Goal: Information Seeking & Learning: Learn about a topic

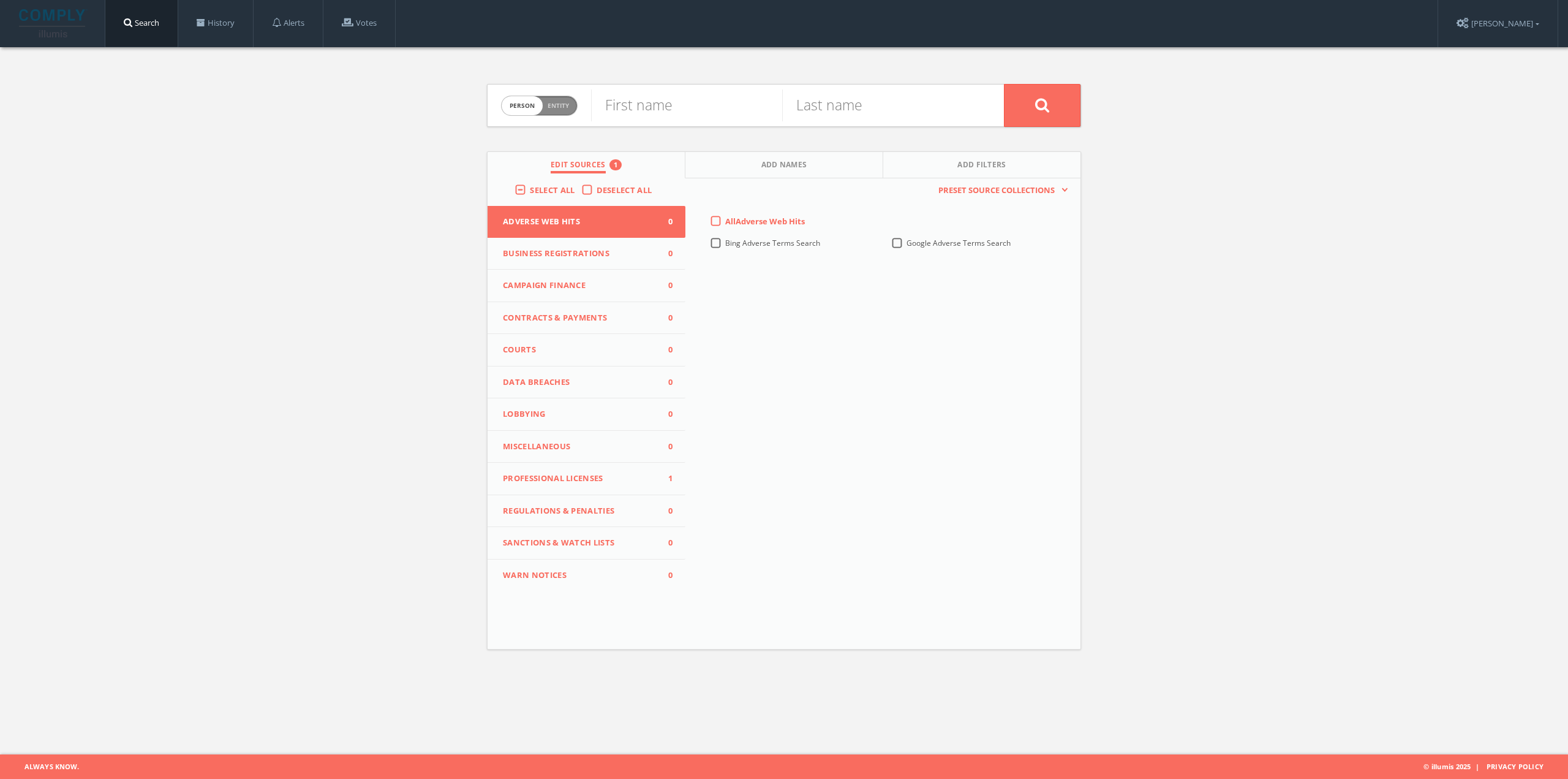
click at [592, 252] on span "Business Registrations" at bounding box center [579, 254] width 152 height 12
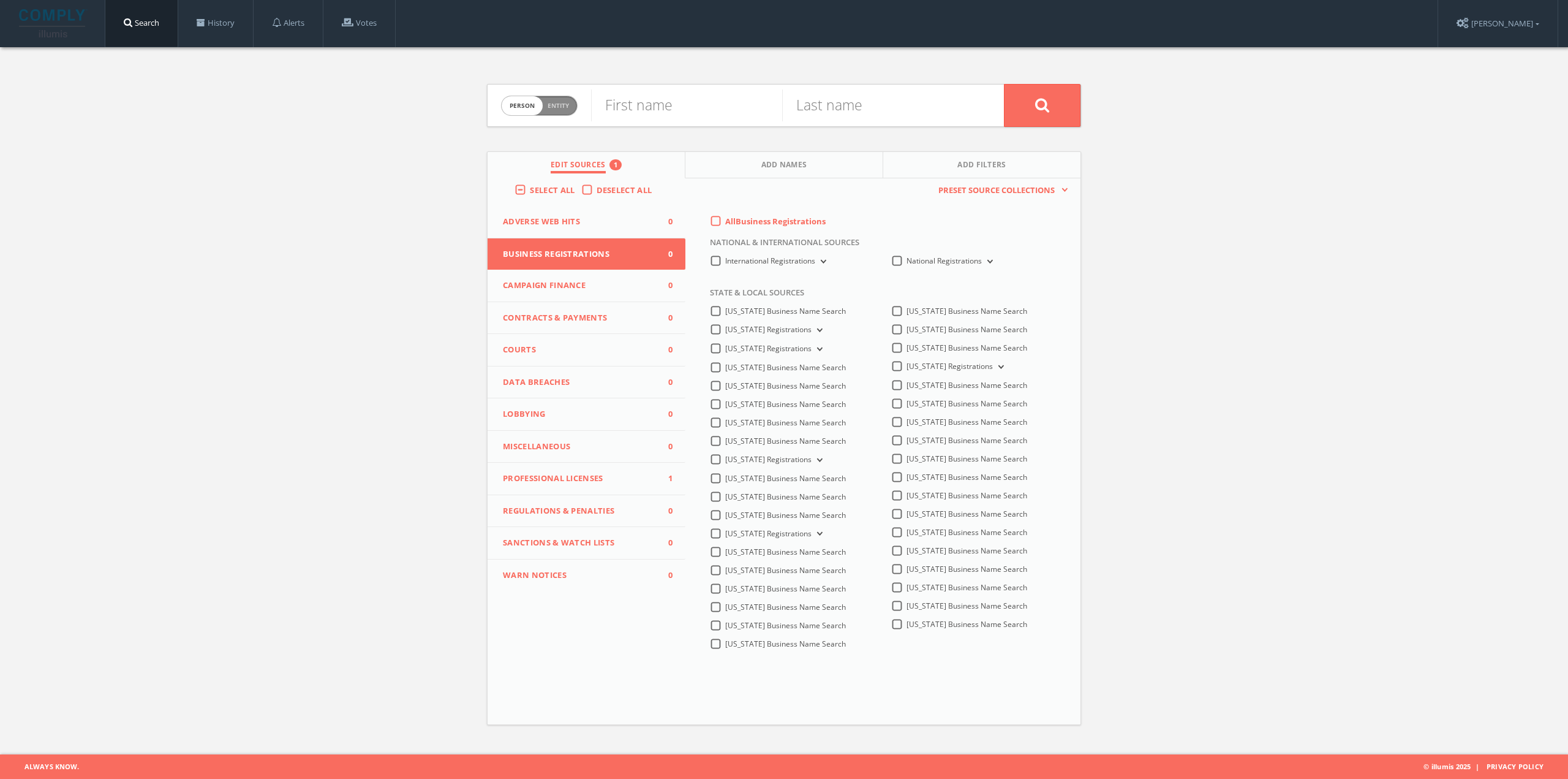
click at [619, 284] on span "Campaign Finance" at bounding box center [579, 285] width 152 height 12
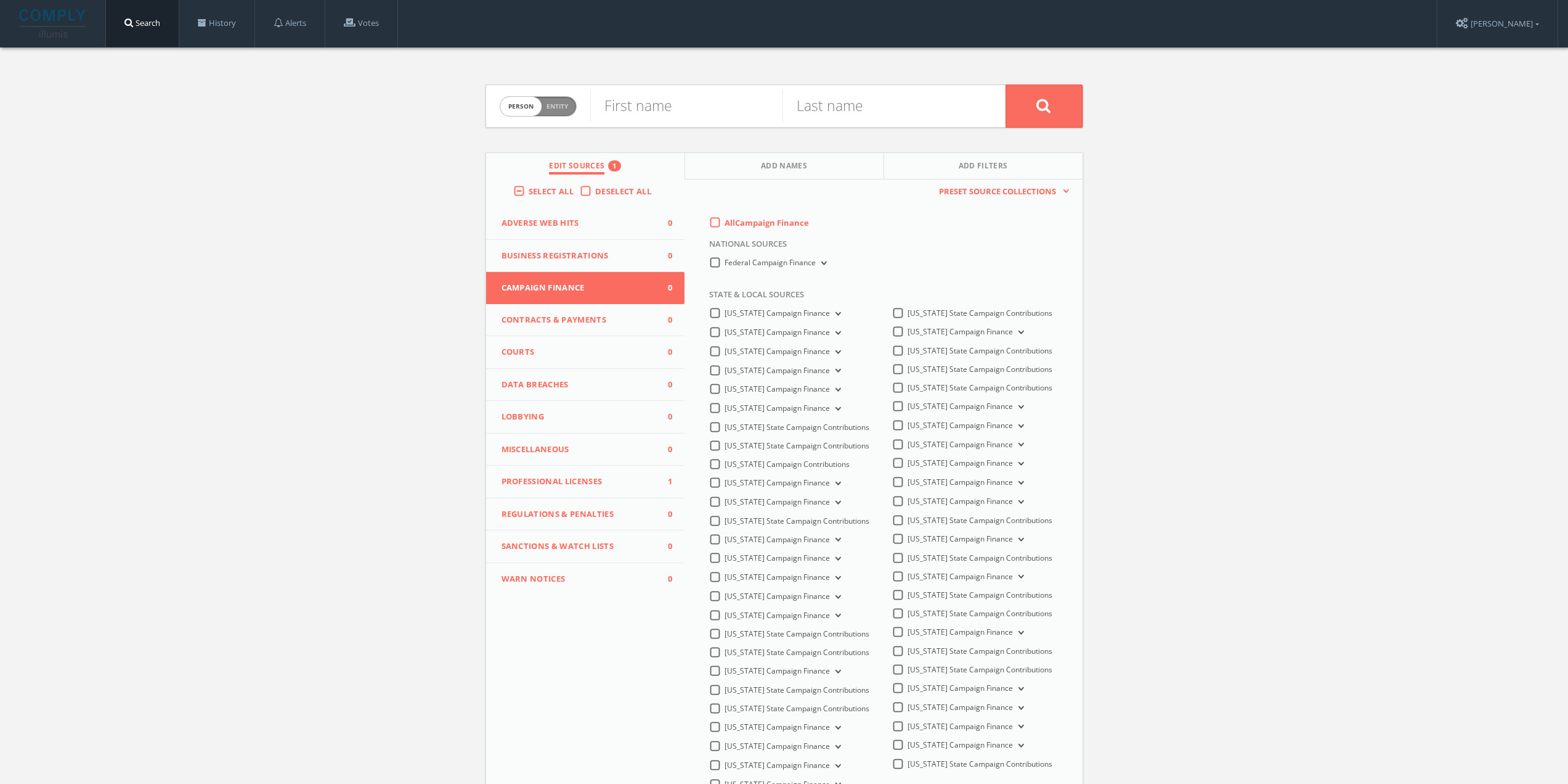
click at [824, 264] on icon at bounding box center [823, 263] width 5 height 4
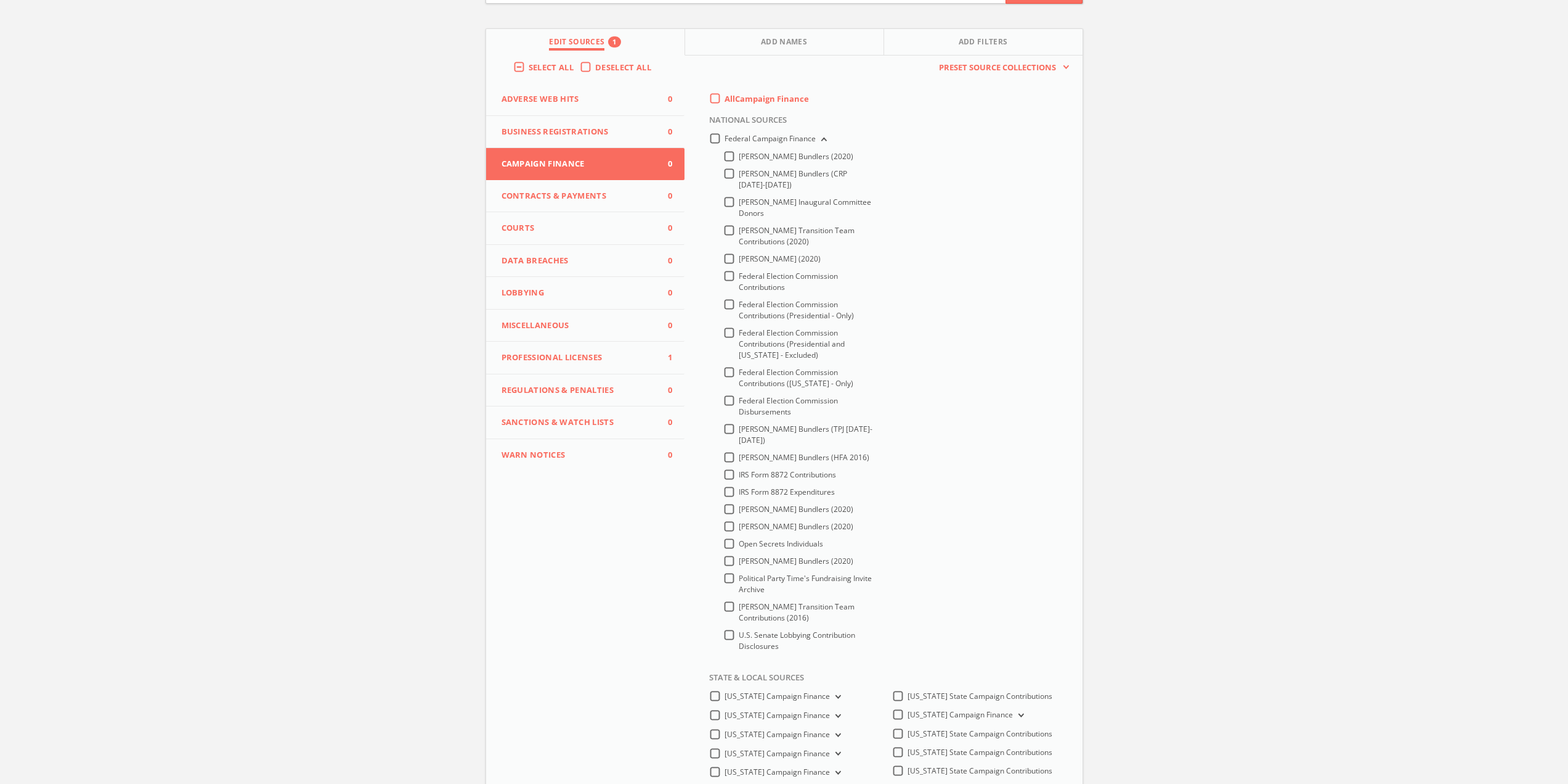
scroll to position [123, 0]
click at [905, 314] on div "Federal Campaign Finance [PERSON_NAME] Bundlers (2020) [PERSON_NAME] Bundlers (…" at bounding box center [886, 396] width 373 height 528
drag, startPoint x: 883, startPoint y: 381, endPoint x: 876, endPoint y: 407, distance: 26.9
click at [881, 411] on div "Federal Campaign Finance [PERSON_NAME] Bundlers (2020) [PERSON_NAME] Bundlers (…" at bounding box center [791, 396] width 183 height 528
click at [822, 361] on div "Search of federal-level disbursements through the FEC database" at bounding box center [798, 350] width 201 height 21
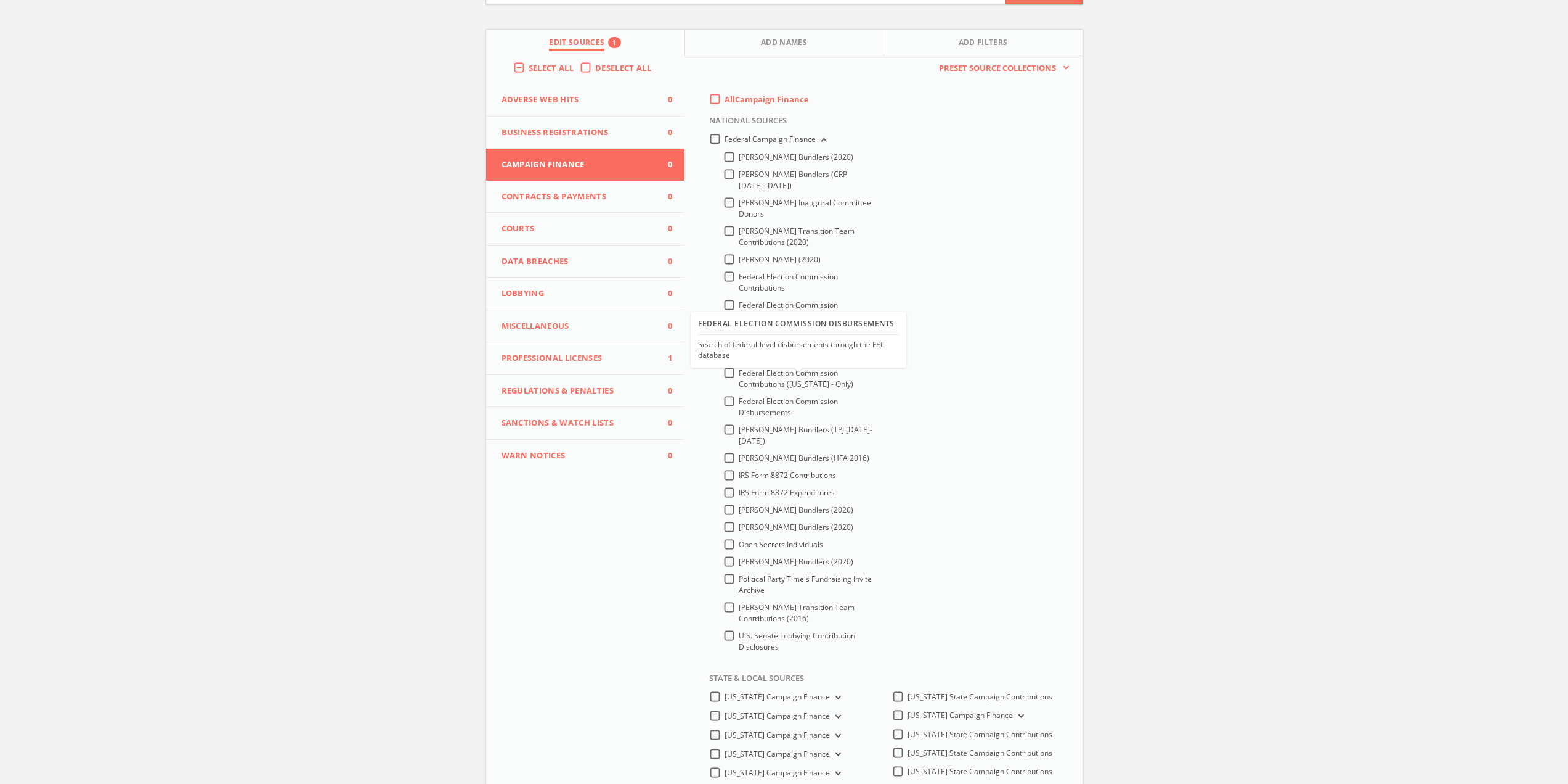
click at [805, 402] on span "Federal Election Commission Disbursements" at bounding box center [788, 406] width 99 height 22
click at [0, 0] on input "Federal Election Commission Disbursements" at bounding box center [0, 0] width 0 height 0
click at [795, 415] on label "Federal Election Commission Disbursements" at bounding box center [806, 406] width 135 height 22
click at [0, 0] on input "Federal Election Commission Disbursements" at bounding box center [0, 0] width 0 height 0
click at [787, 378] on span "Federal Election Commission Contributions ([US_STATE] - Only)" at bounding box center [796, 378] width 115 height 22
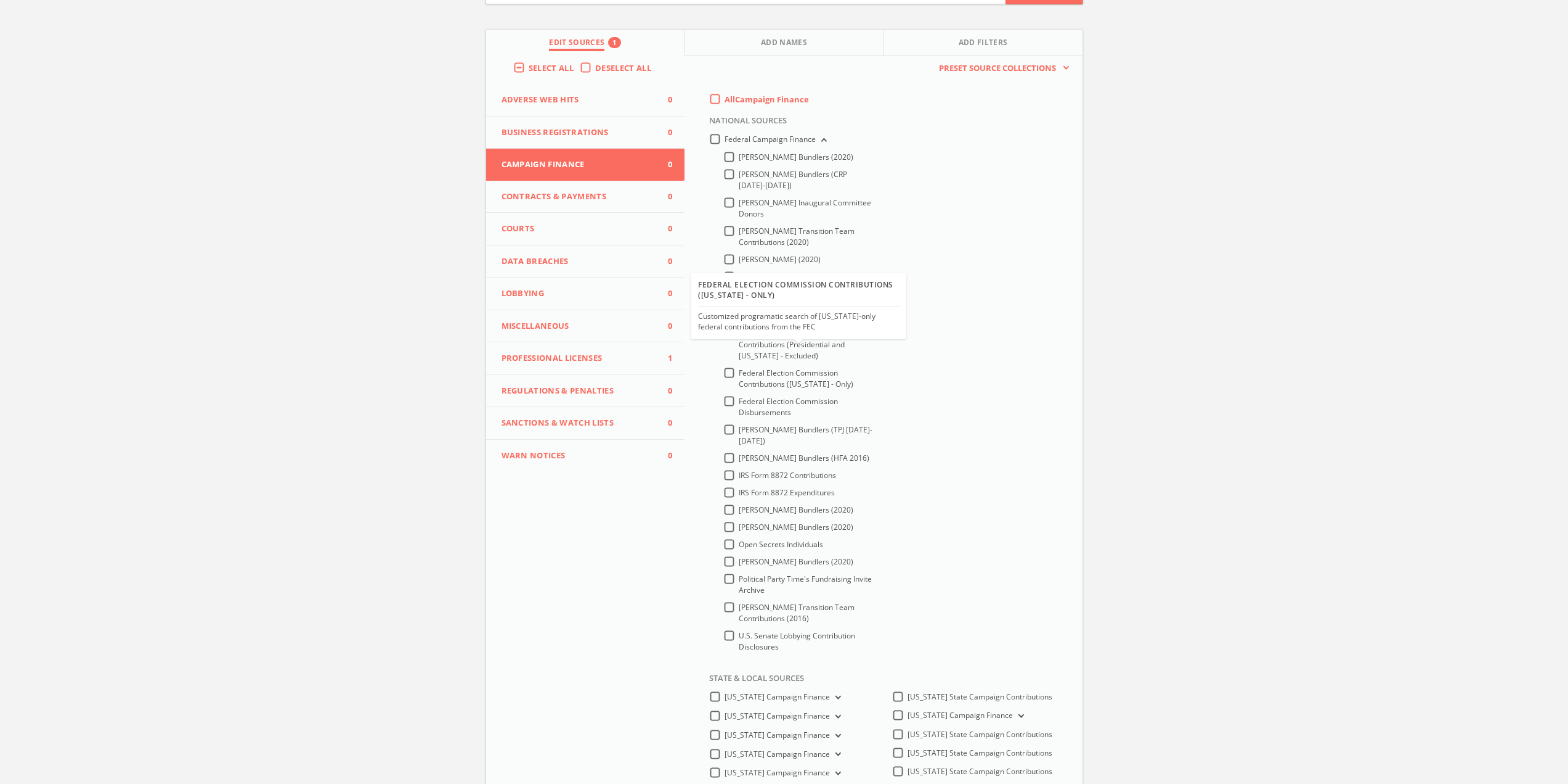
click at [0, 0] on input "Federal Election Commission Contributions ([US_STATE] - Only)" at bounding box center [0, 0] width 0 height 0
click at [774, 407] on span "Federal Election Commission Disbursements" at bounding box center [788, 406] width 99 height 22
click at [0, 0] on input "Federal Election Commission Disbursements" at bounding box center [0, 0] width 0 height 0
click at [760, 372] on span "Federal Election Commission Contributions ([US_STATE] - Only)" at bounding box center [796, 378] width 115 height 22
click at [0, 0] on input "Federal Election Commission Contributions ([US_STATE] - Only)" at bounding box center [0, 0] width 0 height 0
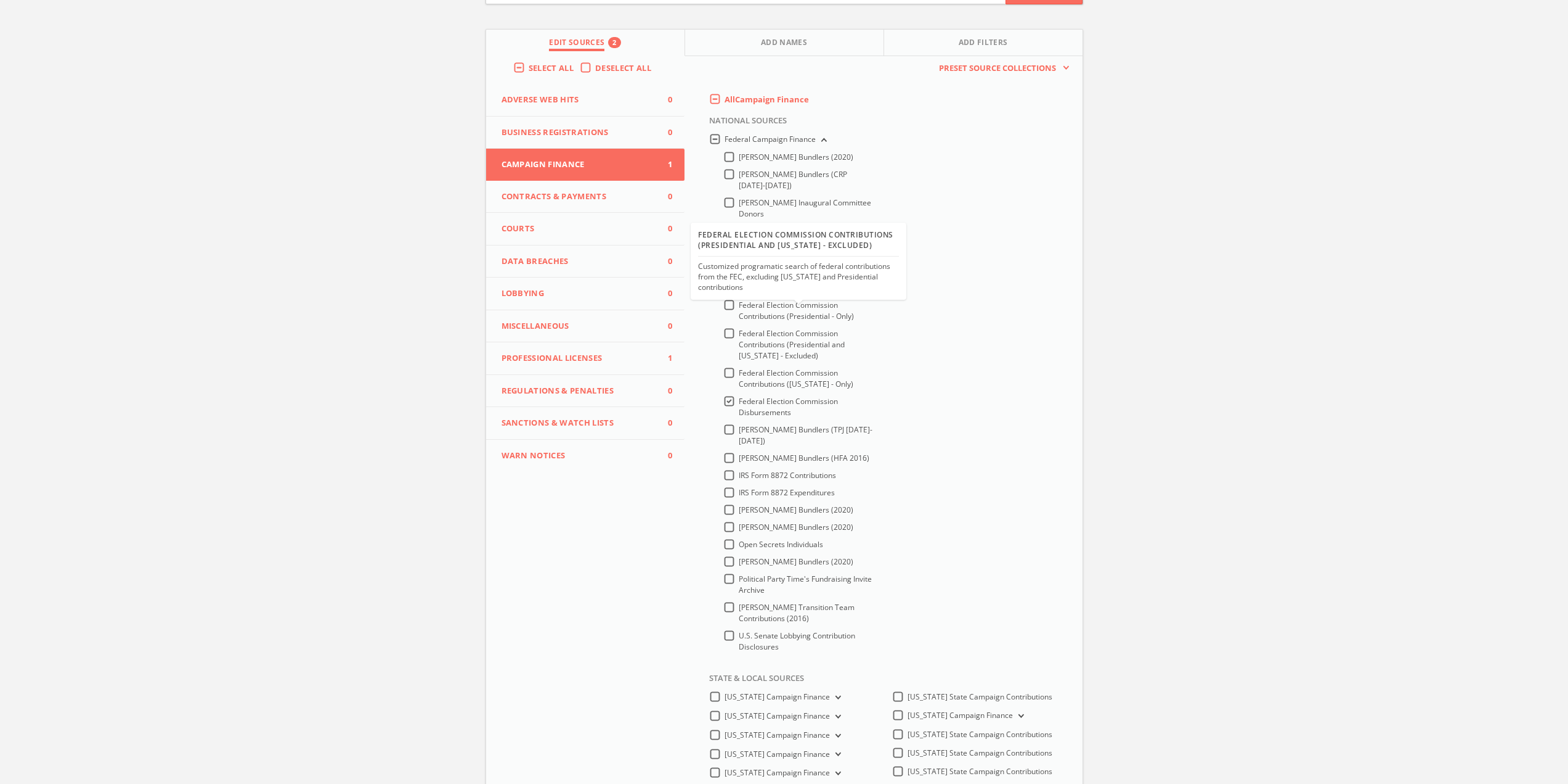
drag, startPoint x: 789, startPoint y: 362, endPoint x: 790, endPoint y: 376, distance: 14.0
click at [790, 362] on div "Federal Election Commission Contributions (Presidential and [US_STATE] - Exclud…" at bounding box center [798, 348] width 150 height 40
click at [785, 403] on span "Federal Election Commission Disbursements" at bounding box center [788, 406] width 99 height 22
click at [0, 0] on input "Federal Election Commission Disbursements" at bounding box center [0, 0] width 0 height 0
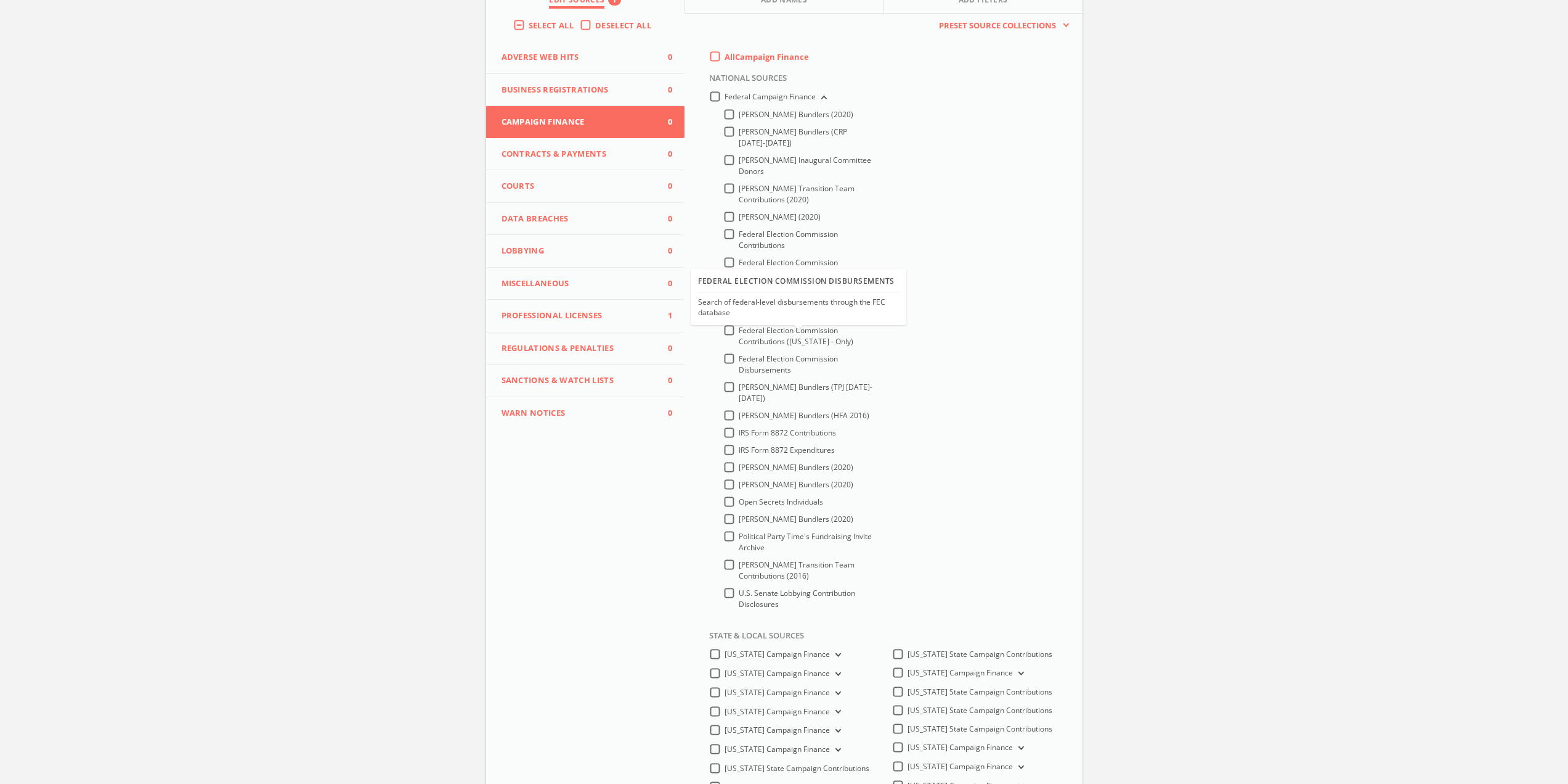
scroll to position [185, 0]
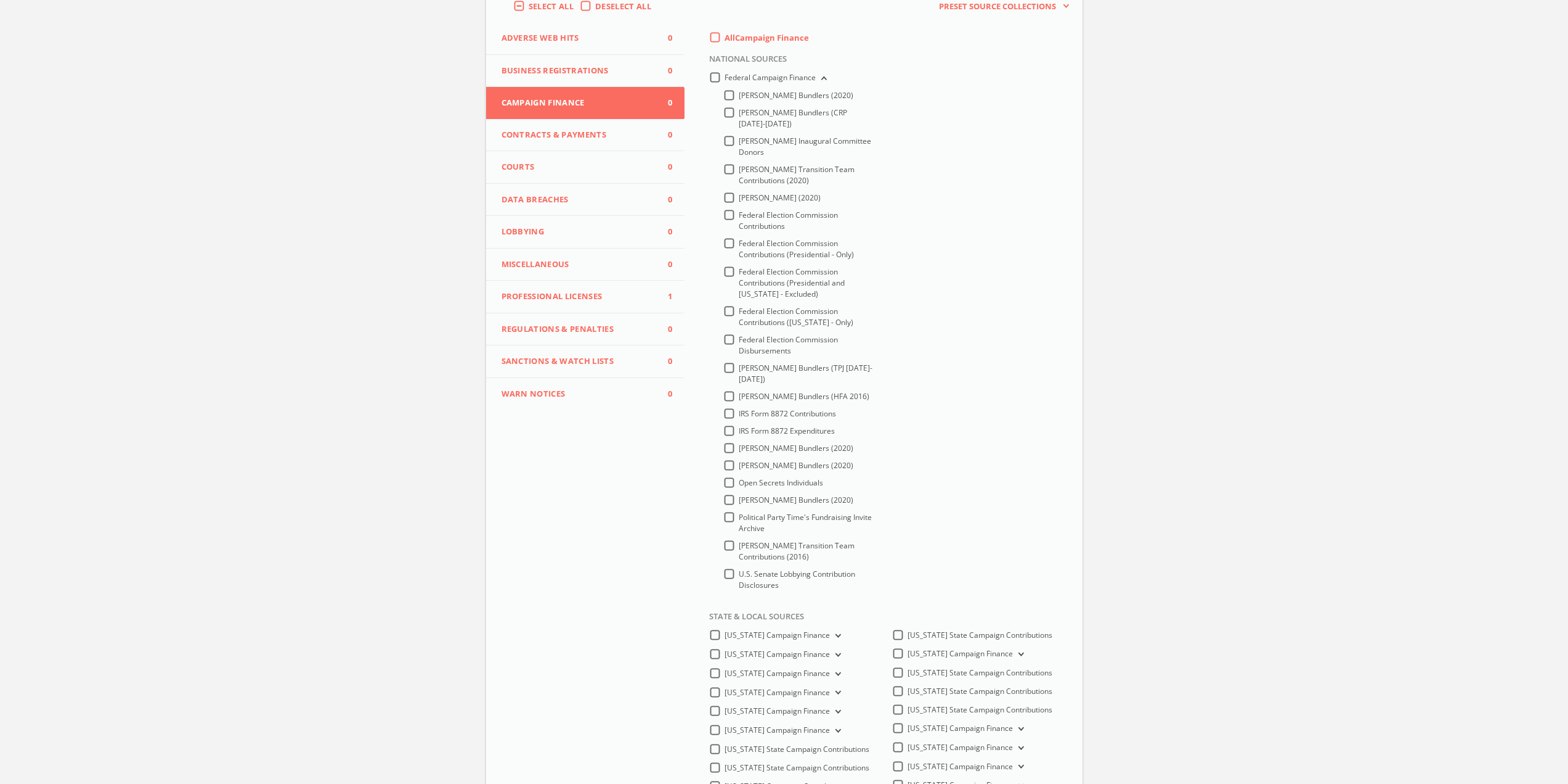
click at [861, 352] on label "Federal Election Commission Disbursements" at bounding box center [806, 345] width 135 height 22
click at [0, 0] on input "Federal Election Commission Disbursements" at bounding box center [0, 0] width 0 height 0
click at [846, 356] on label "Federal Election Commission Disbursements" at bounding box center [806, 345] width 135 height 22
click at [0, 0] on input "Federal Election Commission Disbursements" at bounding box center [0, 0] width 0 height 0
click at [844, 348] on label "Federal Election Commission Disbursements" at bounding box center [806, 345] width 135 height 22
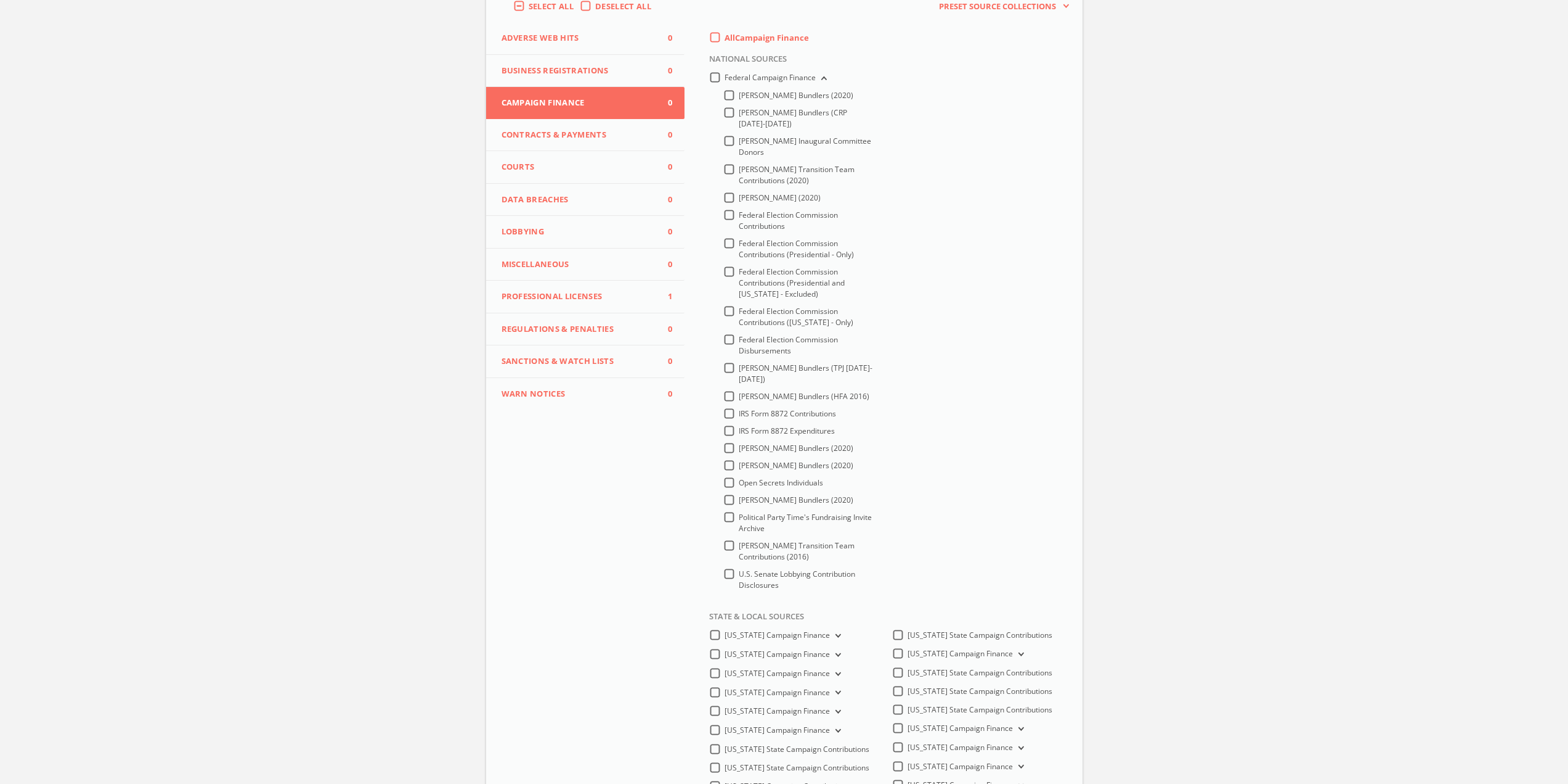
click at [0, 0] on input "Federal Election Commission Disbursements" at bounding box center [0, 0] width 0 height 0
click at [808, 334] on span "Federal Election Commission Disbursements" at bounding box center [788, 345] width 99 height 22
click at [0, 0] on input "Federal Election Commission Disbursements" at bounding box center [0, 0] width 0 height 0
click at [785, 320] on span "Federal Election Commission Contributions ([US_STATE] - Only)" at bounding box center [796, 316] width 115 height 22
click at [0, 0] on input "Federal Election Commission Contributions ([US_STATE] - Only)" at bounding box center [0, 0] width 0 height 0
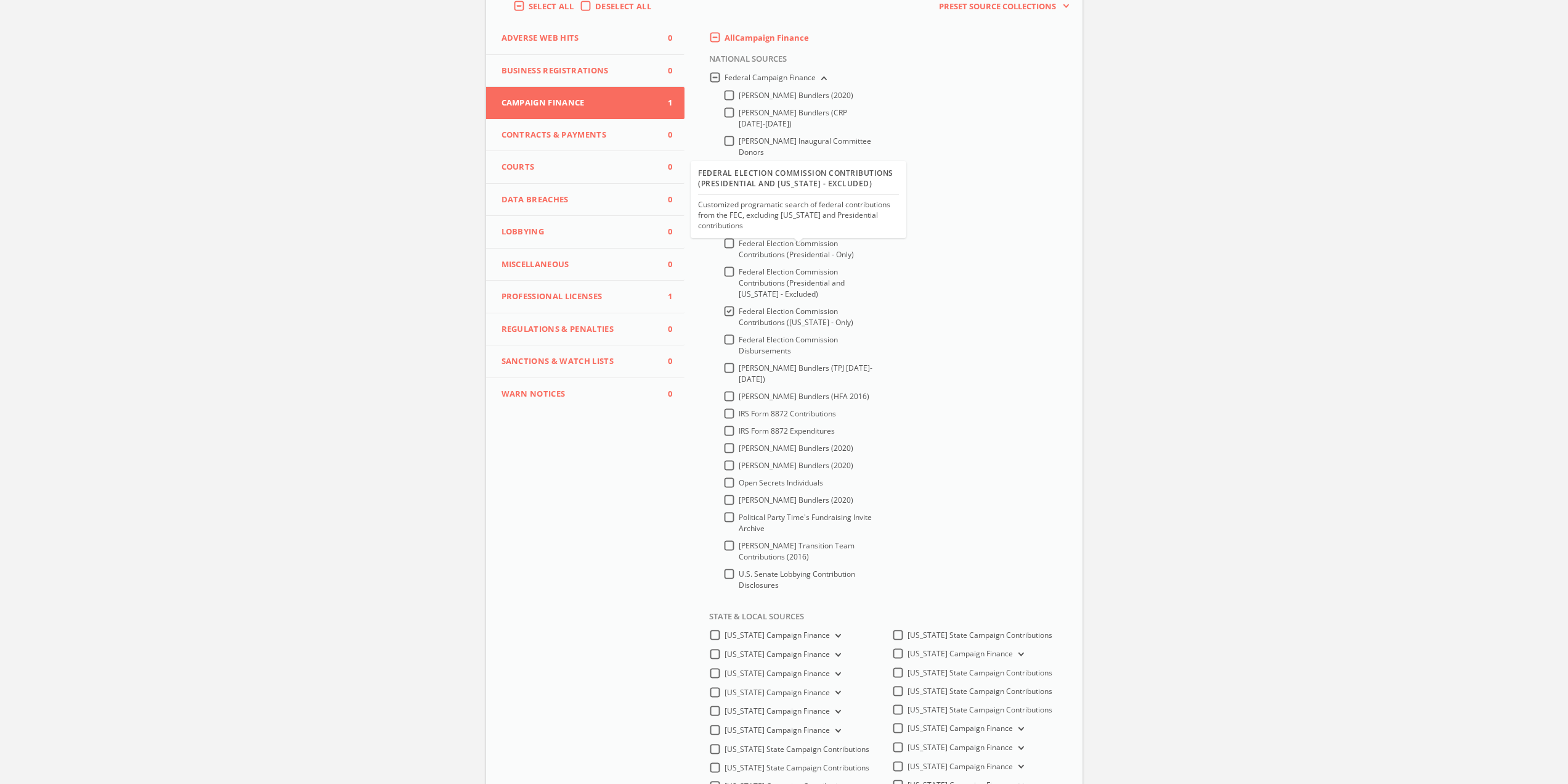
click at [794, 287] on span "Federal Election Commission Contributions (Presidential and [US_STATE] - Exclud…" at bounding box center [791, 282] width 106 height 32
click at [0, 0] on input "Federal Election Commission Contributions (Presidential and [US_STATE] - Exclud…" at bounding box center [0, 0] width 0 height 0
click at [777, 315] on span "Federal Election Commission Contributions ([US_STATE] - Only)" at bounding box center [796, 316] width 115 height 22
click at [0, 0] on input "Federal Election Commission Contributions ([US_STATE] - Only)" at bounding box center [0, 0] width 0 height 0
click at [781, 286] on span "Federal Election Commission Contributions (Presidential and [US_STATE] - Exclud…" at bounding box center [791, 282] width 106 height 32
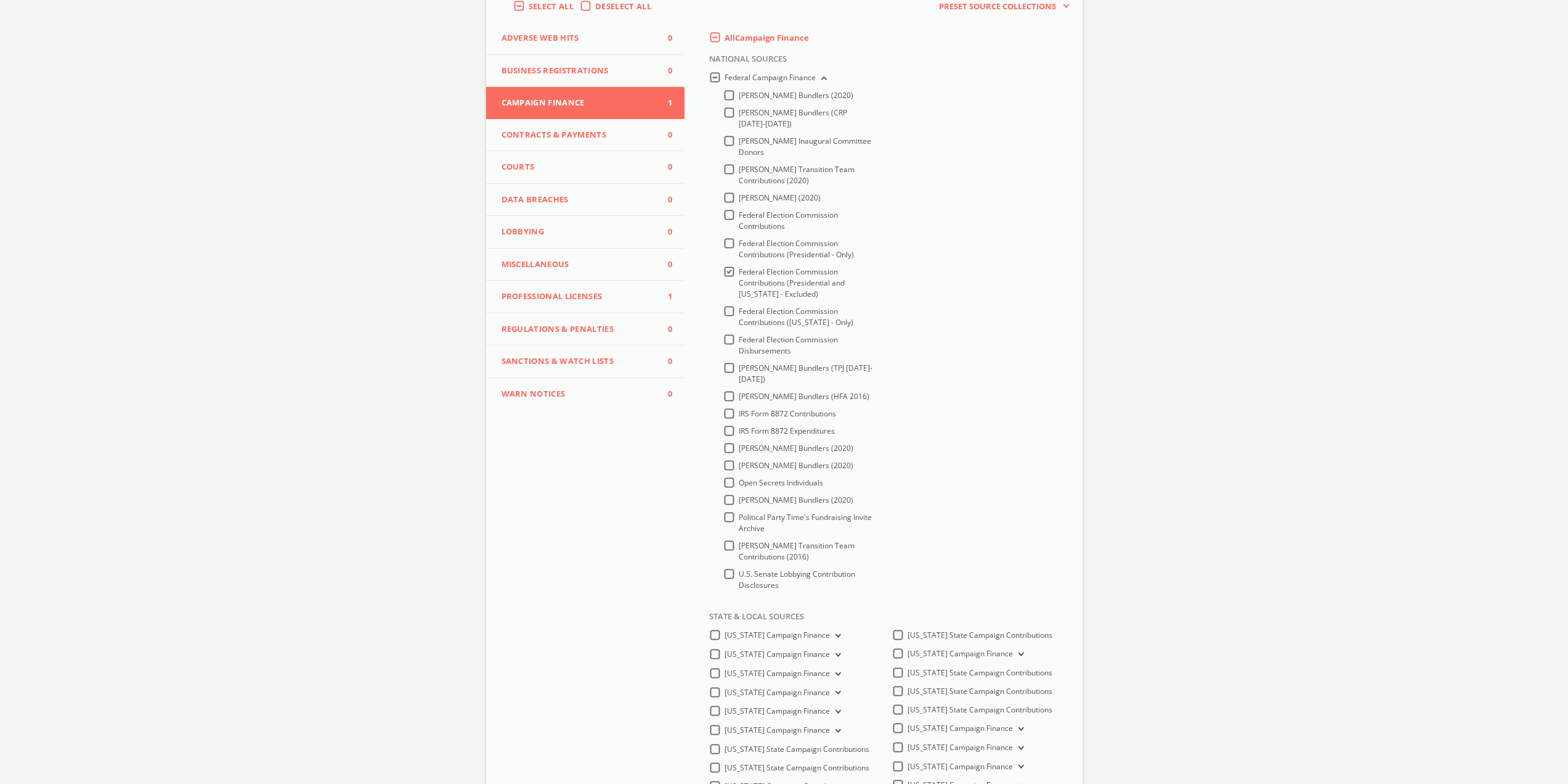
click at [0, 0] on input "Federal Election Commission Contributions (Presidential and [US_STATE] - Exclud…" at bounding box center [0, 0] width 0 height 0
click at [797, 241] on span "Federal Election Commission Contributions (Presidential - Only)" at bounding box center [796, 248] width 115 height 22
click at [0, 0] on input "Federal Election Commission Contributions (Presidential - Only)" at bounding box center [0, 0] width 0 height 0
click at [802, 250] on span "Federal Election Commission Contributions (Presidential - Only)" at bounding box center [796, 248] width 115 height 22
click at [0, 0] on input "Federal Election Commission Contributions (Presidential - Only)" at bounding box center [0, 0] width 0 height 0
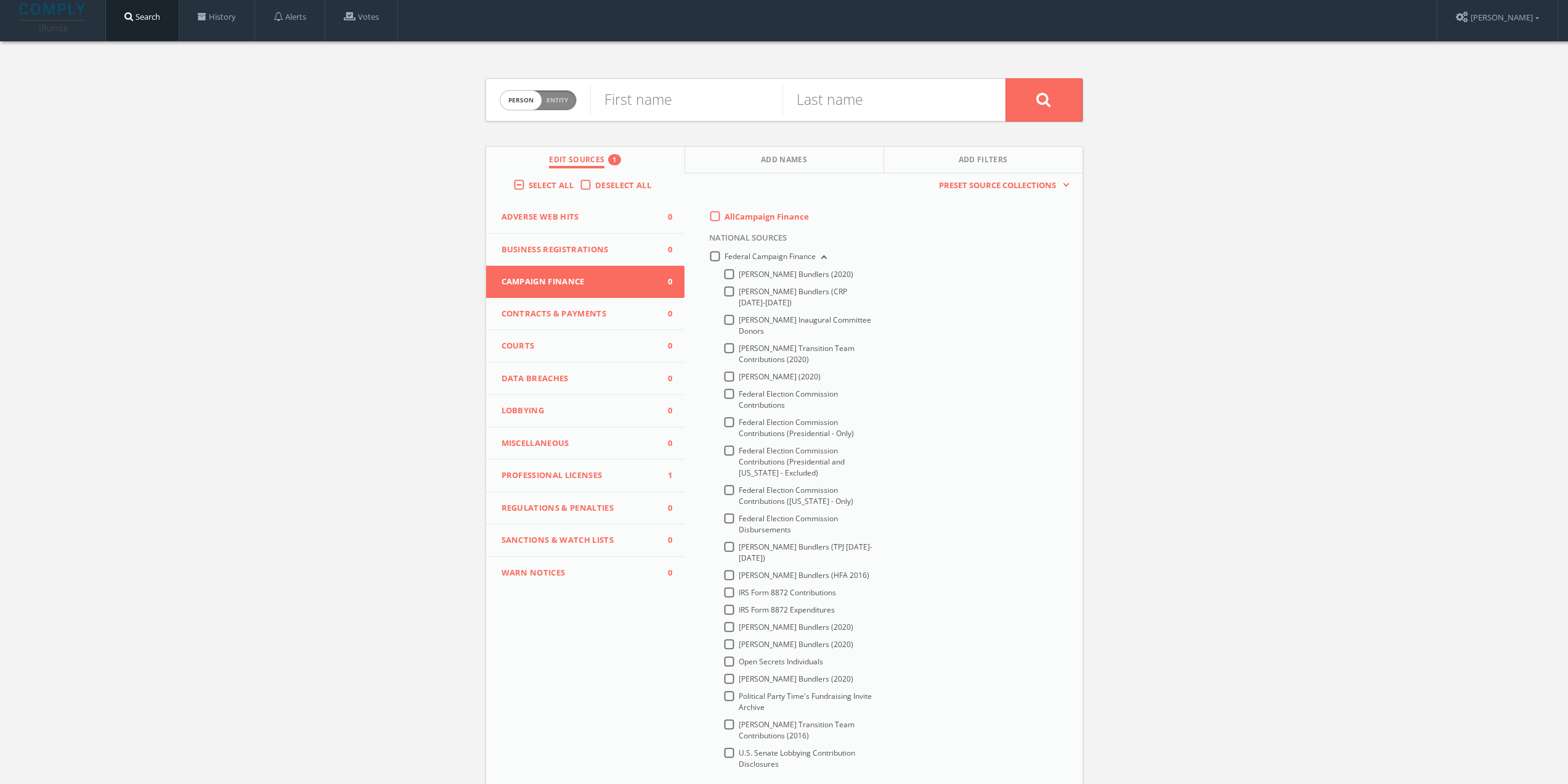
scroll to position [0, 0]
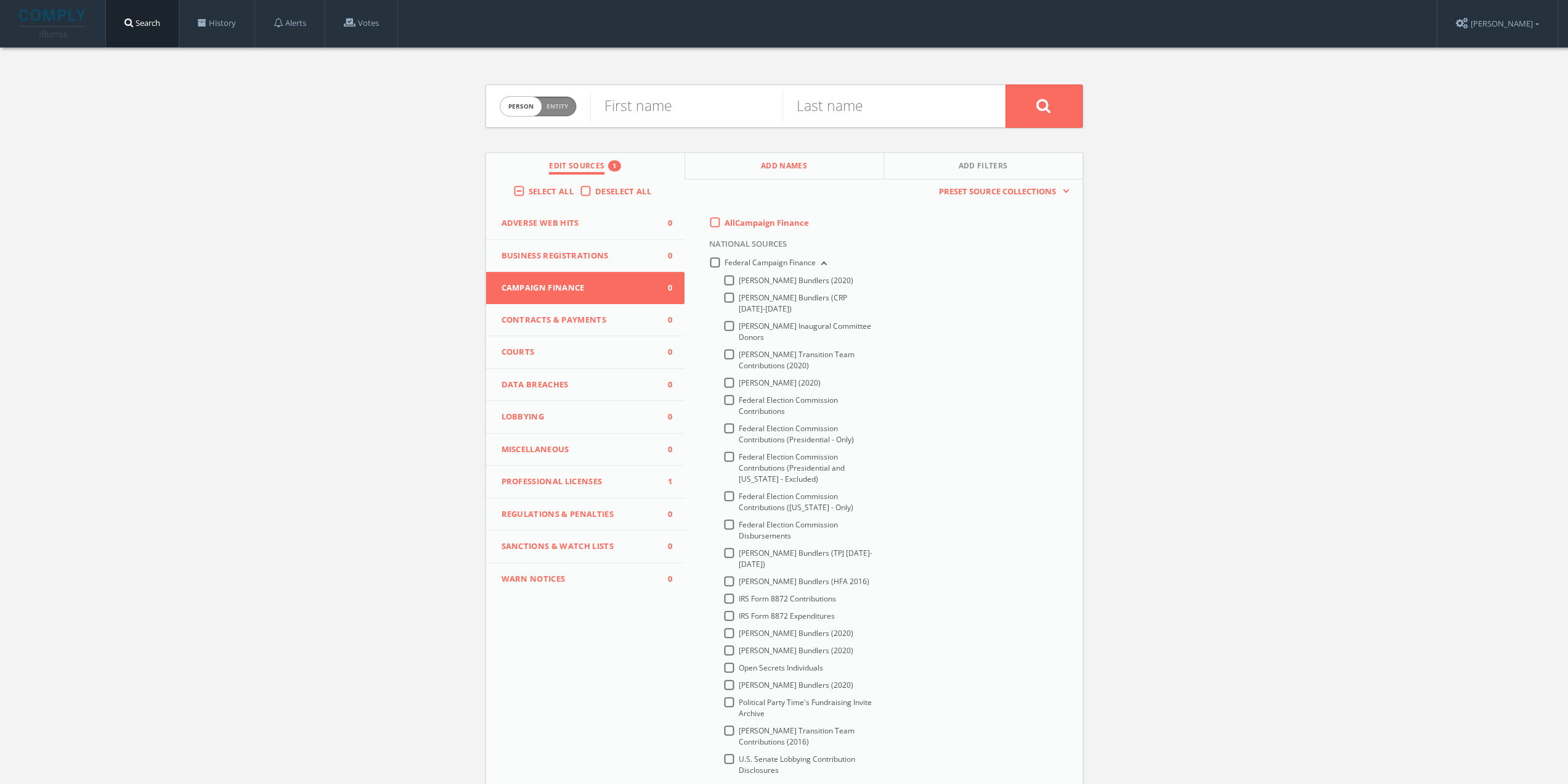
click at [811, 164] on button "Add Names" at bounding box center [784, 166] width 199 height 26
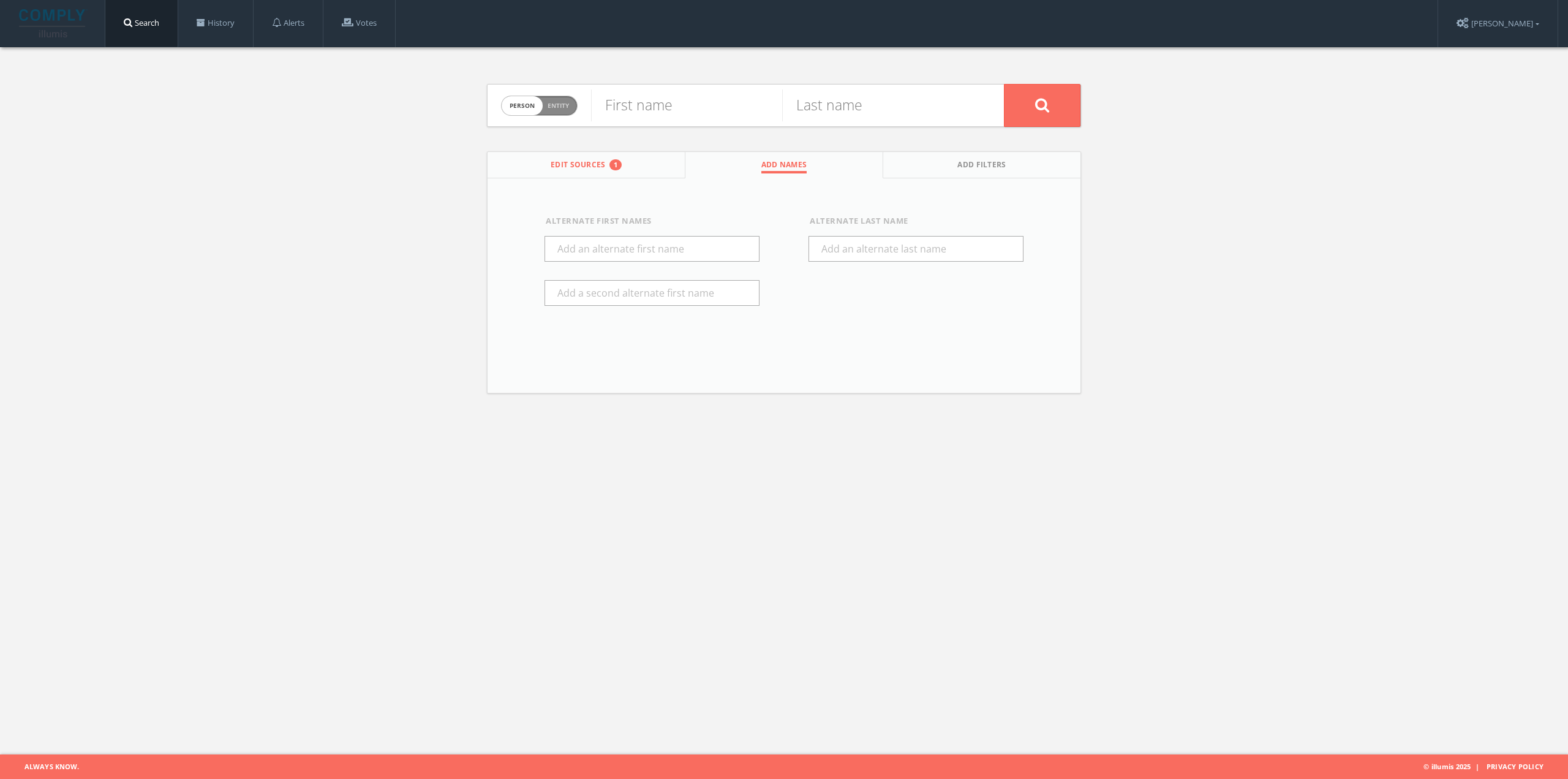
click at [641, 172] on button "Edit Sources 1" at bounding box center [586, 165] width 198 height 26
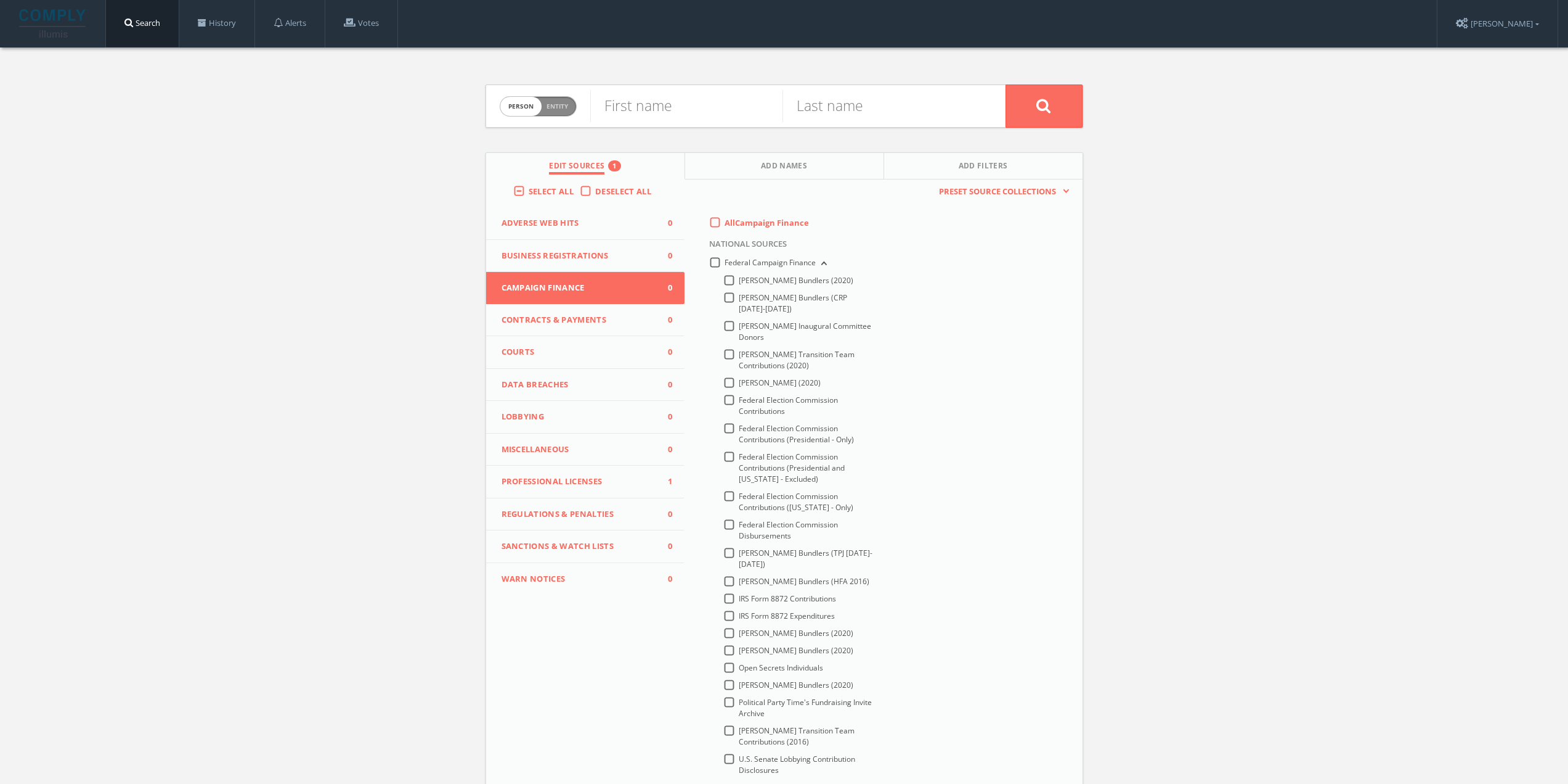
click at [963, 435] on div "Federal Campaign Finance [PERSON_NAME] Bundlers (2020) [PERSON_NAME] Bundlers (…" at bounding box center [886, 519] width 373 height 528
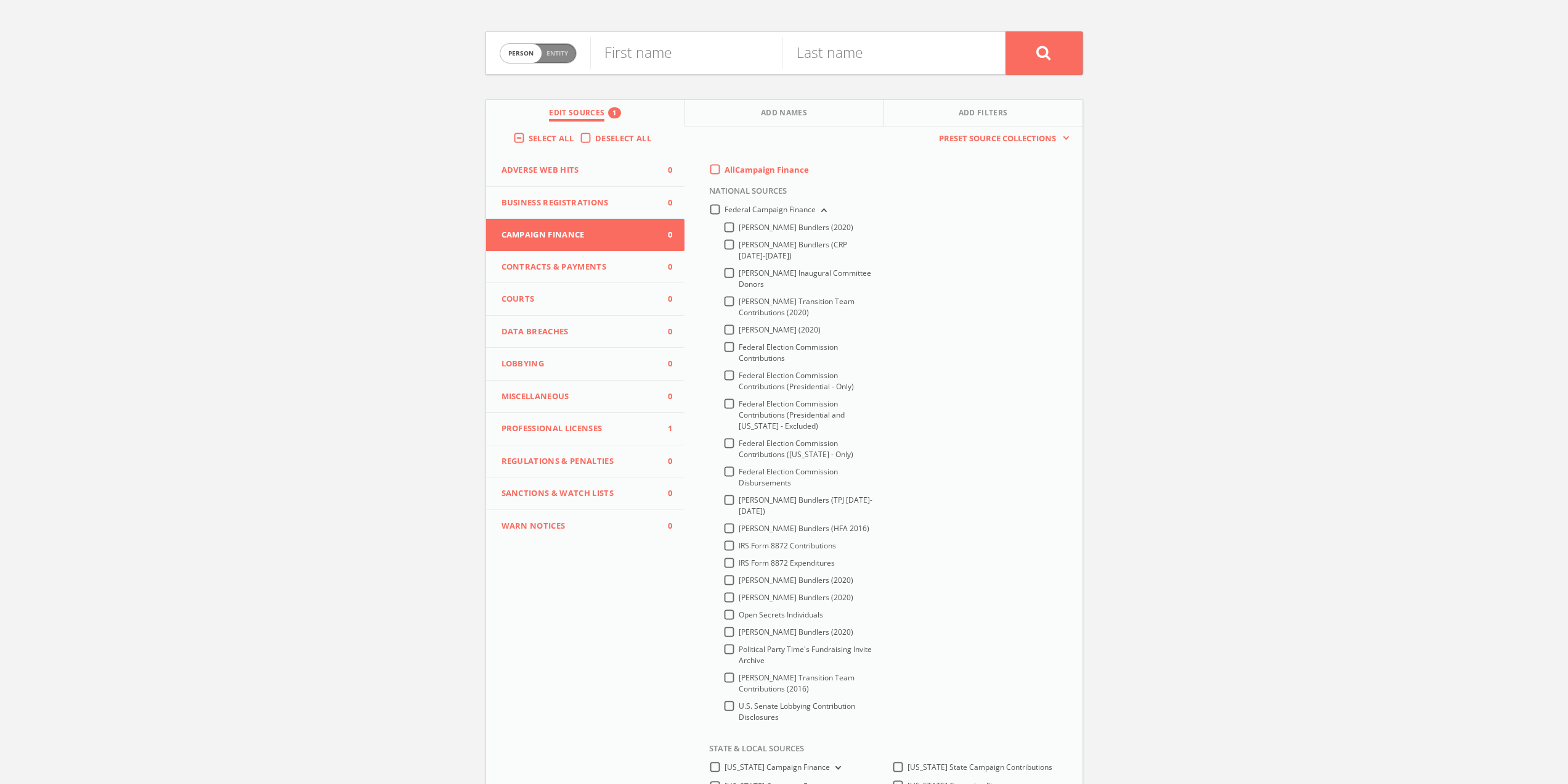
scroll to position [185, 0]
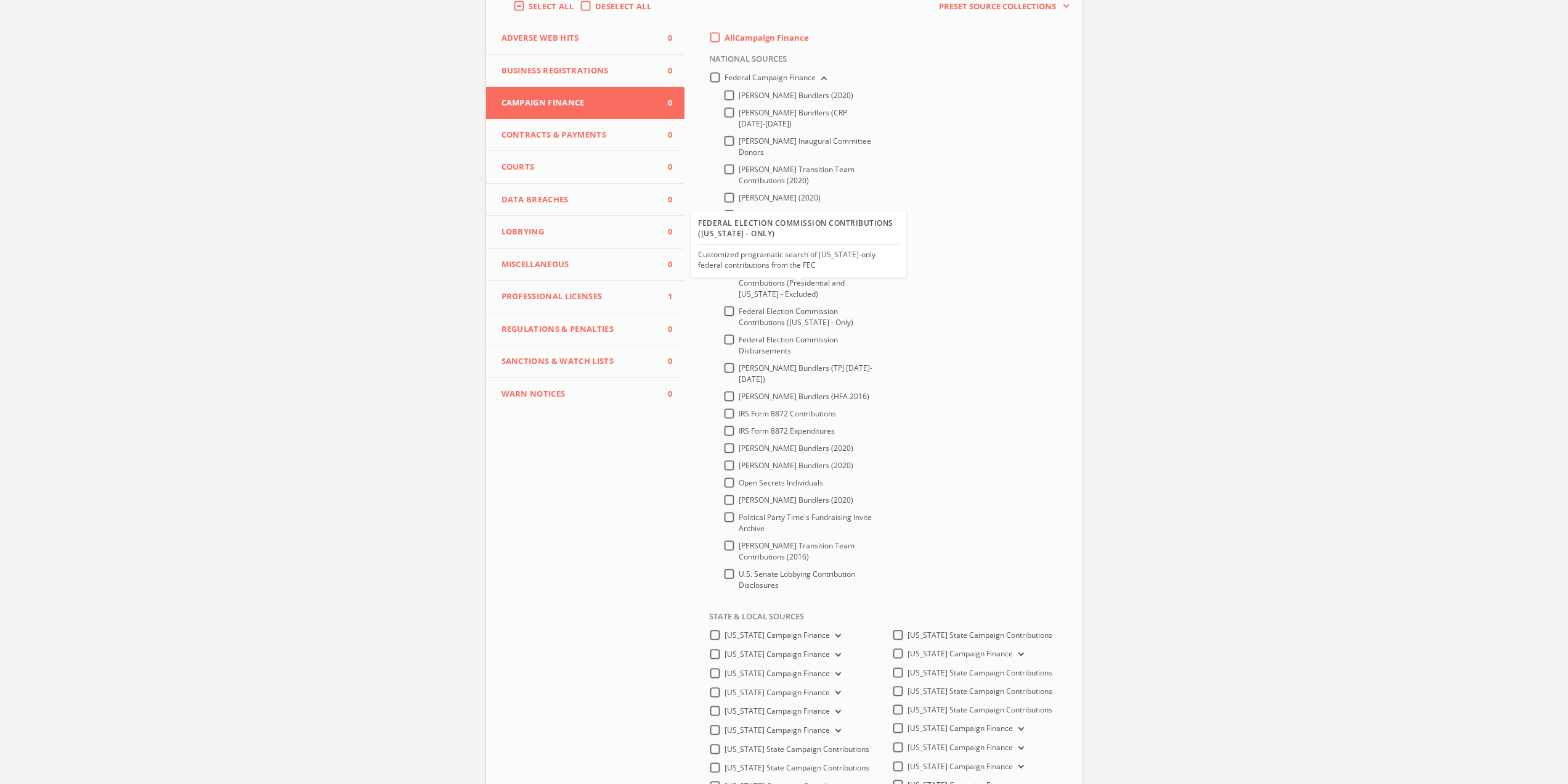
click at [835, 270] on div "Customized programatic search of [US_STATE]-only federal contributions from the…" at bounding box center [798, 260] width 201 height 21
click at [984, 293] on div "Federal Campaign Finance [PERSON_NAME] Bundlers (2020) [PERSON_NAME] Bundlers (…" at bounding box center [886, 334] width 373 height 528
click at [724, 314] on div "Federal Election Commission Contributions ([US_STATE] - Only)" at bounding box center [798, 320] width 150 height 28
click at [735, 313] on div "Federal Election Commission Contributions ([US_STATE] - Only)" at bounding box center [798, 320] width 150 height 28
click at [739, 311] on label "Federal Election Commission Contributions ([US_STATE] - Only)" at bounding box center [806, 316] width 135 height 22
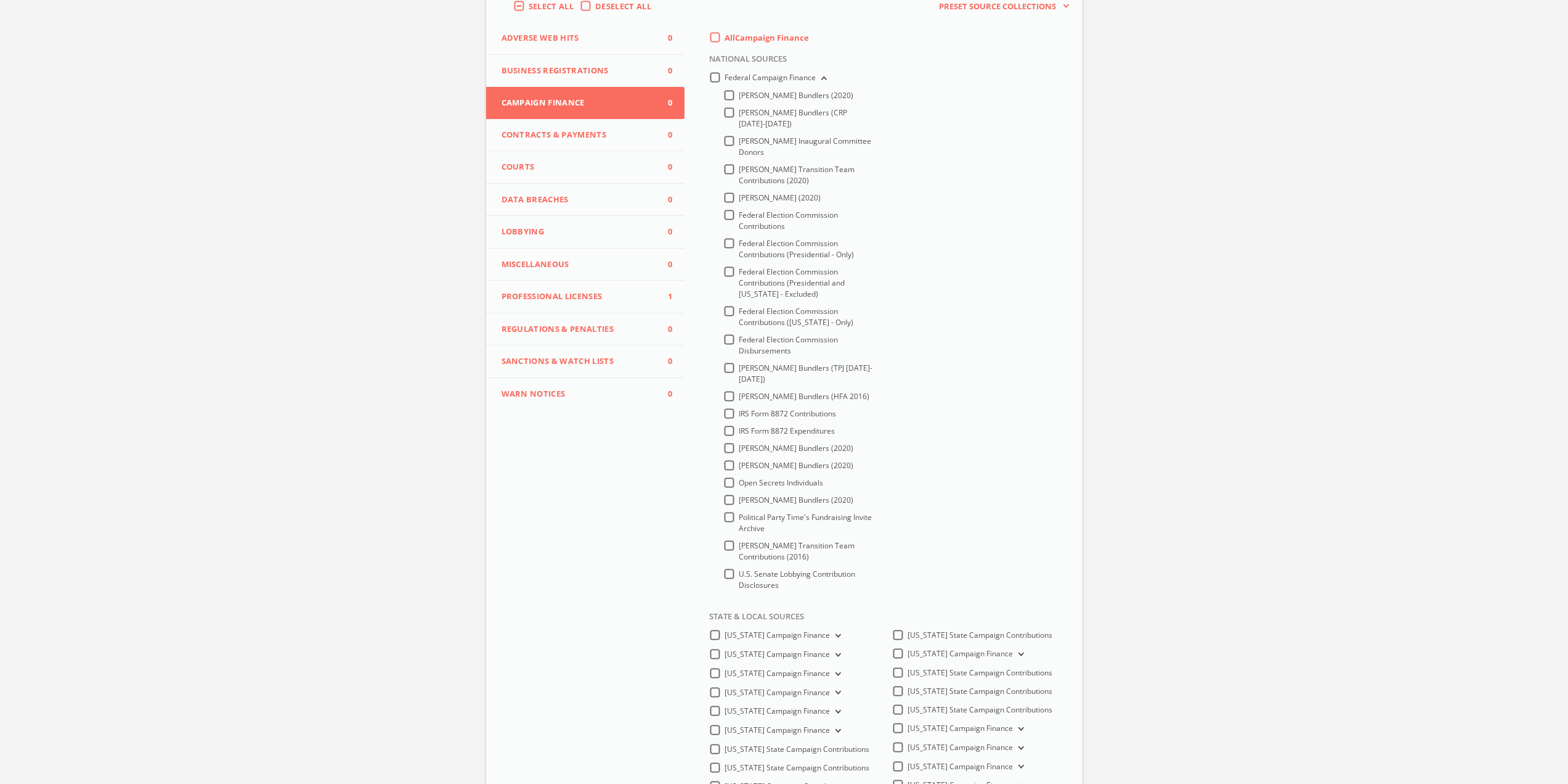
click at [0, 0] on input "Federal Election Commission Contributions ([US_STATE] - Only)" at bounding box center [0, 0] width 0 height 0
click at [739, 269] on label "Federal Election Commission Contributions (Presidential and [US_STATE] - Exclud…" at bounding box center [806, 283] width 135 height 33
click at [0, 0] on input "Federal Election Commission Contributions (Presidential and [US_STATE] - Exclud…" at bounding box center [0, 0] width 0 height 0
click at [739, 241] on label "Federal Election Commission Contributions (Presidential - Only)" at bounding box center [806, 248] width 135 height 22
click at [0, 0] on input "Federal Election Commission Contributions (Presidential - Only)" at bounding box center [0, 0] width 0 height 0
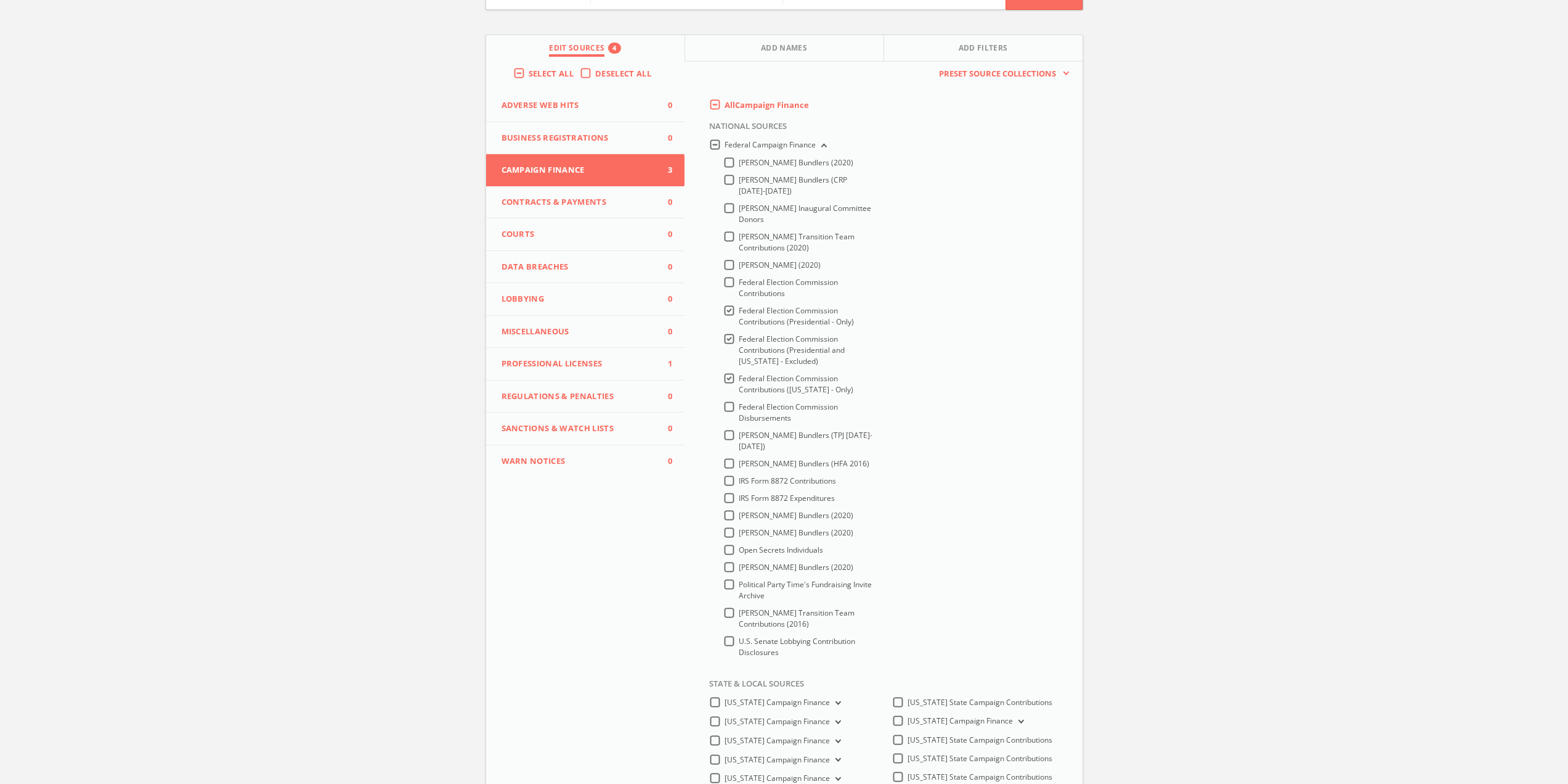
scroll to position [0, 0]
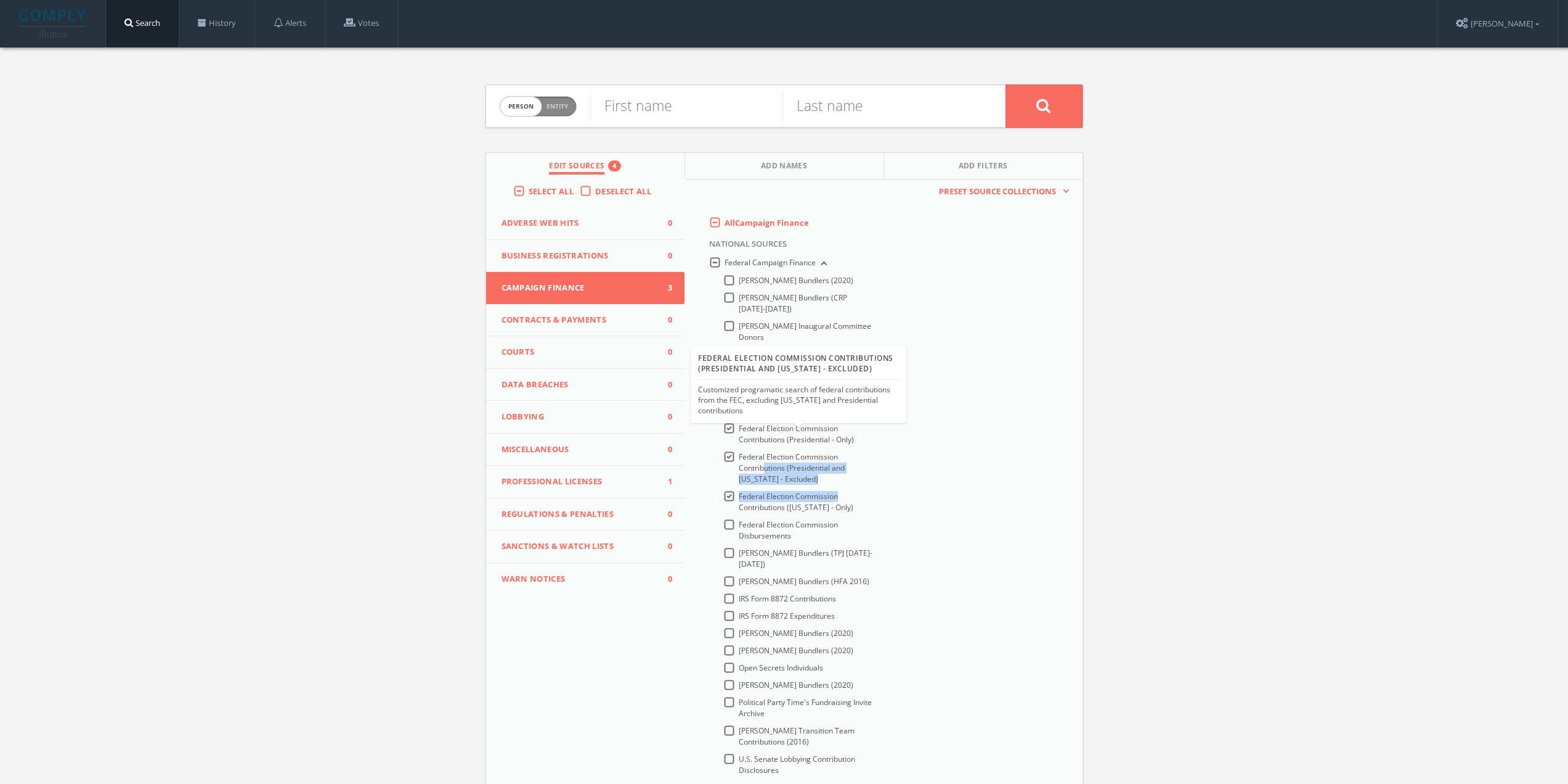
drag, startPoint x: 870, startPoint y: 496, endPoint x: 766, endPoint y: 473, distance: 106.5
click at [766, 473] on div "[PERSON_NAME] Bundlers (2020) [PERSON_NAME] Bundlers (CRP [DATE]-[DATE]) [PERSO…" at bounding box center [791, 528] width 165 height 507
click at [739, 491] on label "Federal Election Commission Contributions ([US_STATE] - Only)" at bounding box center [806, 501] width 135 height 22
click at [0, 0] on input "Federal Election Commission Contributions ([US_STATE] - Only)" at bounding box center [0, 0] width 0 height 0
click at [739, 451] on label "Federal Election Commission Contributions (Presidential and [US_STATE] - Exclud…" at bounding box center [806, 468] width 135 height 33
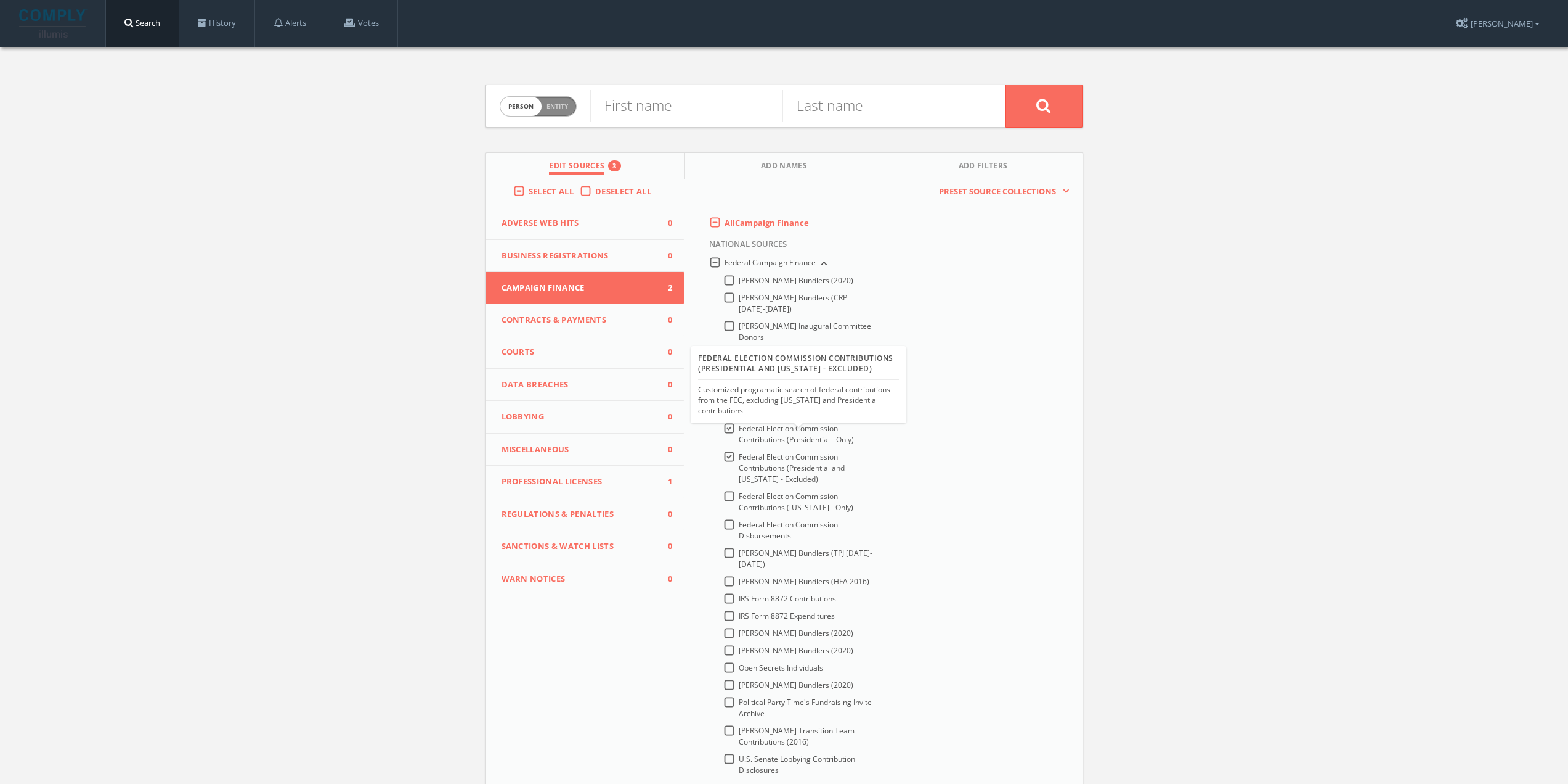
click at [0, 0] on input "Federal Election Commission Contributions (Presidential and [US_STATE] - Exclud…" at bounding box center [0, 0] width 0 height 0
click at [739, 429] on label "Federal Election Commission Contributions (Presidential - Only)" at bounding box center [806, 434] width 135 height 22
click at [0, 0] on input "Federal Election Commission Contributions (Presidential - Only)" at bounding box center [0, 0] width 0 height 0
click at [927, 415] on div "Federal Campaign Finance [PERSON_NAME] Bundlers (2020) [PERSON_NAME] Bundlers (…" at bounding box center [886, 519] width 373 height 528
click at [211, 21] on link "History" at bounding box center [217, 23] width 75 height 47
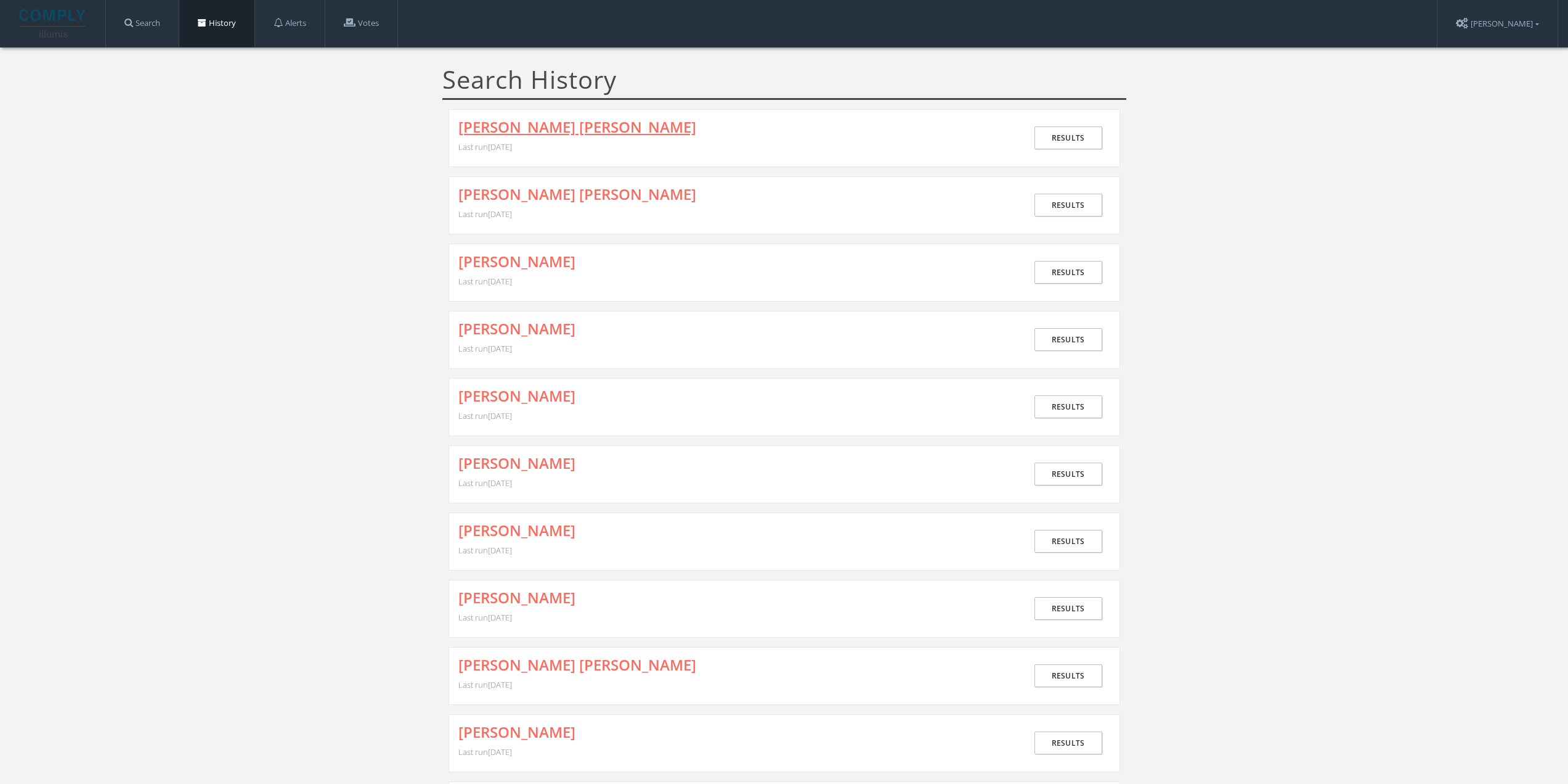
click at [552, 127] on link "[PERSON_NAME] [PERSON_NAME]" at bounding box center [577, 127] width 238 height 16
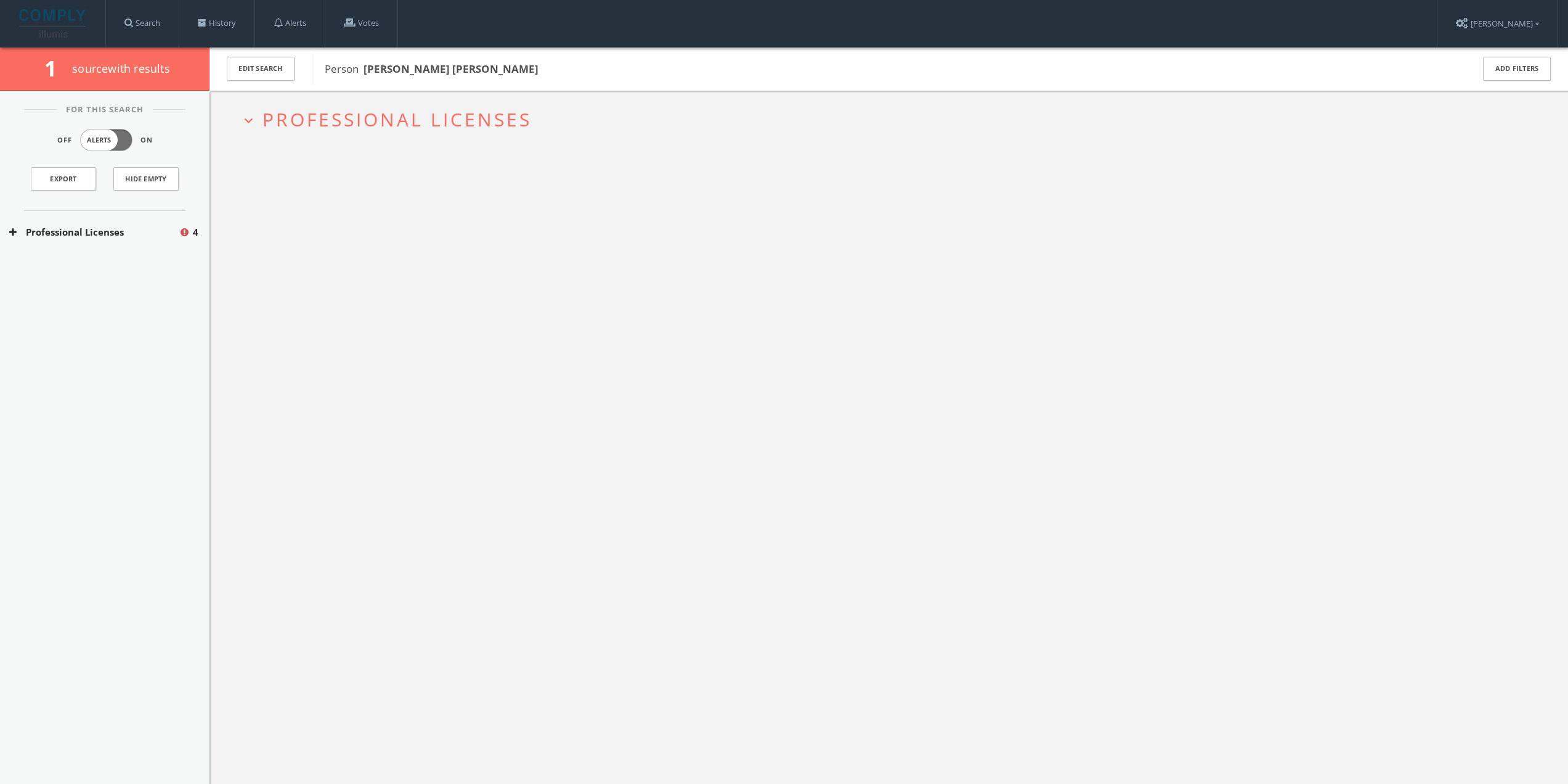
click at [412, 112] on span "Professional Licenses" at bounding box center [397, 119] width 269 height 25
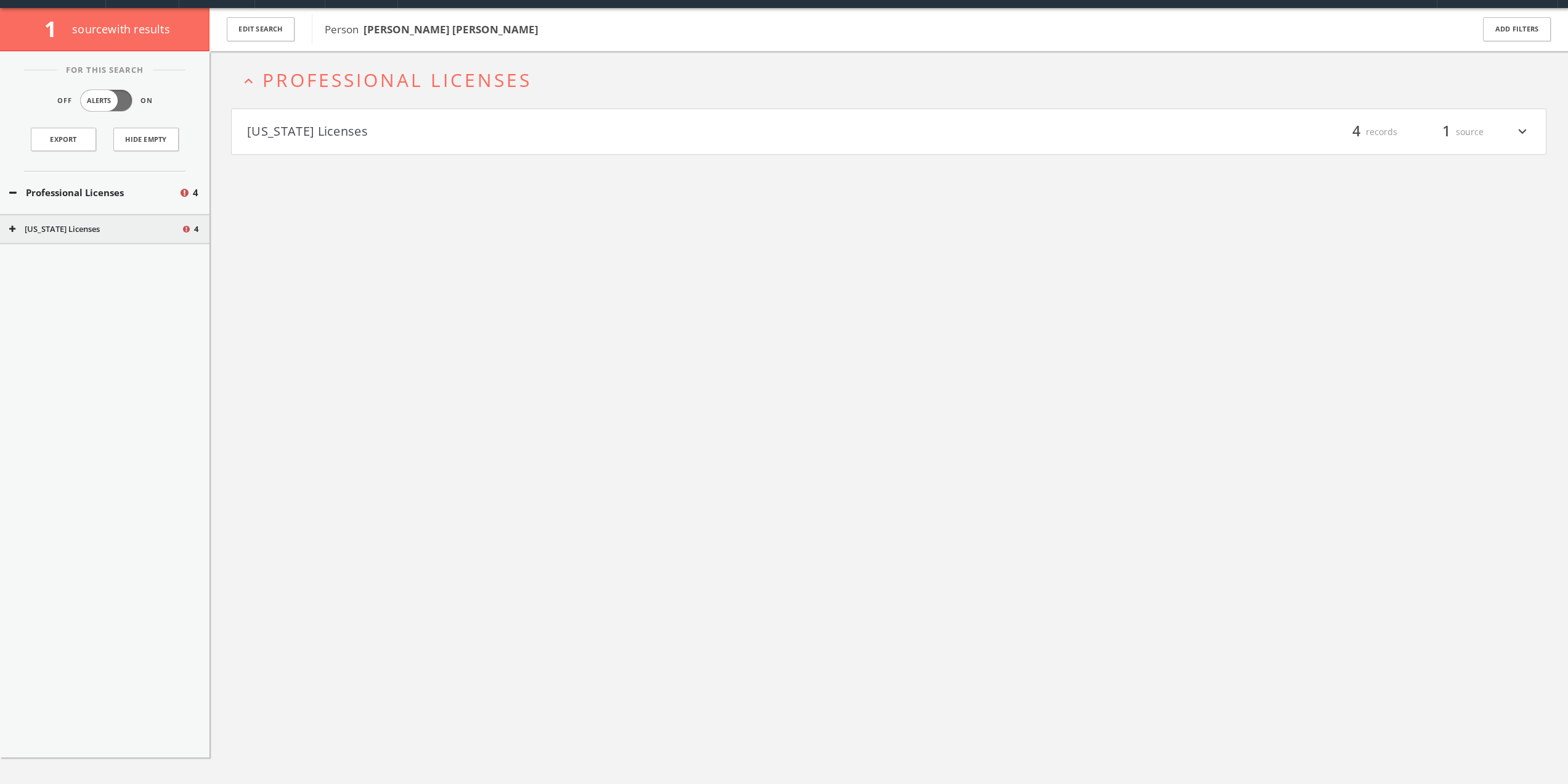
click at [311, 126] on button "[US_STATE] Licenses" at bounding box center [569, 132] width 642 height 21
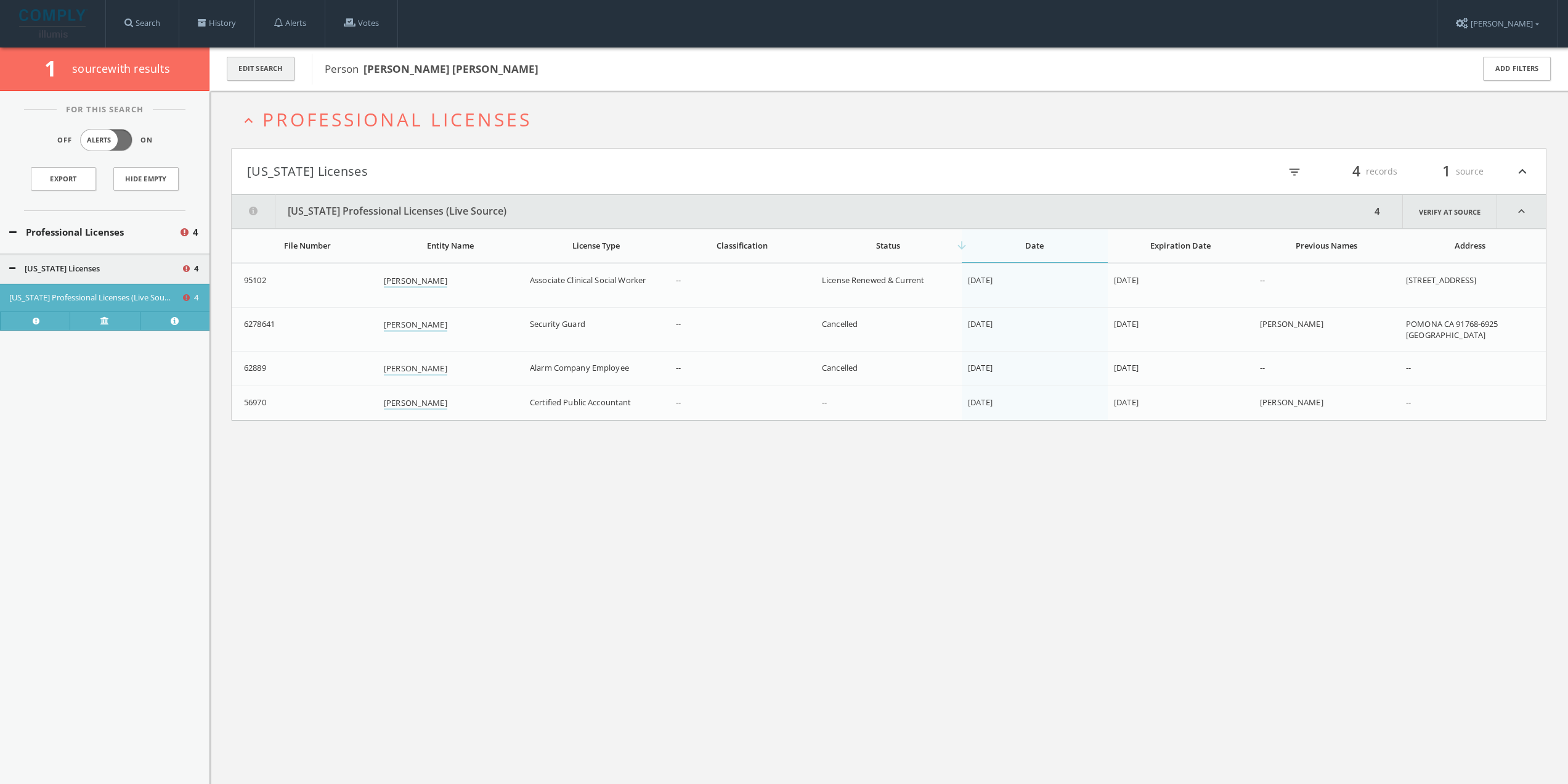
click at [278, 61] on button "Edit Search" at bounding box center [260, 68] width 68 height 24
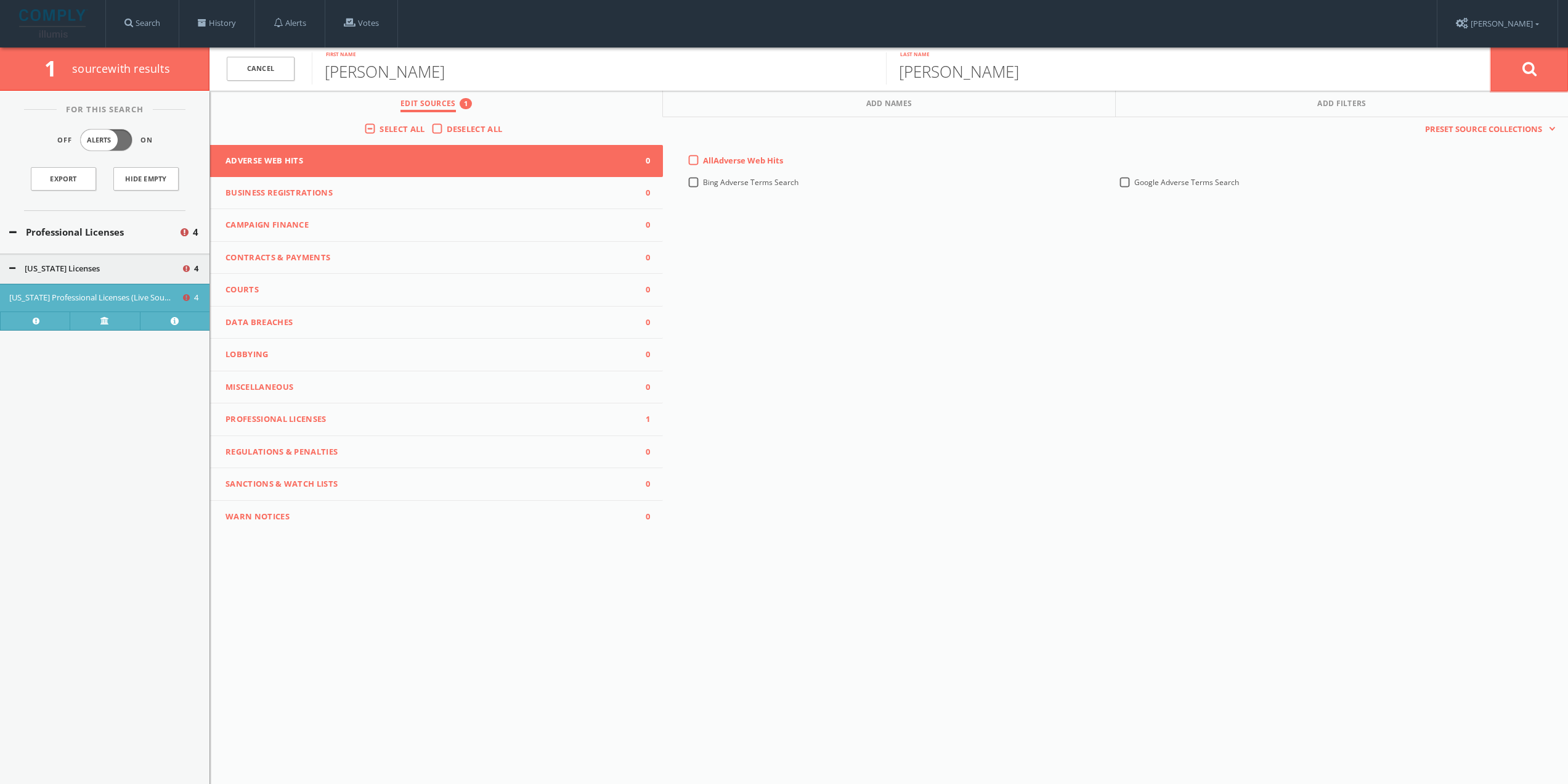
click at [1517, 65] on button at bounding box center [1530, 68] width 77 height 45
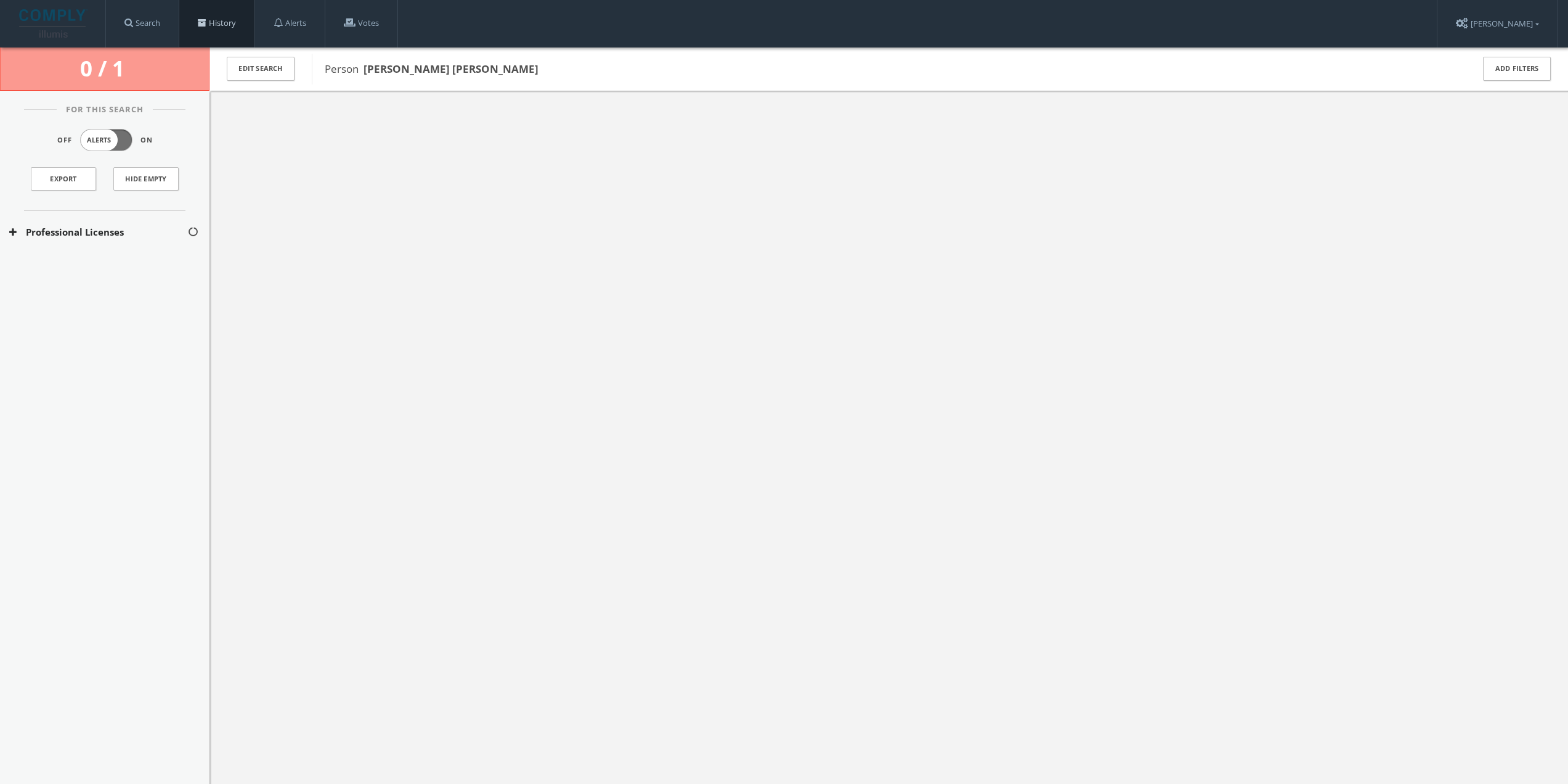
click at [221, 25] on link "History" at bounding box center [217, 23] width 75 height 47
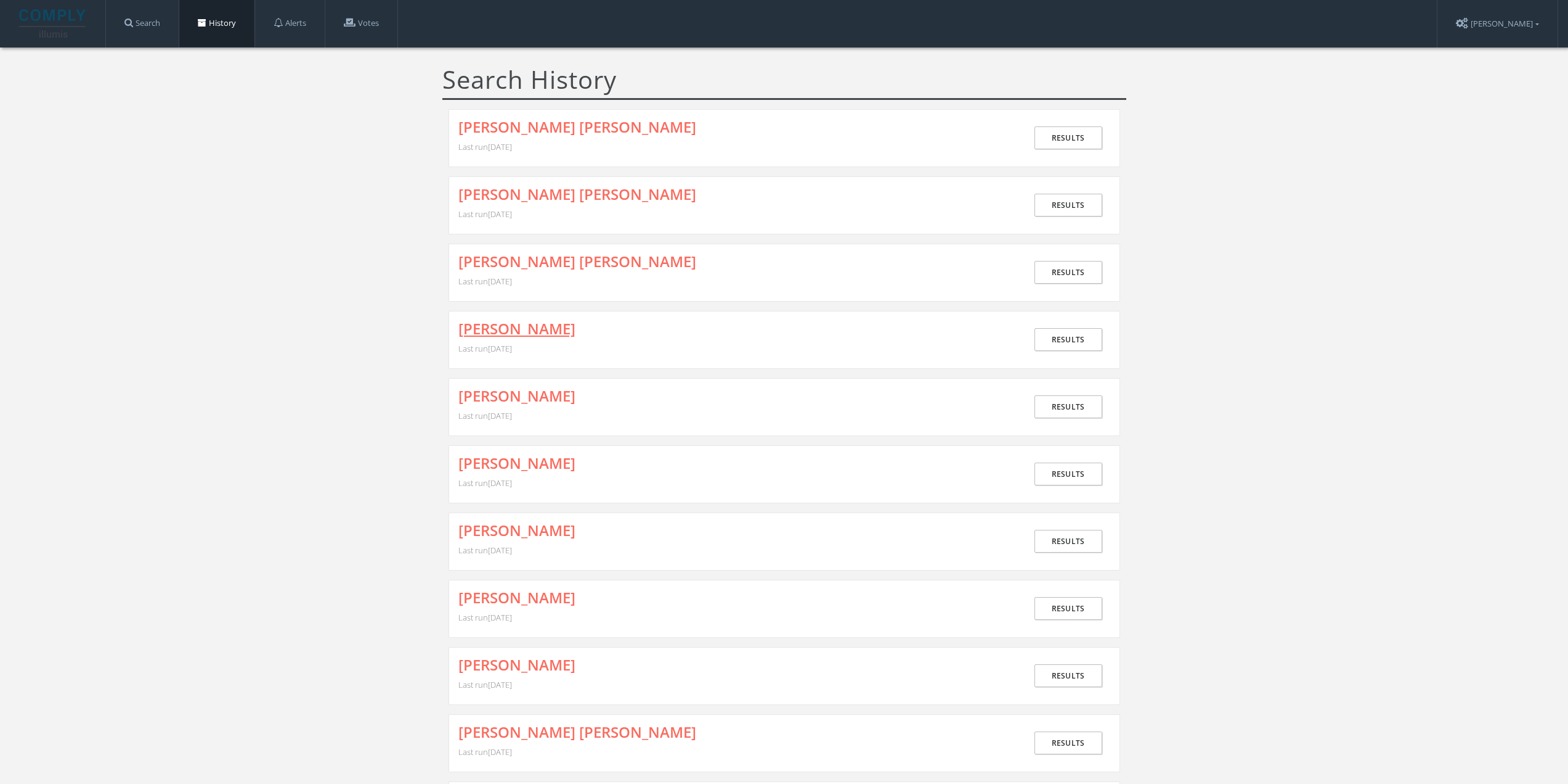
click at [535, 331] on link "[PERSON_NAME]" at bounding box center [517, 328] width 117 height 16
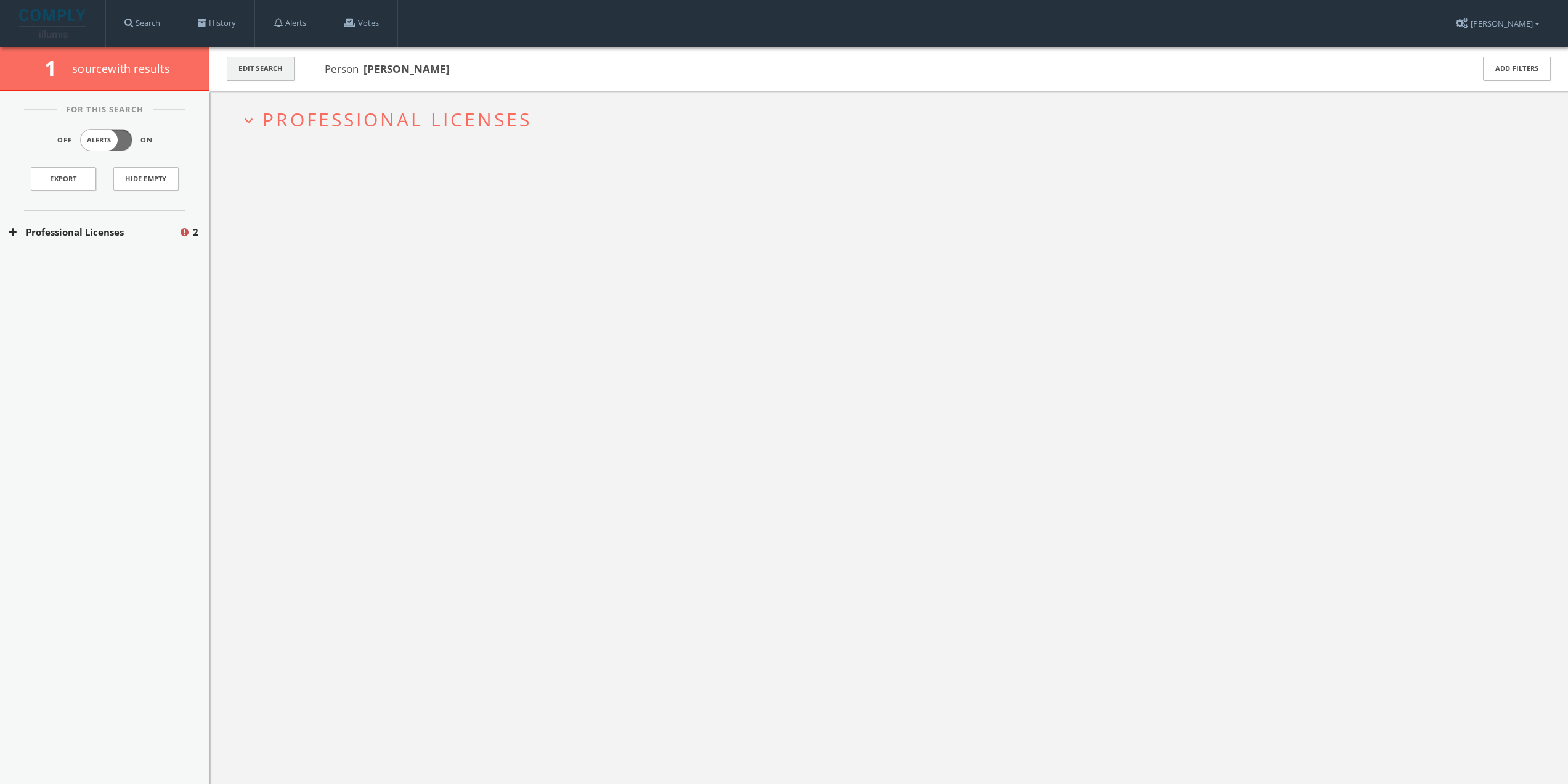
click at [261, 68] on button "Edit Search" at bounding box center [260, 68] width 68 height 24
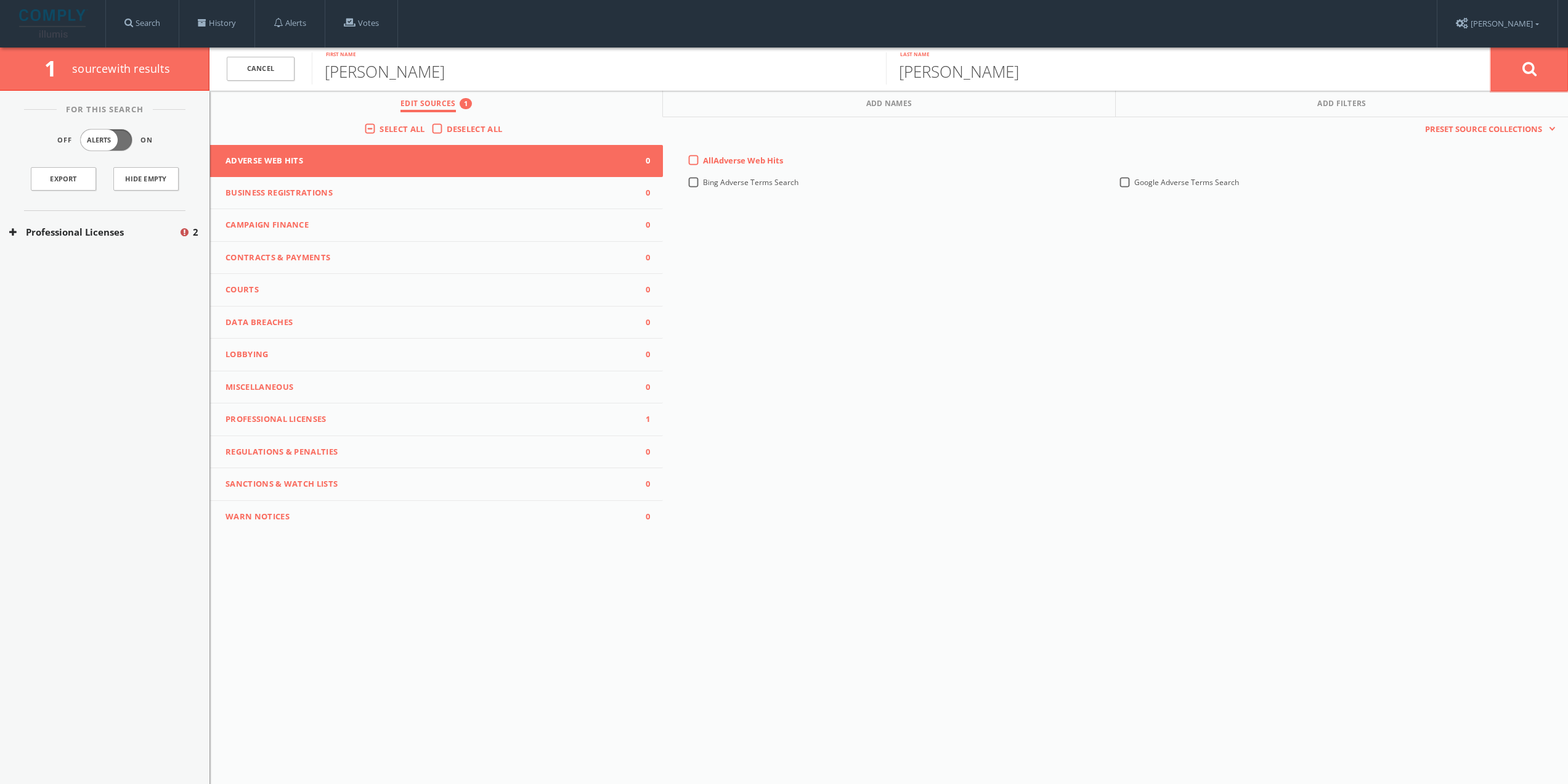
click at [1514, 70] on button at bounding box center [1530, 68] width 77 height 45
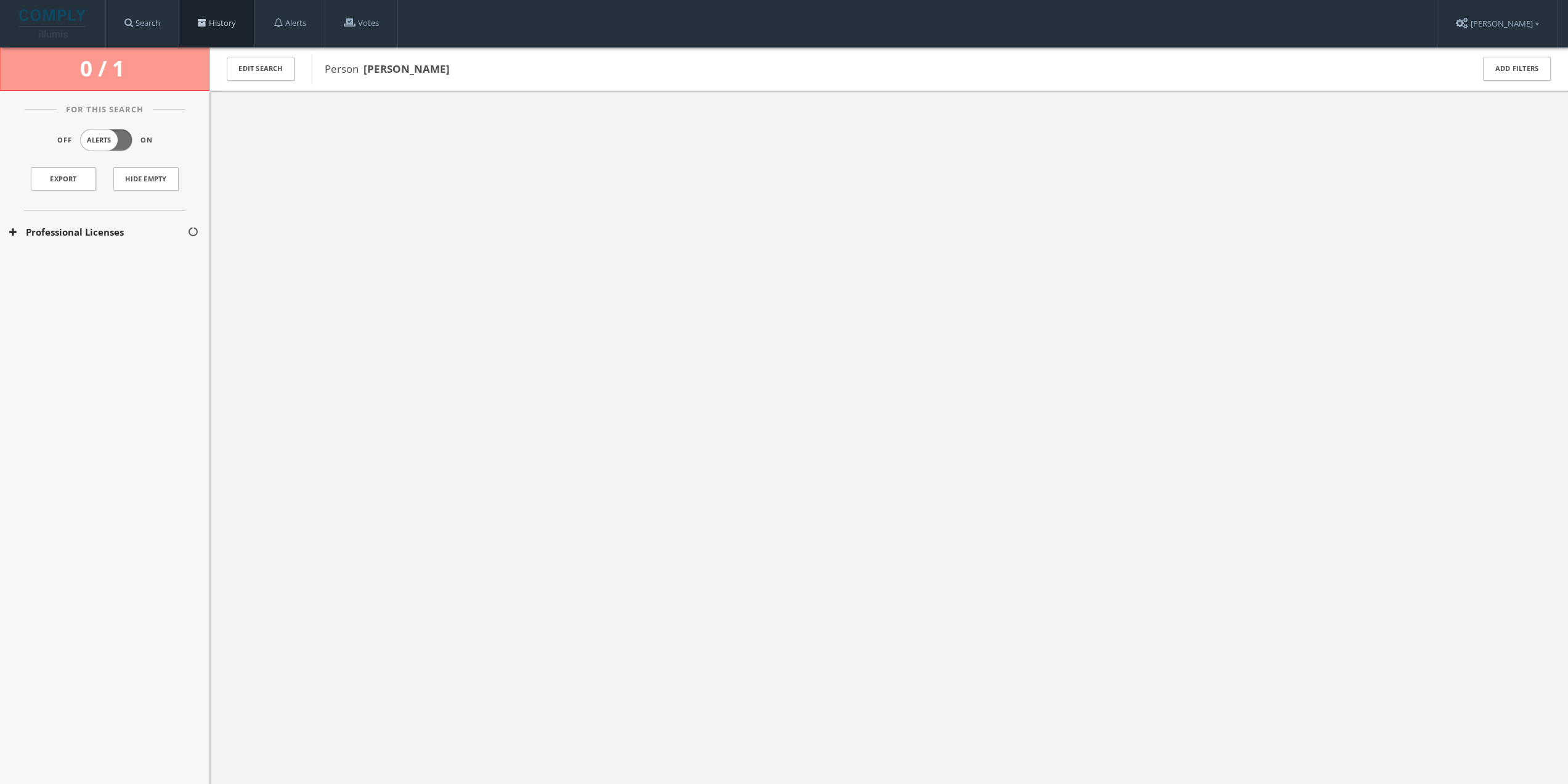
click at [227, 28] on link "History" at bounding box center [217, 23] width 75 height 47
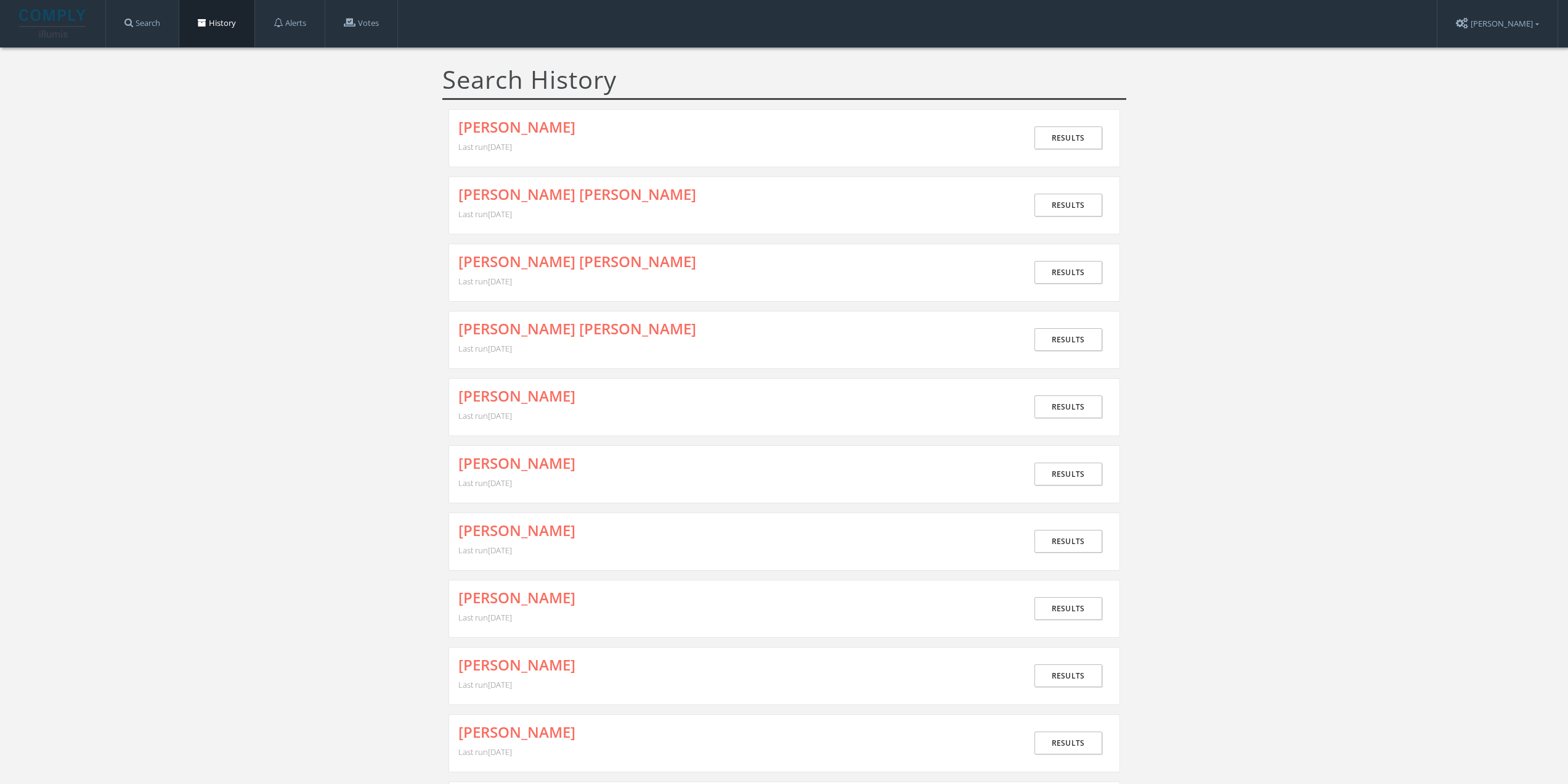
click at [517, 205] on div "[PERSON_NAME] [PERSON_NAME] Last run [DATE]" at bounding box center [743, 205] width 569 height 39
click at [519, 195] on link "[PERSON_NAME] [PERSON_NAME]" at bounding box center [577, 194] width 238 height 16
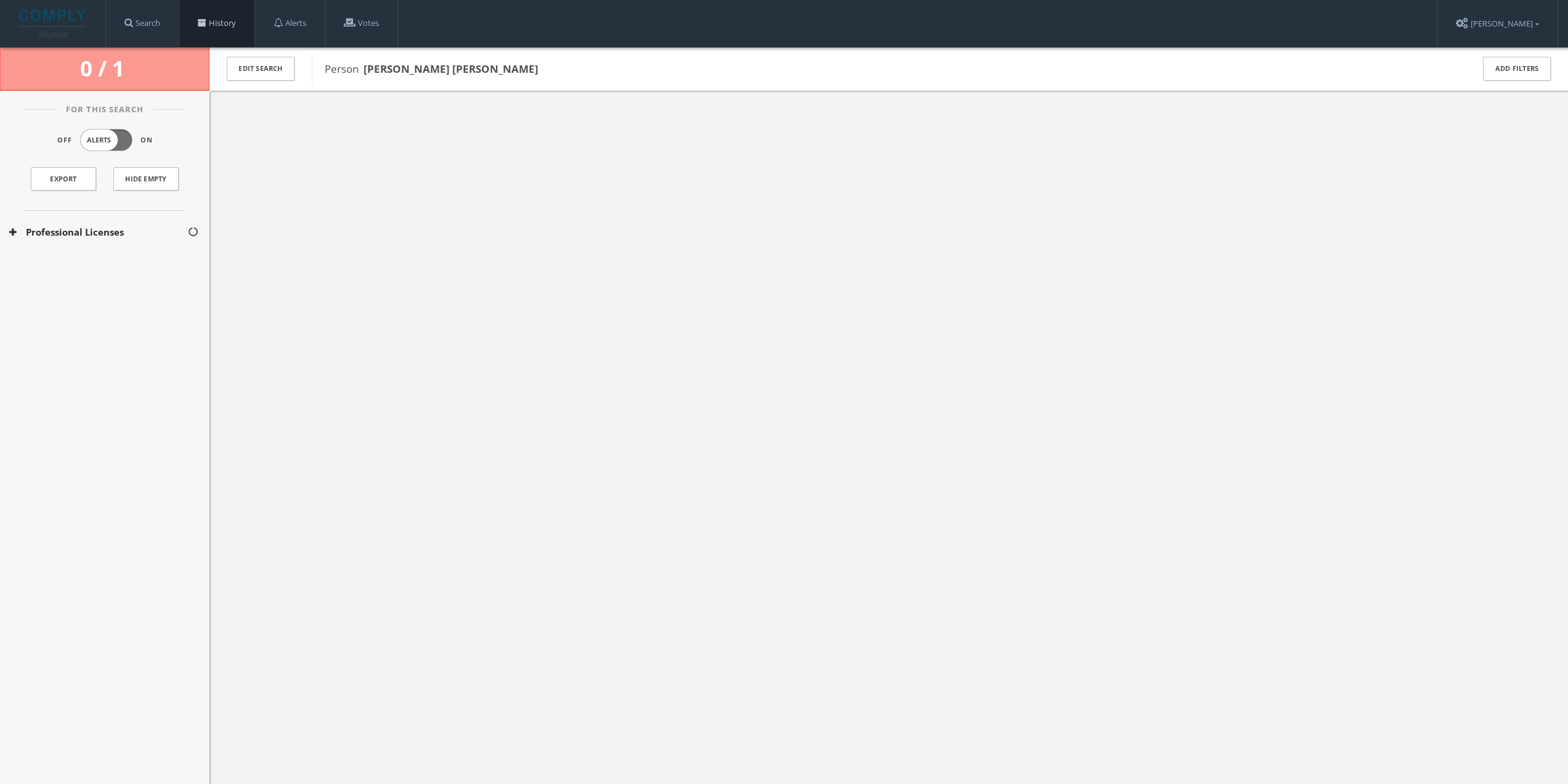
click at [211, 26] on link "History" at bounding box center [217, 23] width 75 height 47
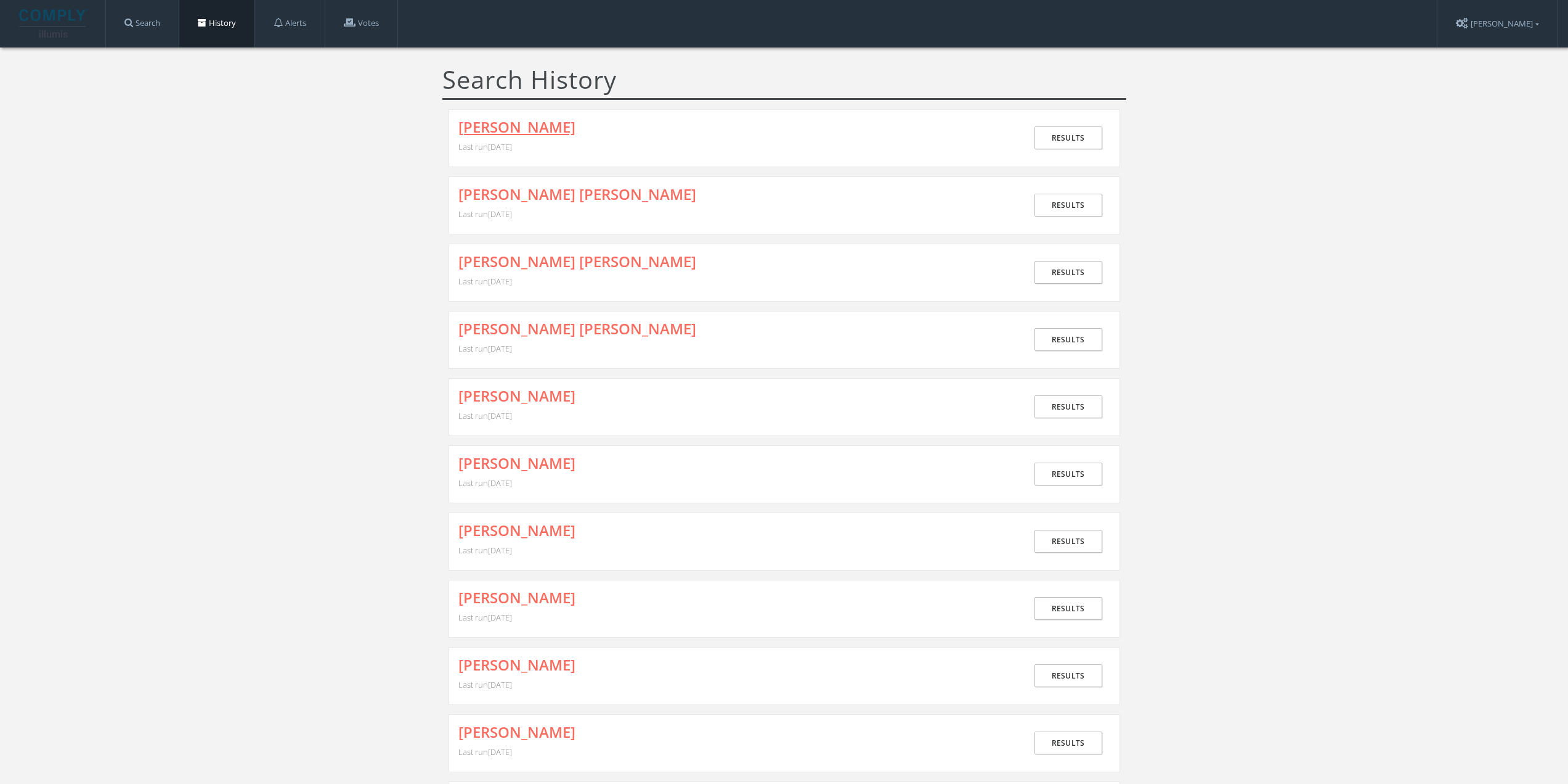
click at [527, 130] on link "[PERSON_NAME]" at bounding box center [517, 127] width 117 height 16
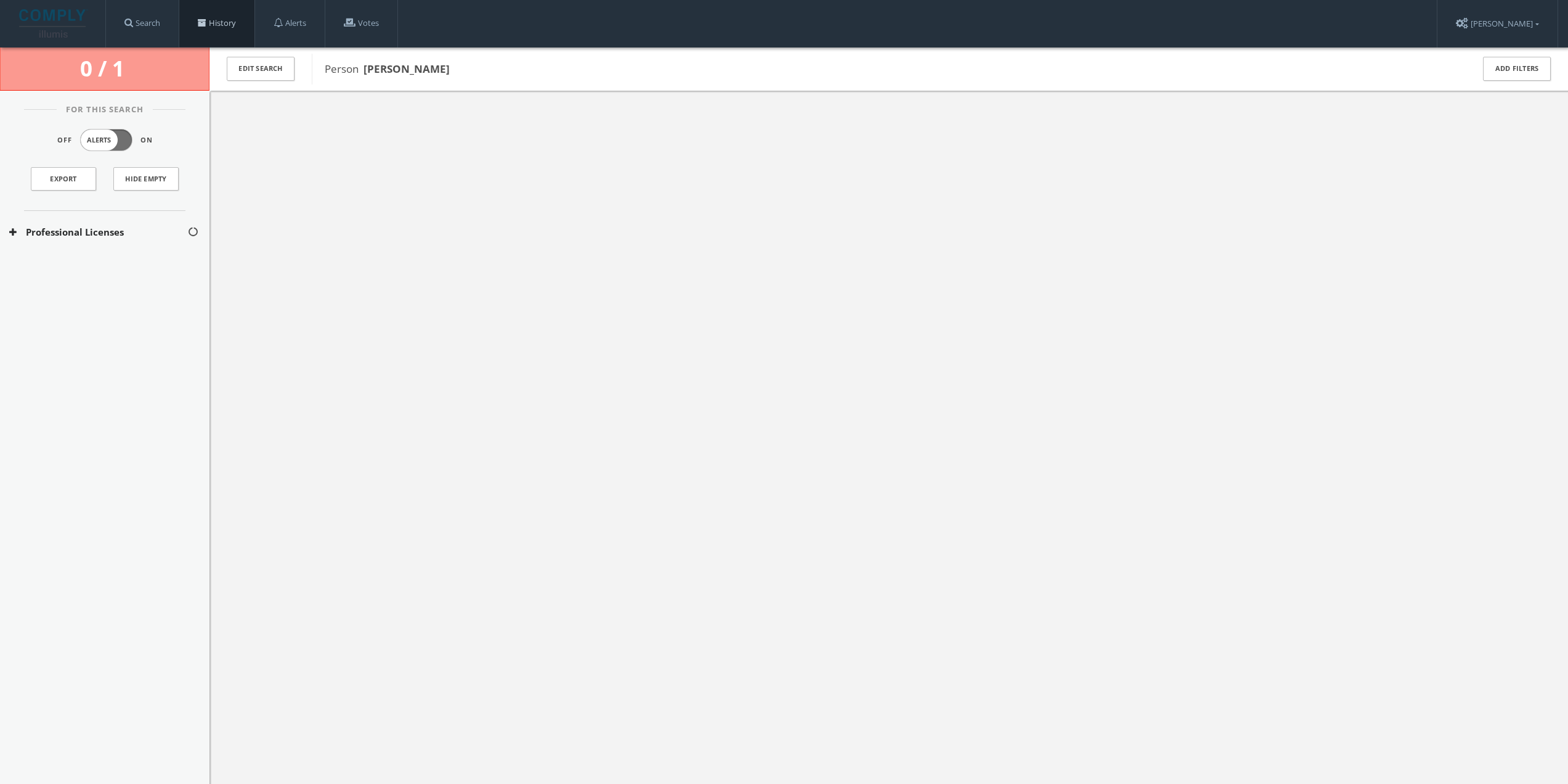
click at [243, 27] on link "History" at bounding box center [217, 23] width 75 height 47
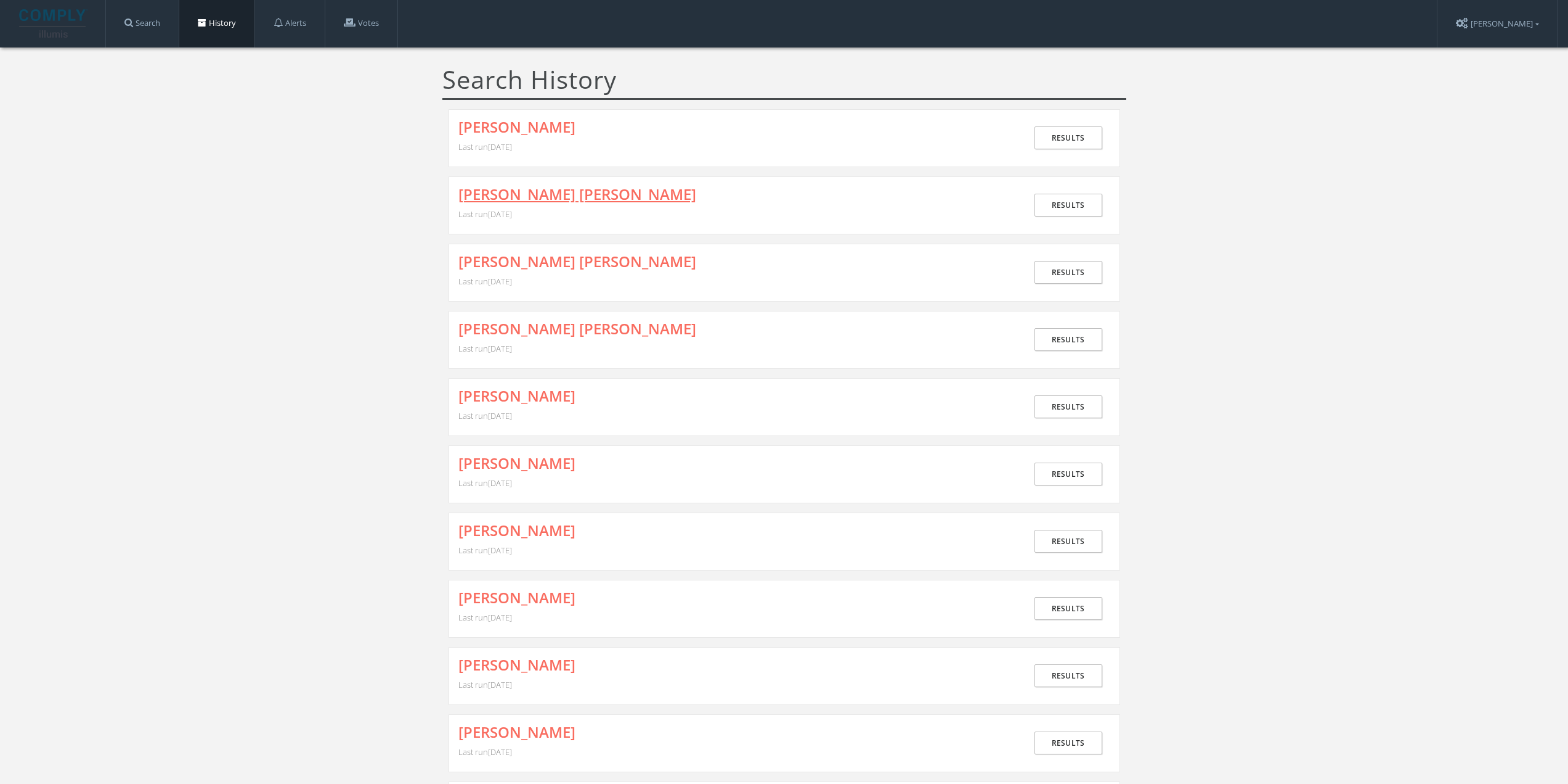
click at [576, 202] on link "[PERSON_NAME] [PERSON_NAME]" at bounding box center [577, 194] width 238 height 16
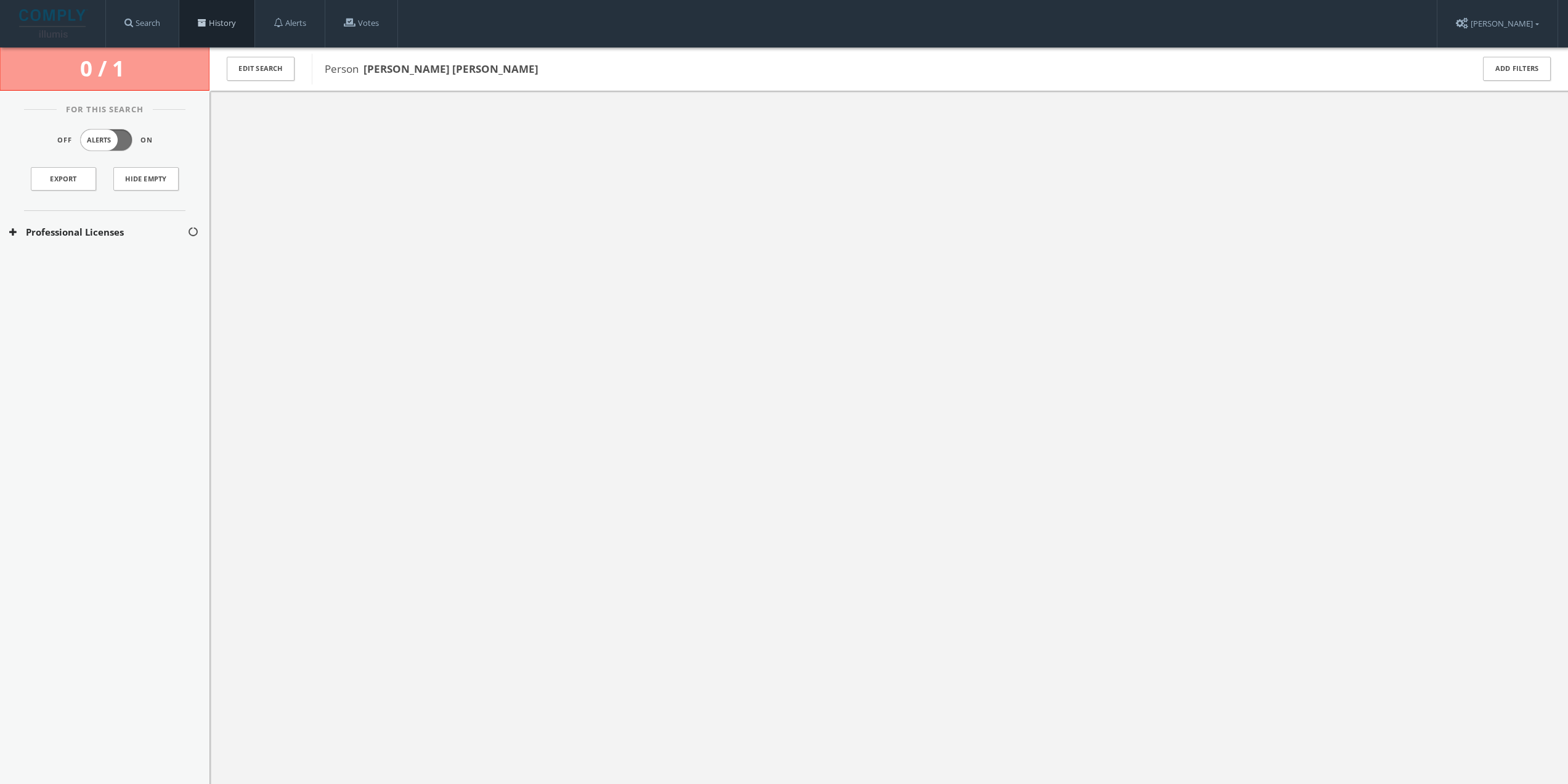
click at [204, 12] on link "History" at bounding box center [217, 23] width 75 height 47
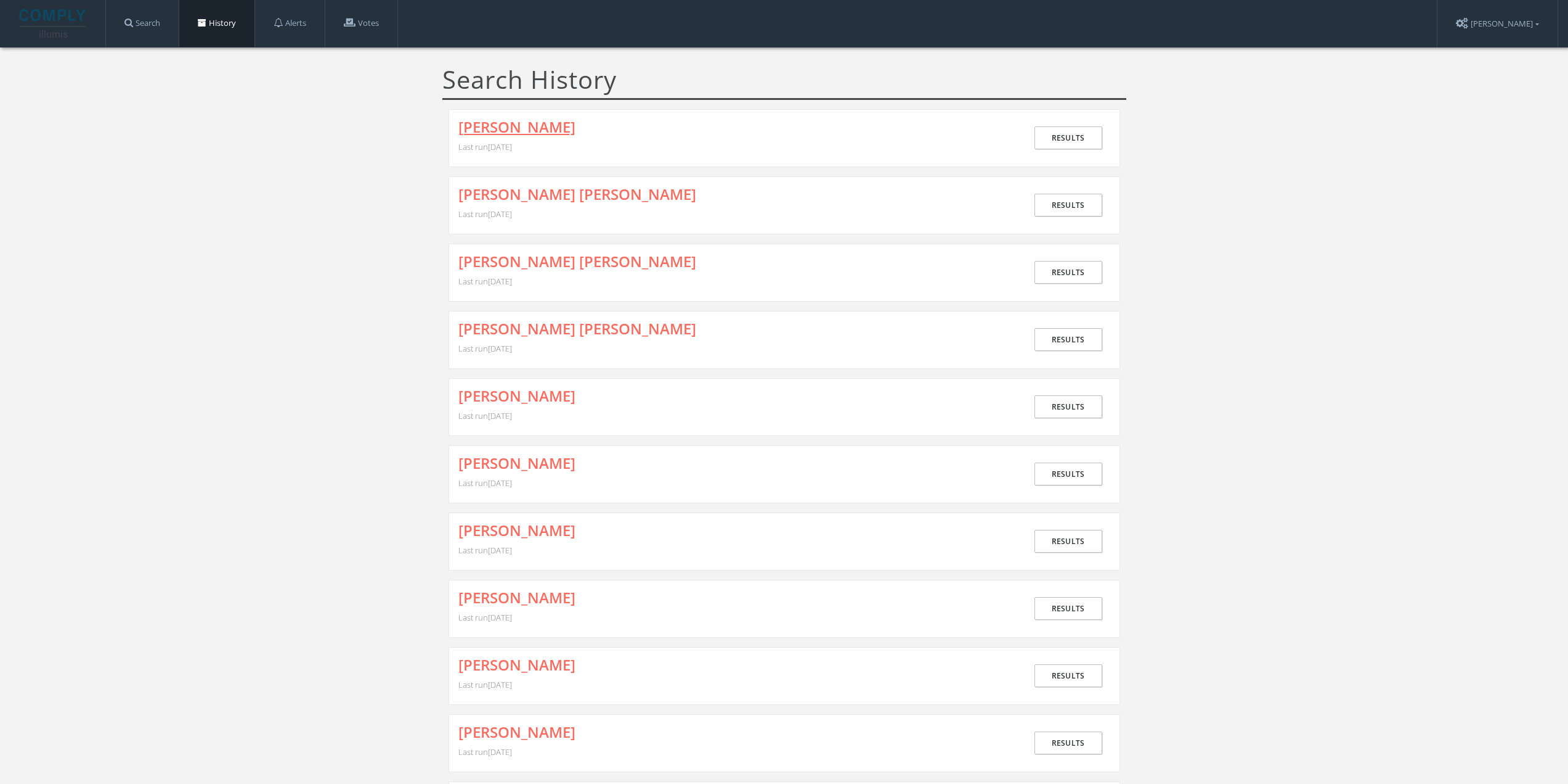
click at [500, 129] on link "[PERSON_NAME]" at bounding box center [517, 127] width 117 height 16
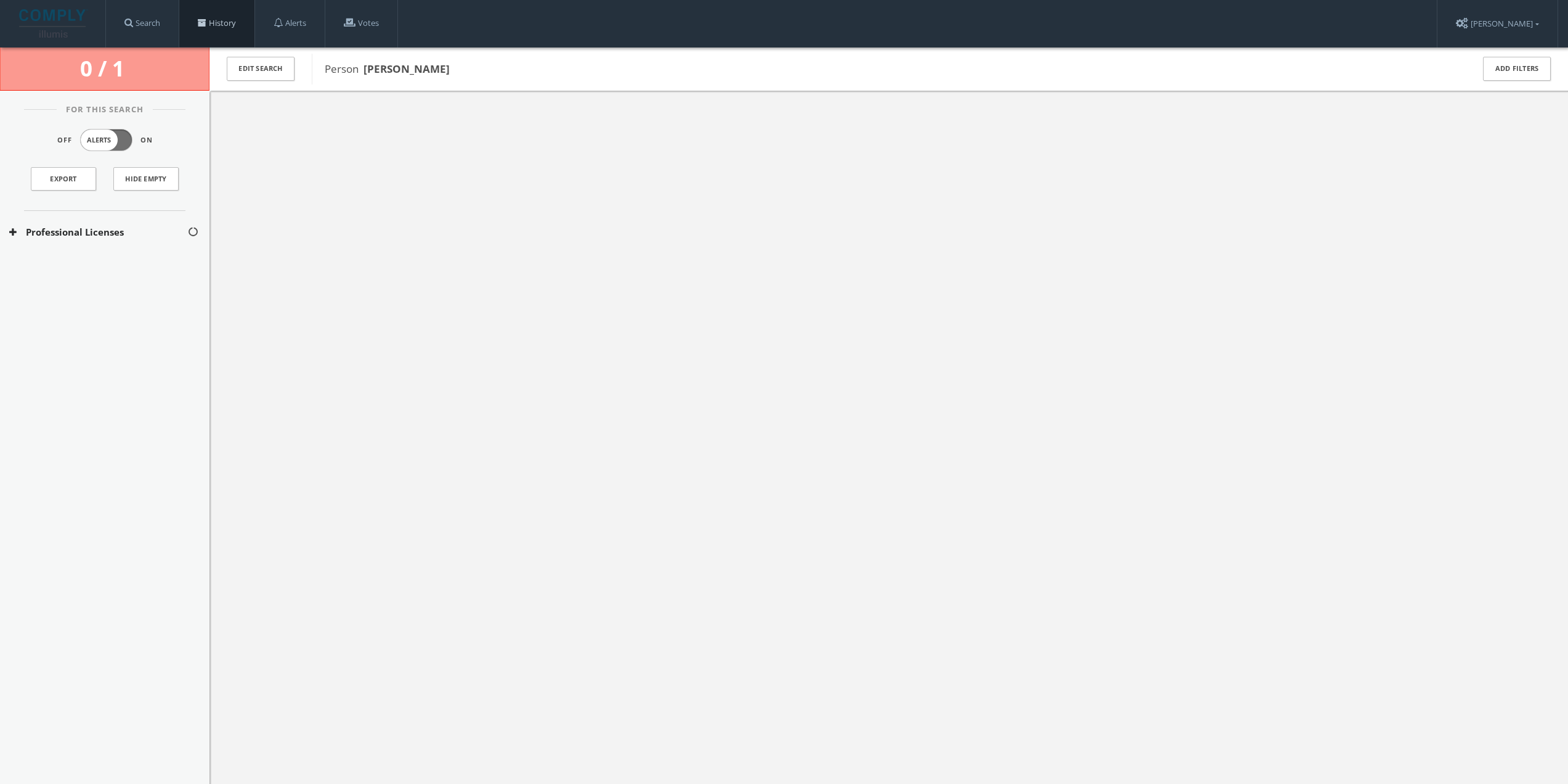
click at [222, 29] on link "History" at bounding box center [217, 23] width 75 height 47
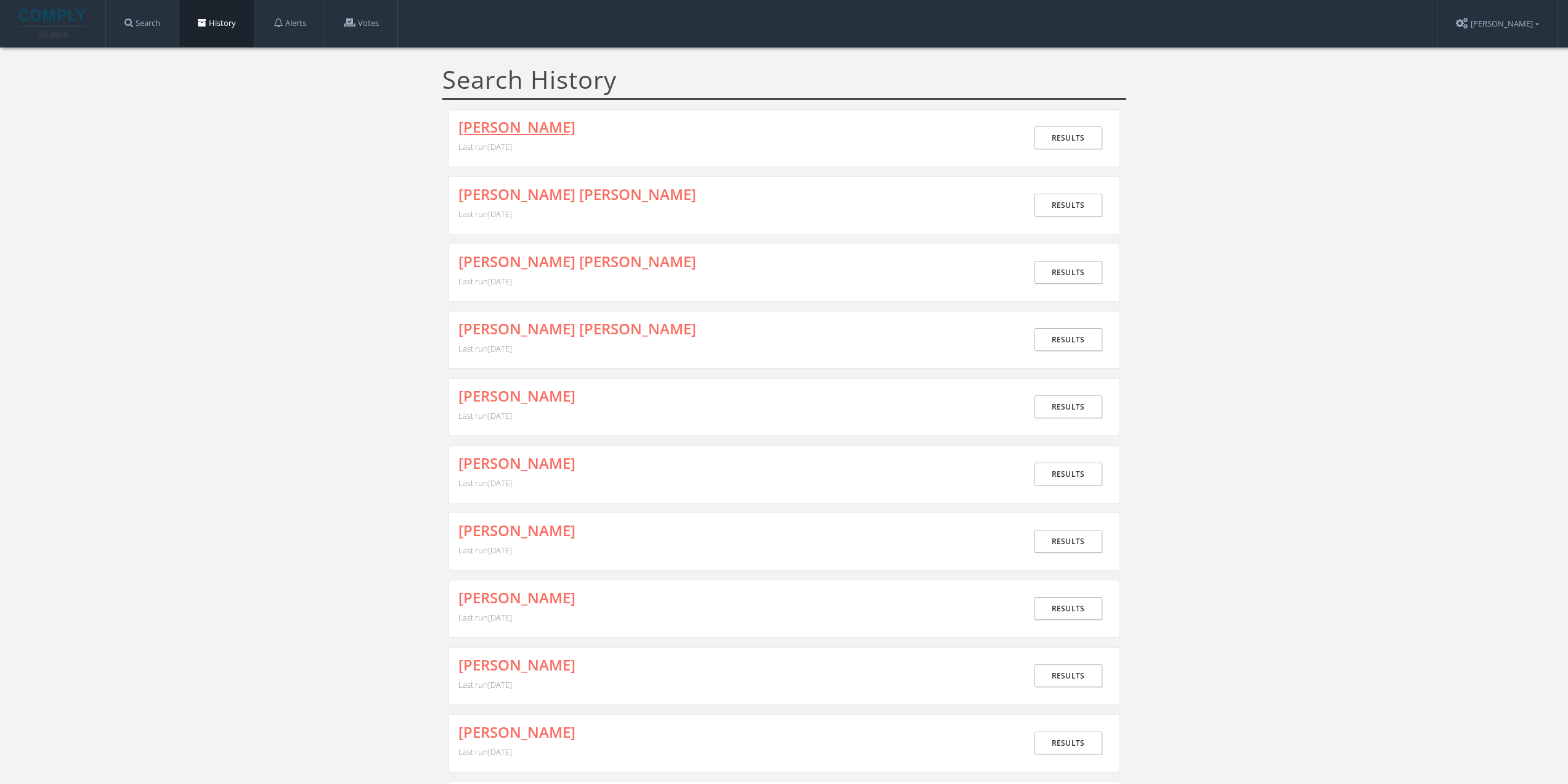
click at [576, 132] on link "[PERSON_NAME]" at bounding box center [517, 127] width 117 height 16
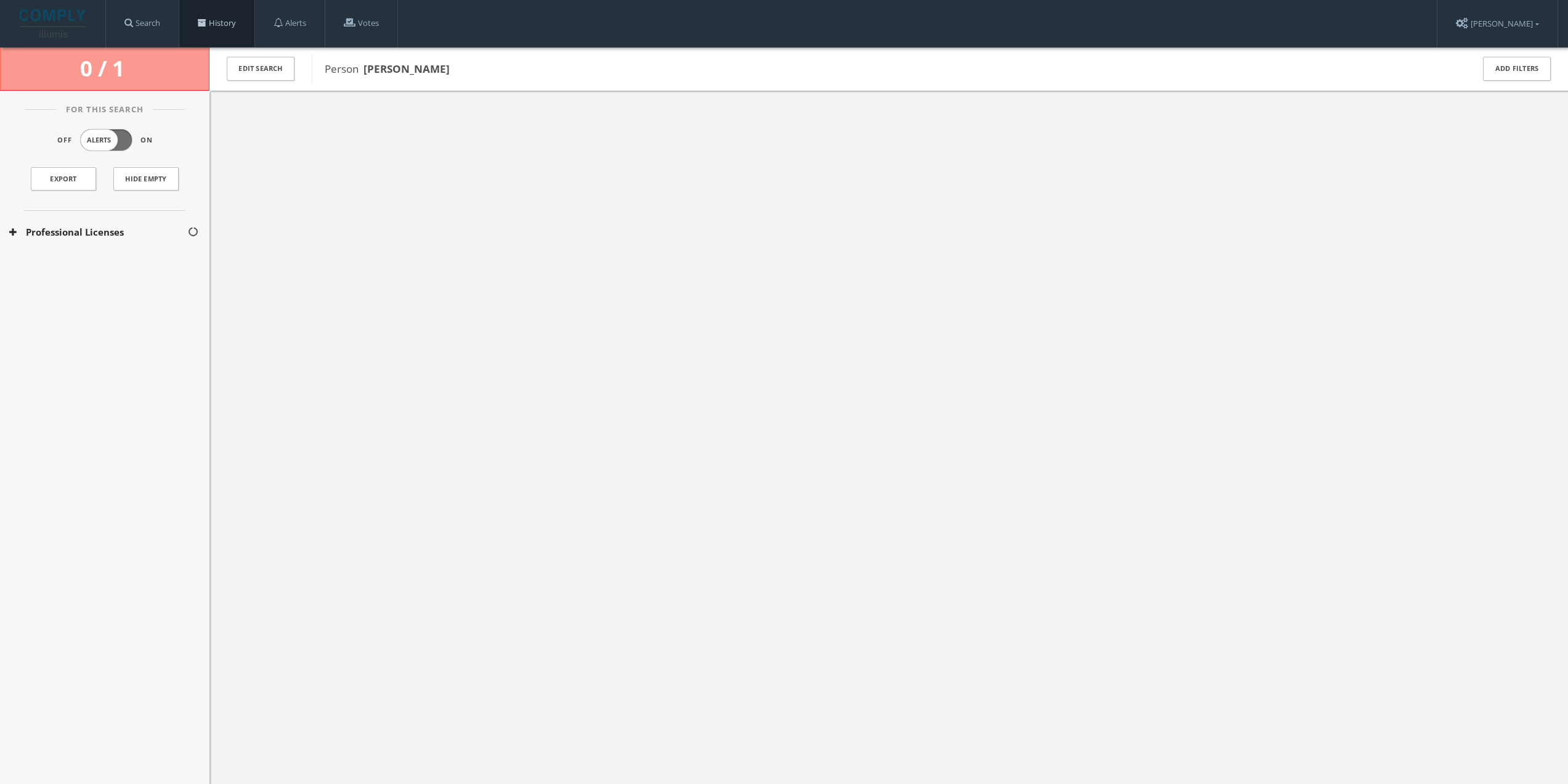
click at [218, 30] on link "History" at bounding box center [217, 23] width 75 height 47
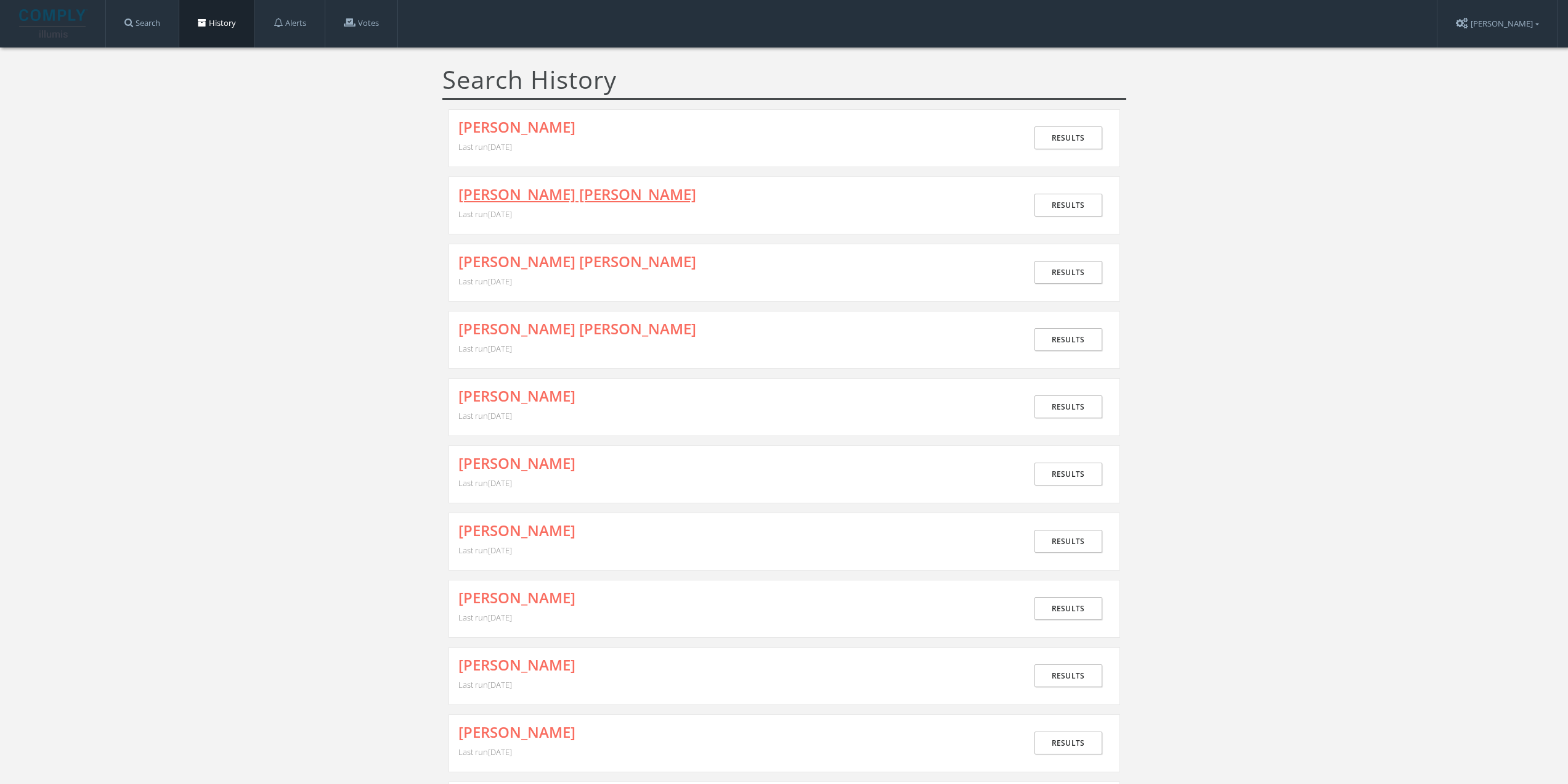
click at [543, 191] on link "[PERSON_NAME] [PERSON_NAME]" at bounding box center [577, 194] width 238 height 16
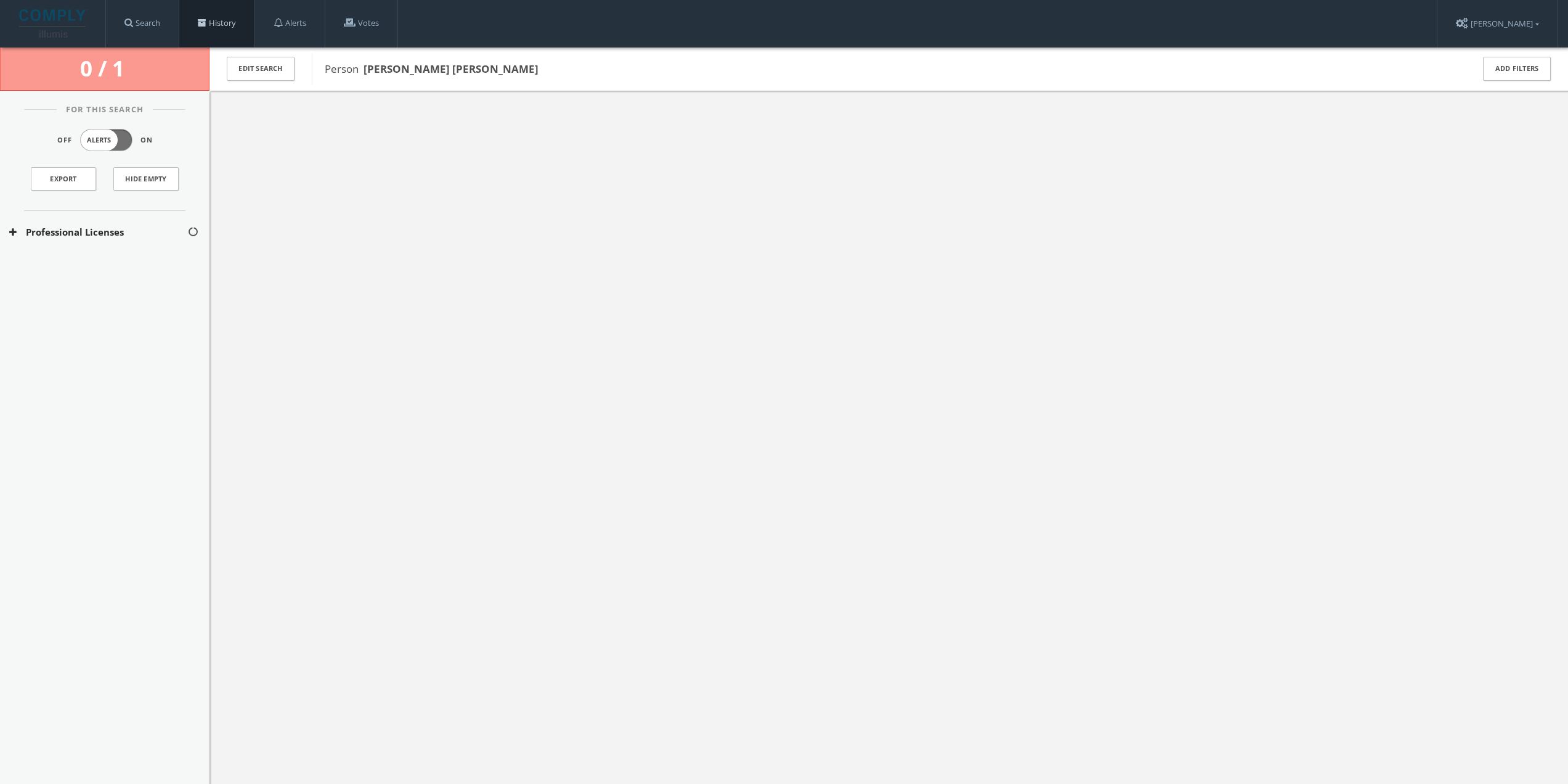
click at [220, 19] on link "History" at bounding box center [217, 23] width 75 height 47
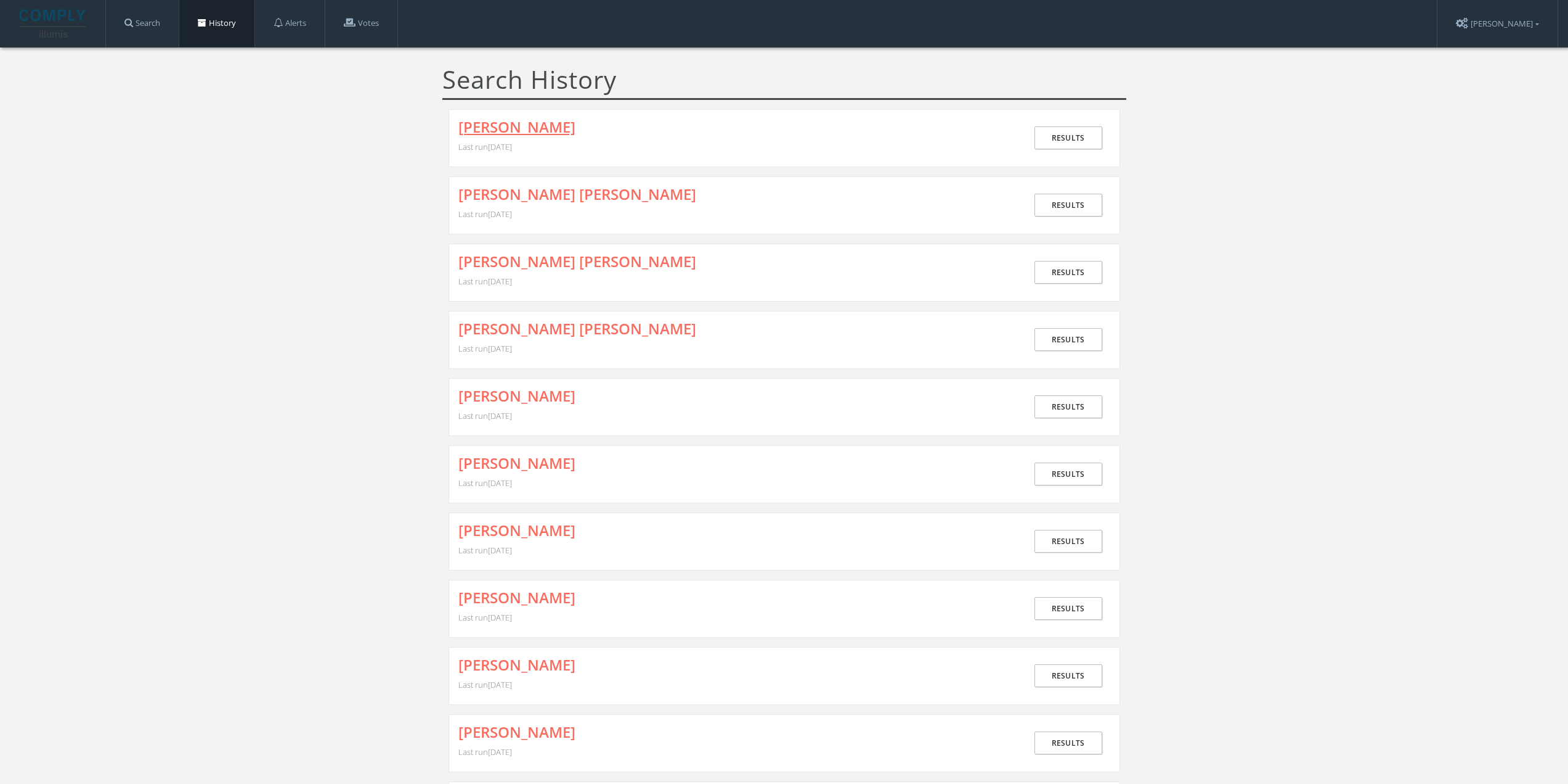
click at [545, 133] on link "[PERSON_NAME]" at bounding box center [517, 127] width 117 height 16
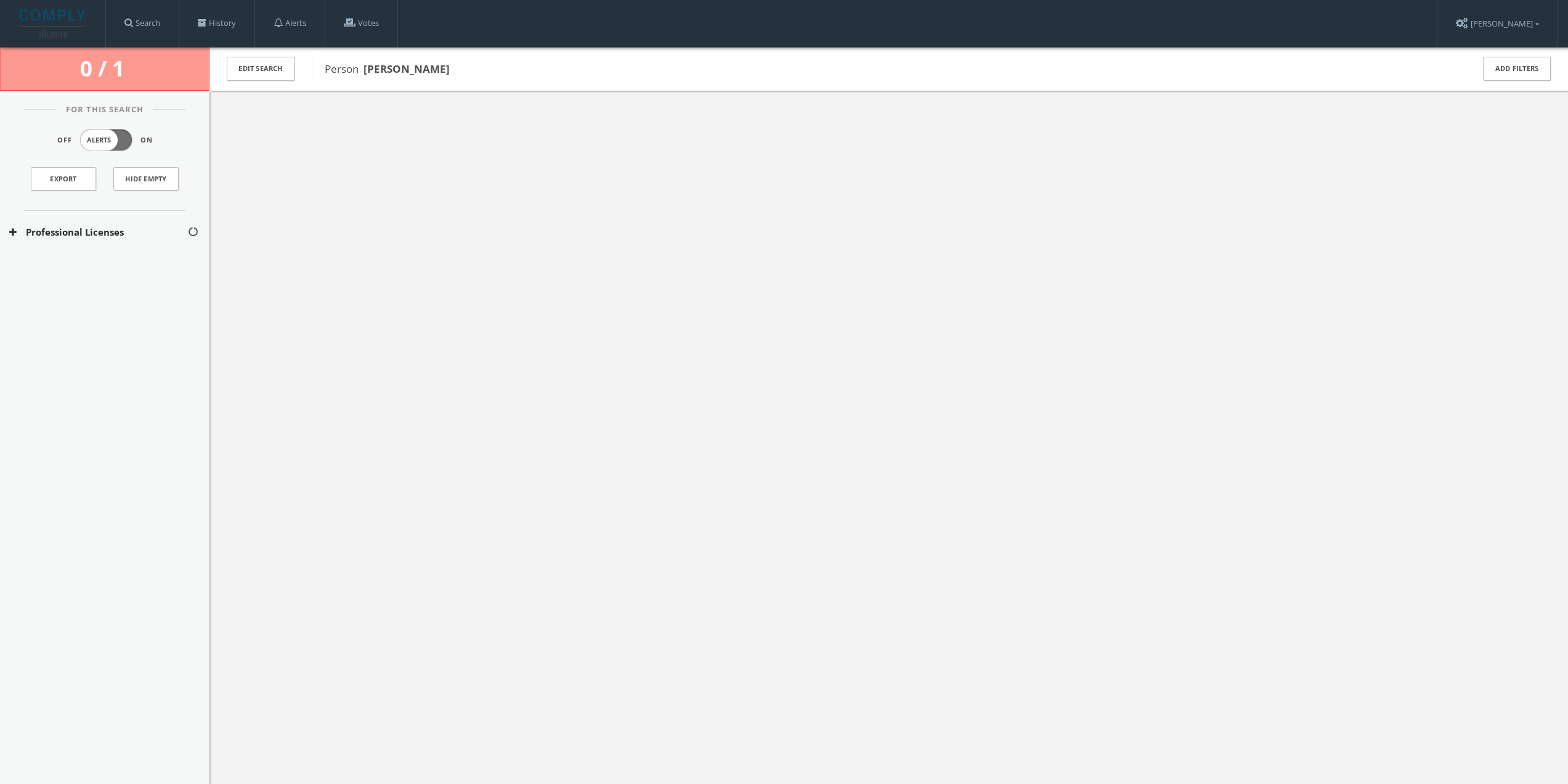
drag, startPoint x: 362, startPoint y: 68, endPoint x: 503, endPoint y: 68, distance: 141.0
click at [503, 68] on span "Person [PERSON_NAME]" at bounding box center [891, 69] width 1132 height 16
copy span "[PERSON_NAME]"
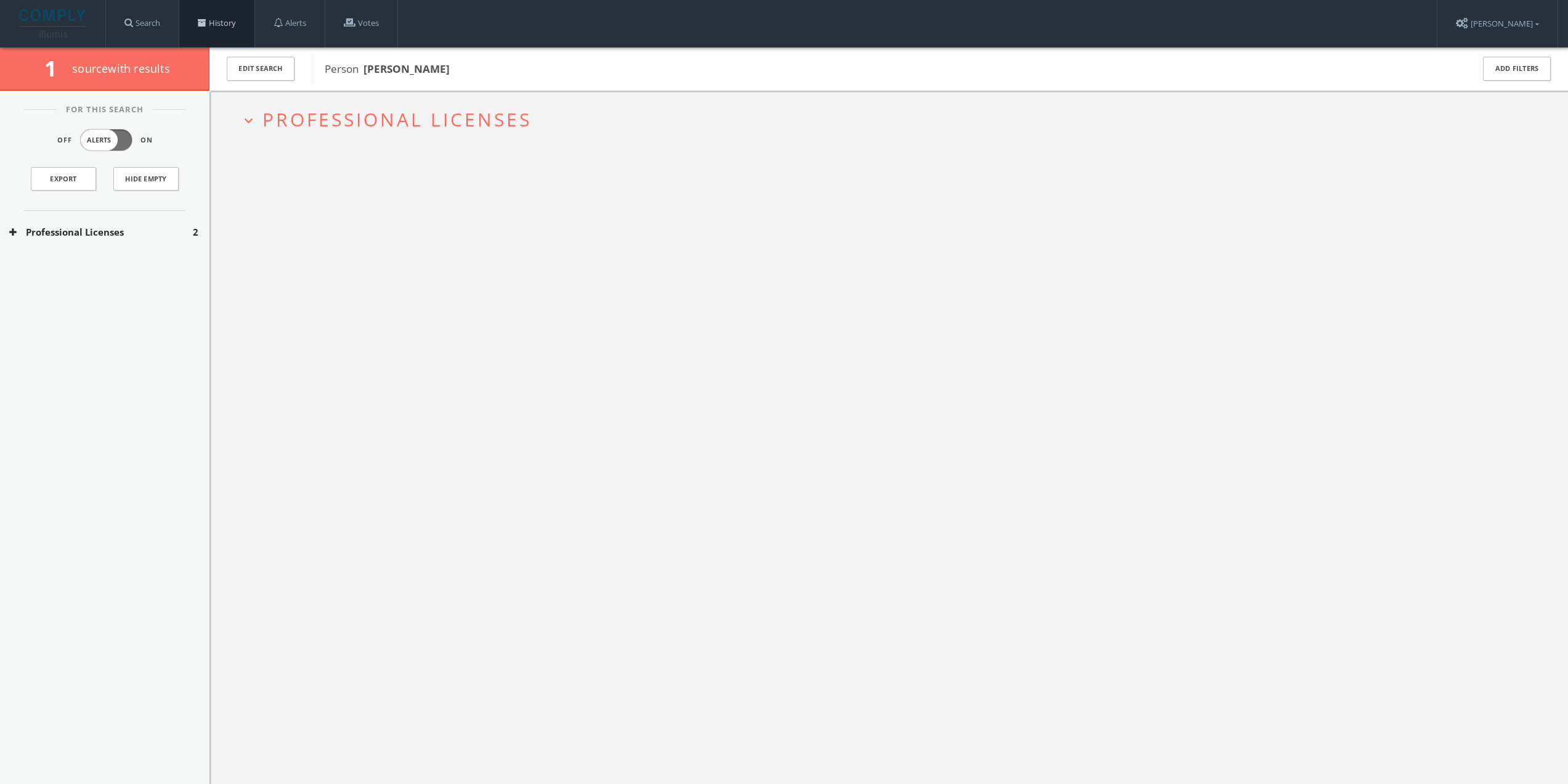
click at [236, 20] on link "History" at bounding box center [217, 23] width 75 height 47
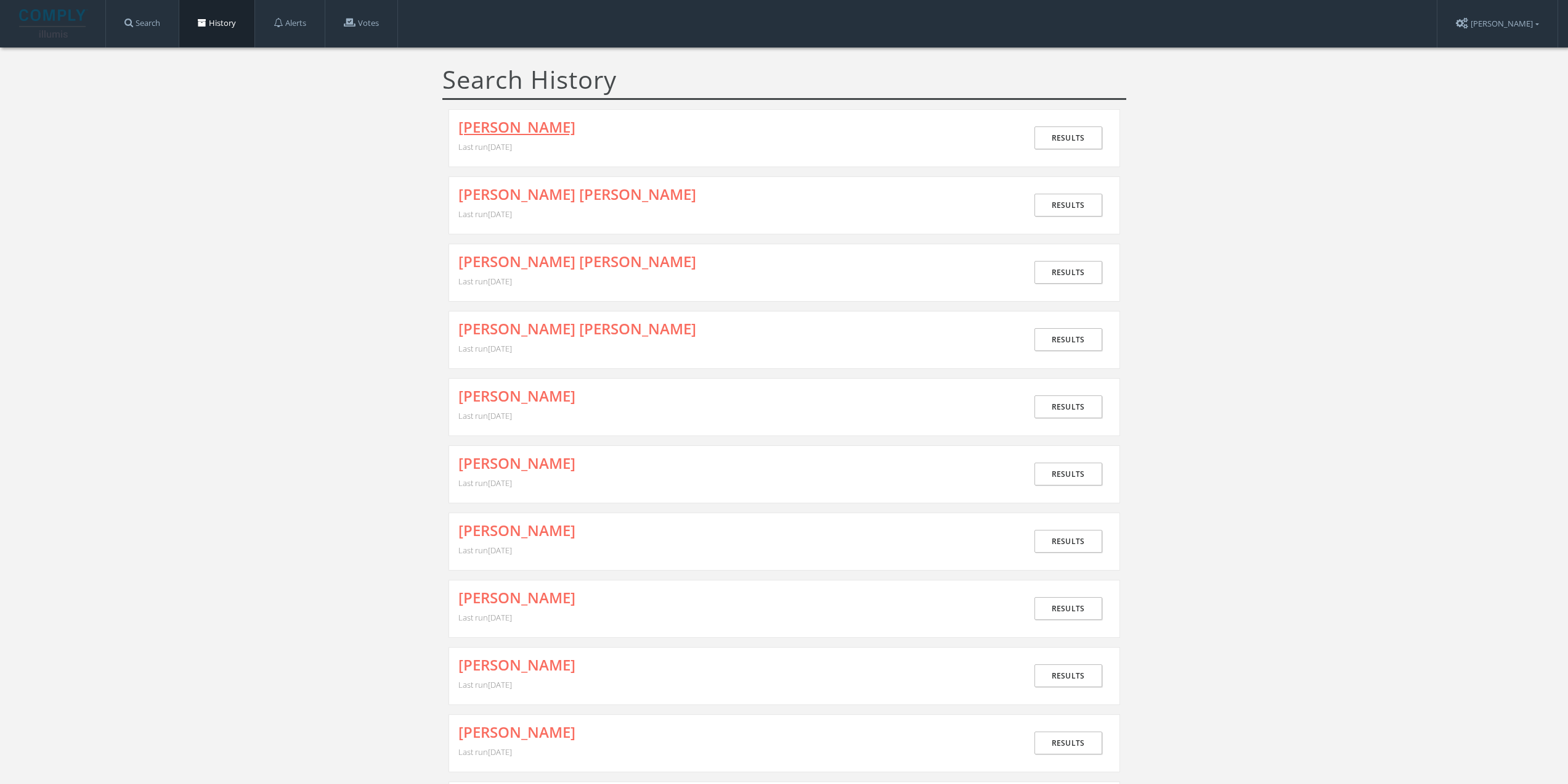
click at [494, 129] on link "[PERSON_NAME]" at bounding box center [517, 127] width 117 height 16
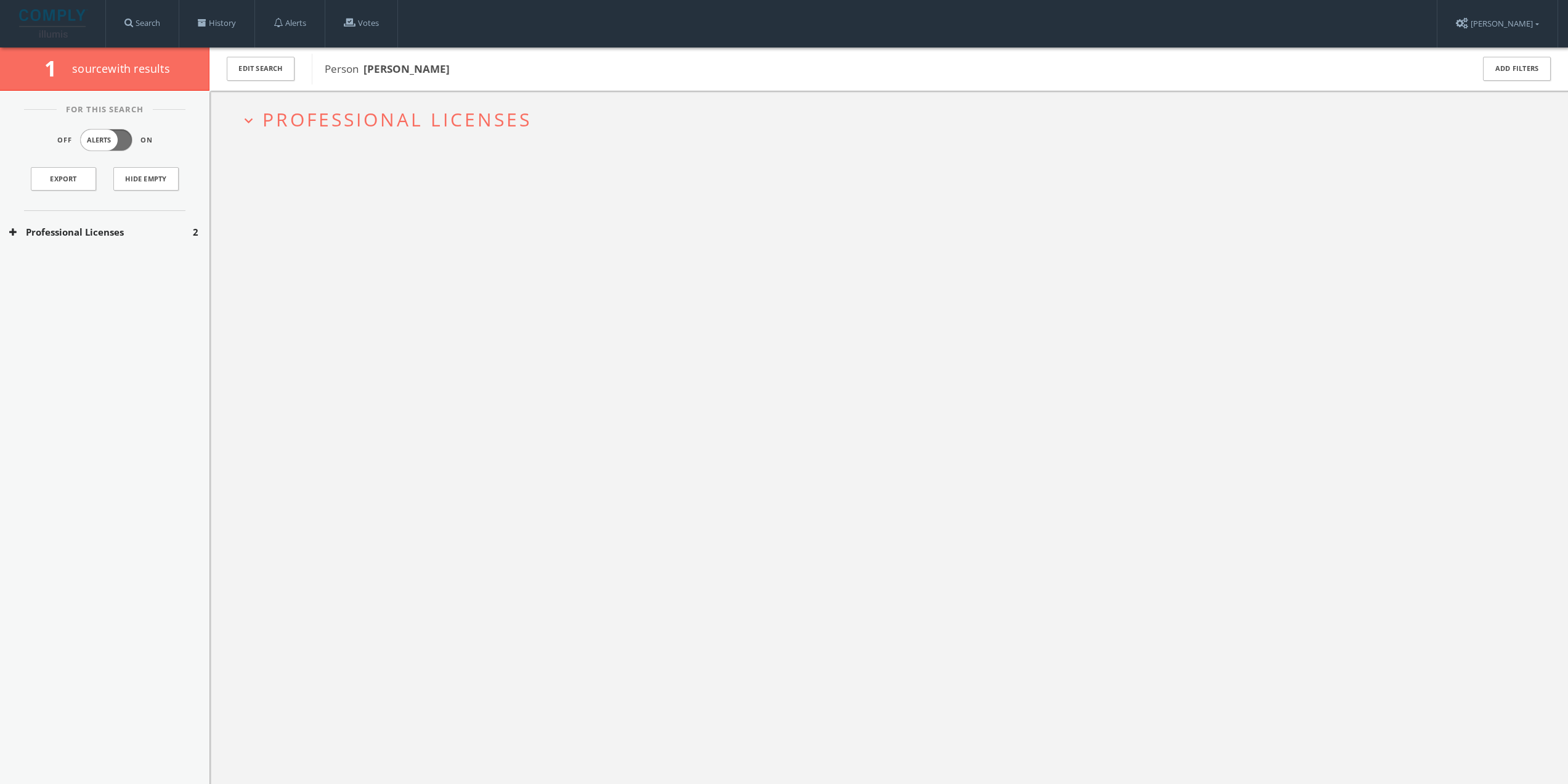
click at [316, 131] on span "Professional Licenses" at bounding box center [397, 119] width 269 height 25
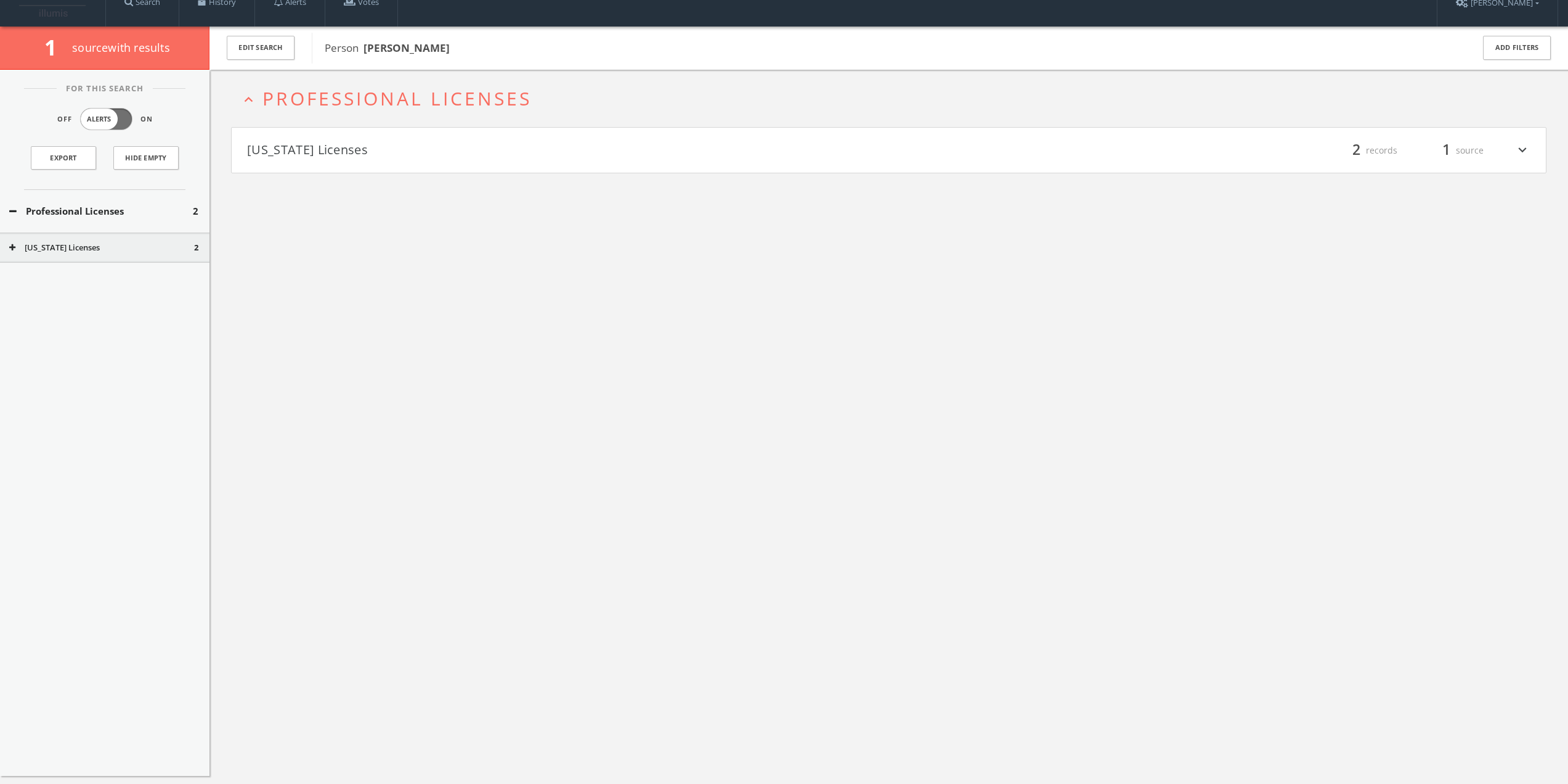
click at [316, 156] on h4 "[US_STATE] Licenses filter_list 2 records 1 source expand_more" at bounding box center [889, 150] width 1314 height 46
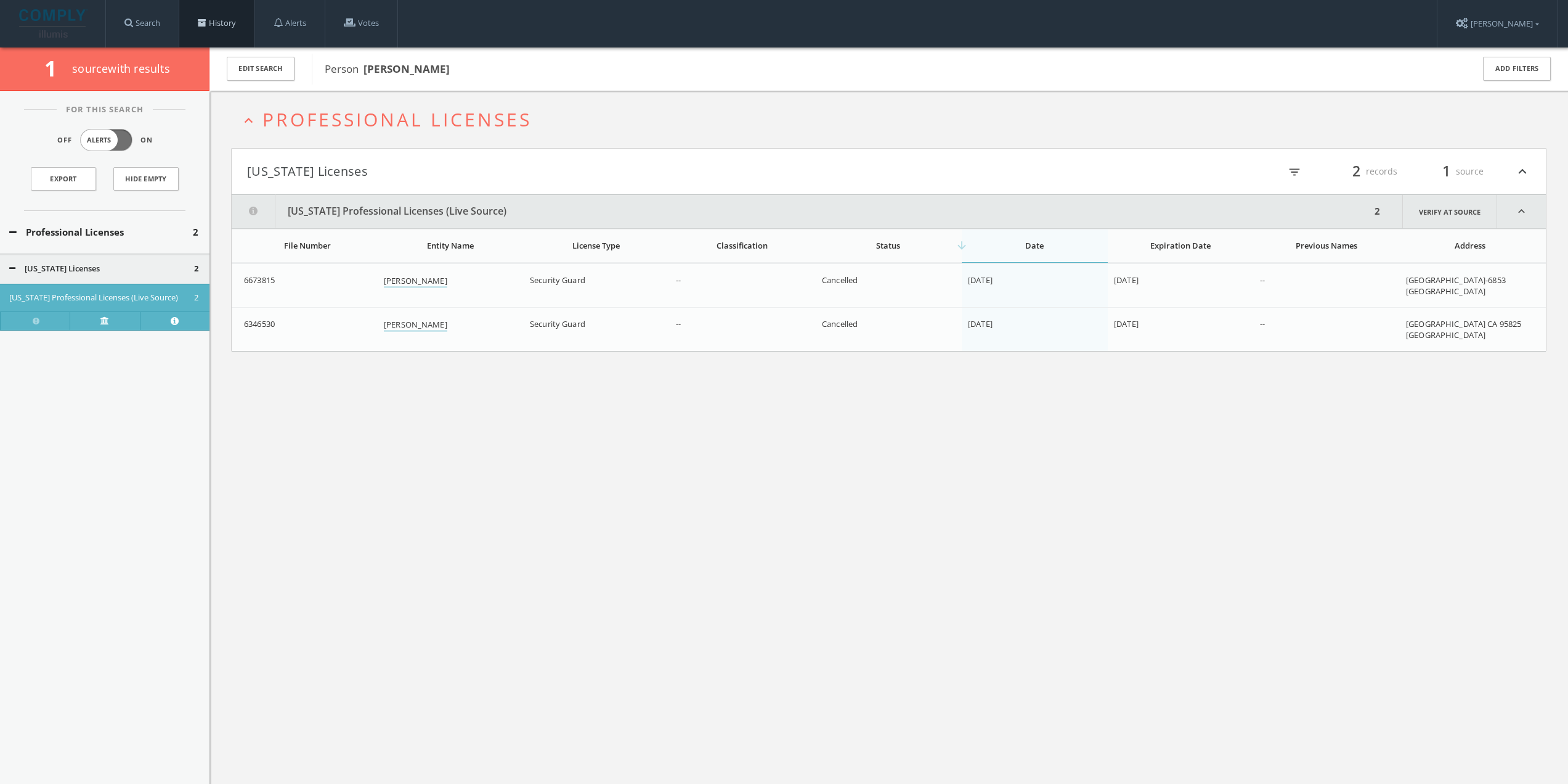
click at [233, 12] on link "History" at bounding box center [217, 23] width 75 height 47
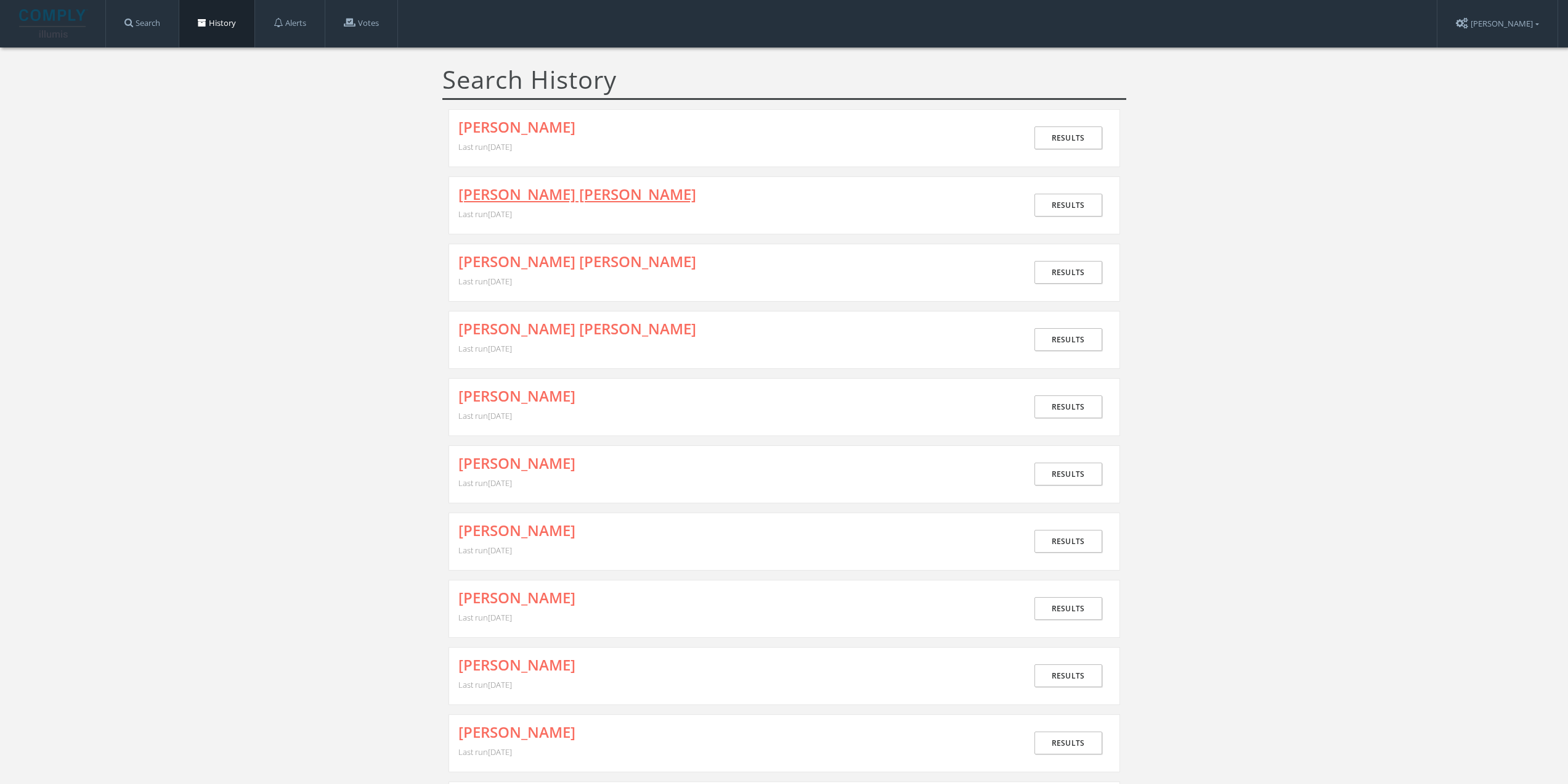
click at [541, 197] on link "[PERSON_NAME] [PERSON_NAME]" at bounding box center [577, 194] width 238 height 16
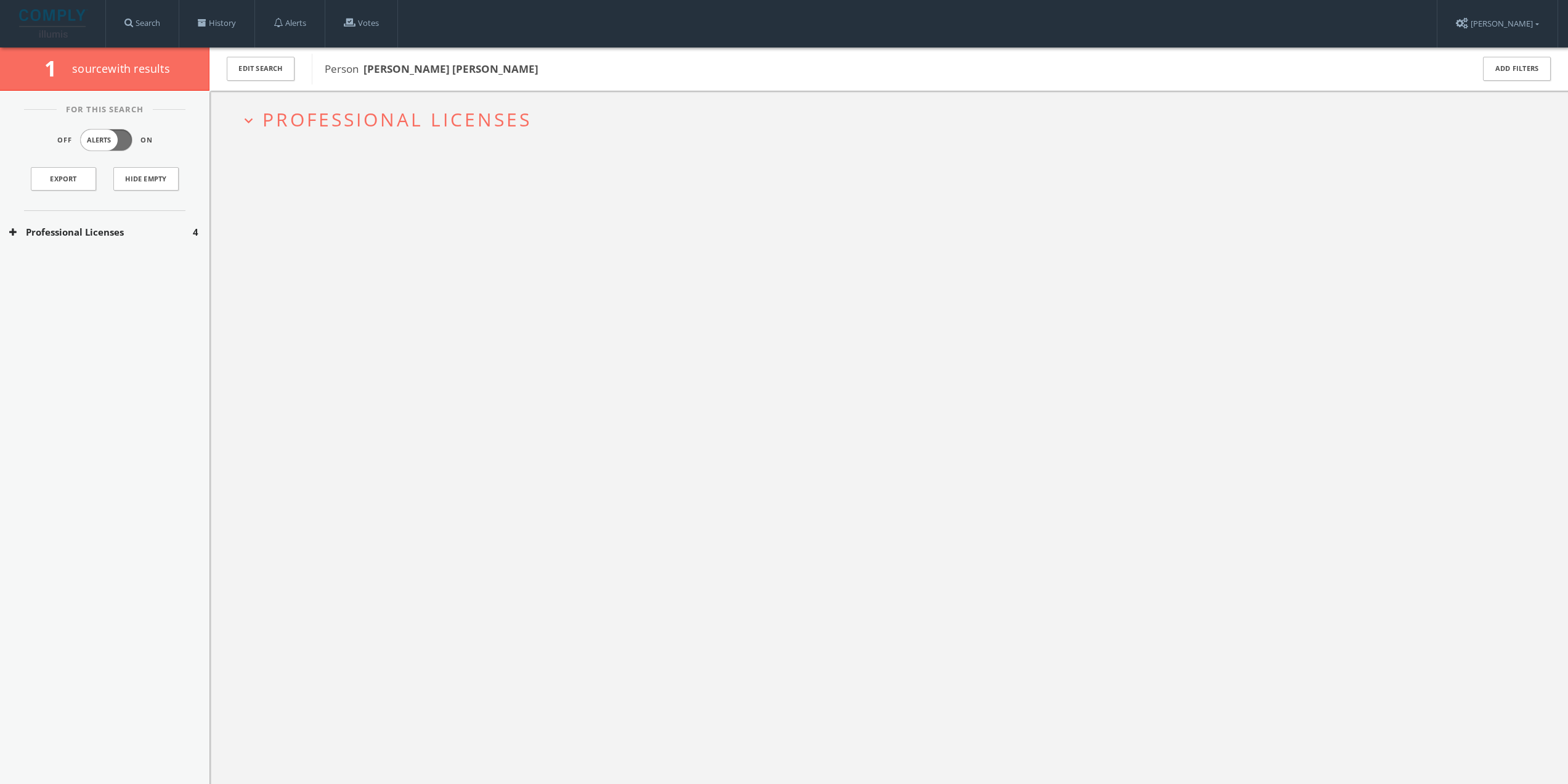
click at [297, 129] on span "Professional Licenses" at bounding box center [397, 119] width 269 height 25
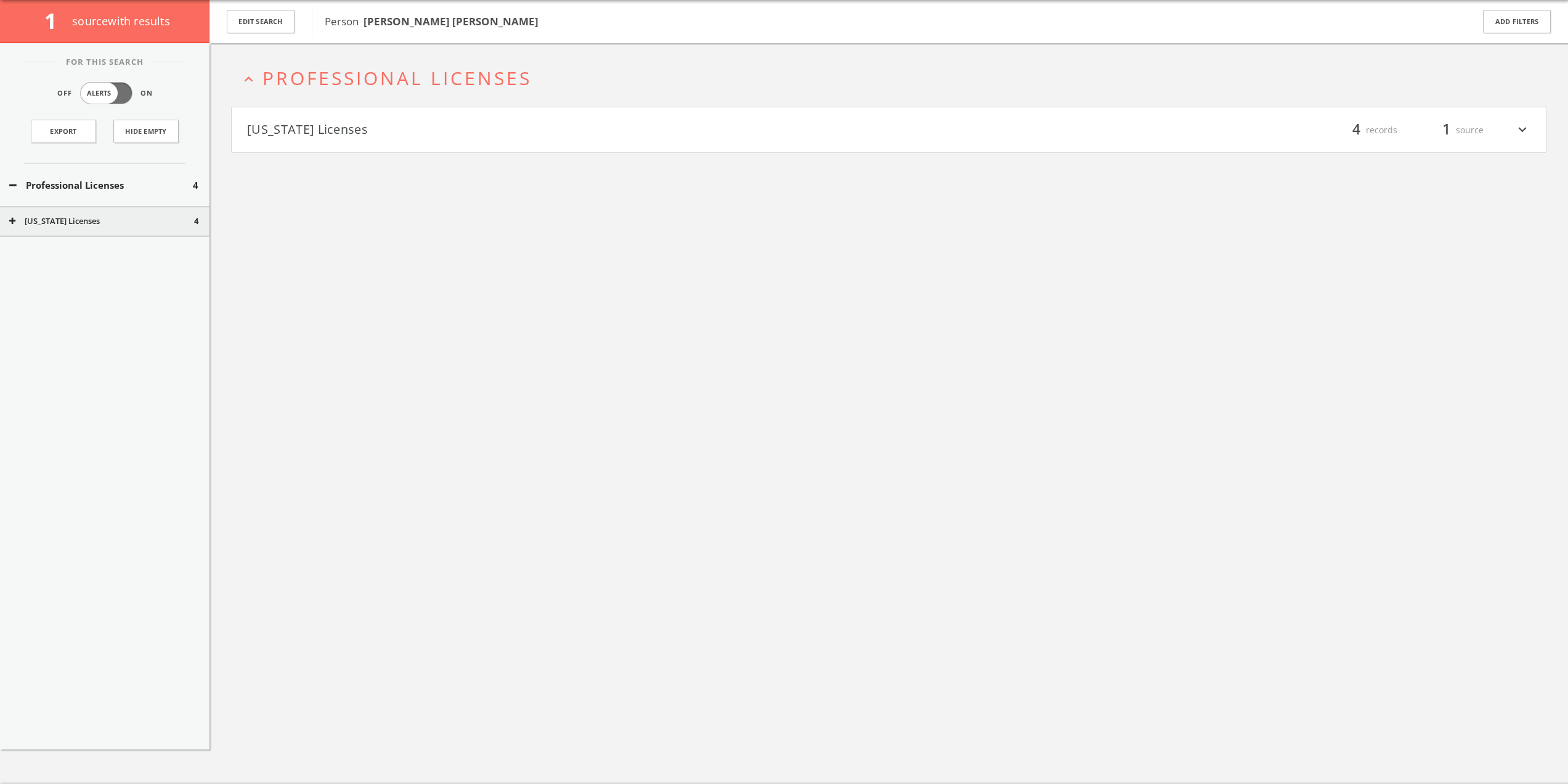
click at [318, 124] on button "[US_STATE] Licenses" at bounding box center [569, 130] width 642 height 21
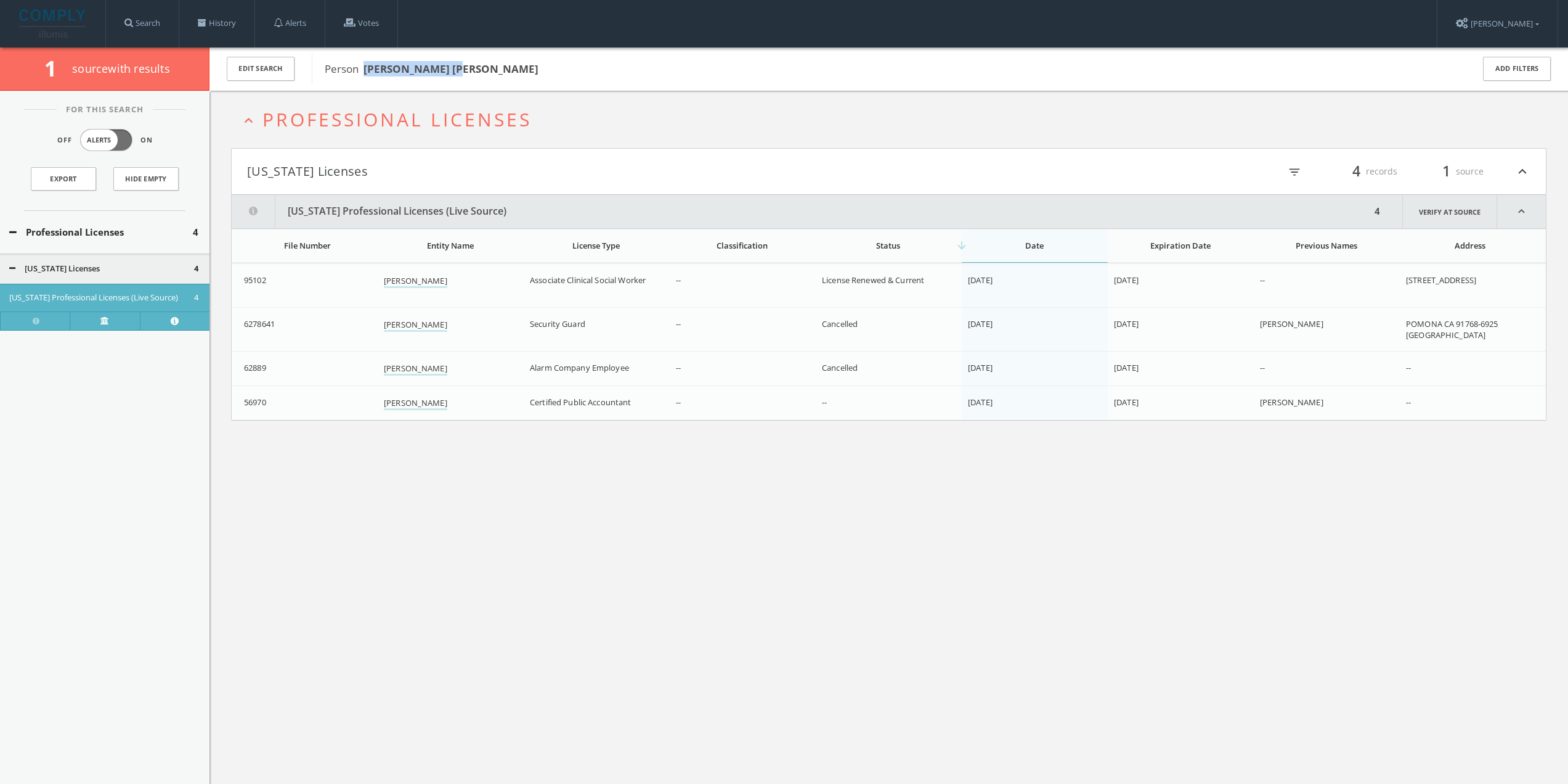
drag, startPoint x: 469, startPoint y: 68, endPoint x: 366, endPoint y: 69, distance: 103.0
click at [366, 69] on b "[PERSON_NAME] [PERSON_NAME]" at bounding box center [450, 68] width 175 height 14
copy b "[PERSON_NAME]"
click at [233, 18] on link "History" at bounding box center [217, 23] width 75 height 47
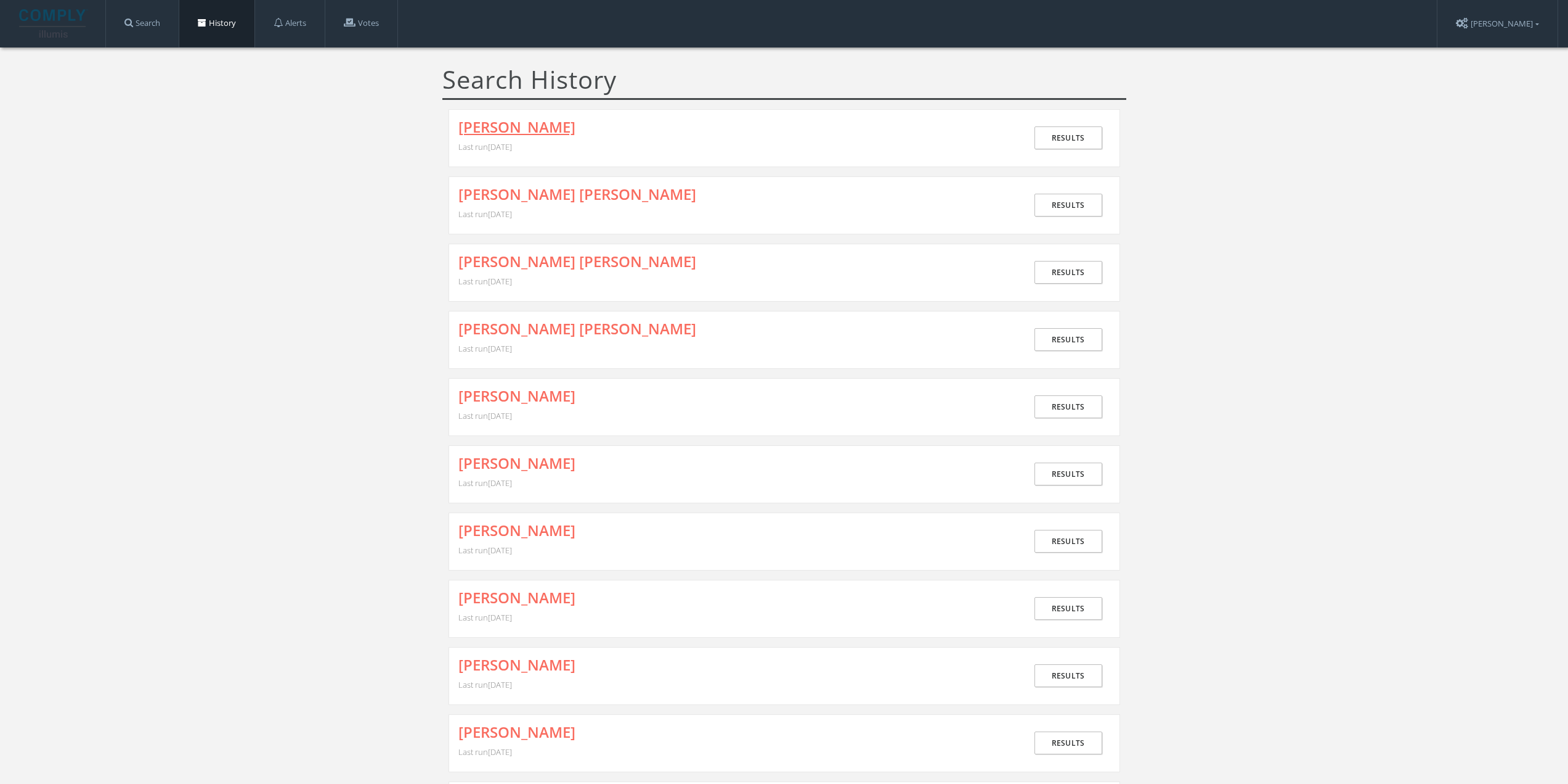
click at [525, 121] on link "[PERSON_NAME]" at bounding box center [517, 127] width 117 height 16
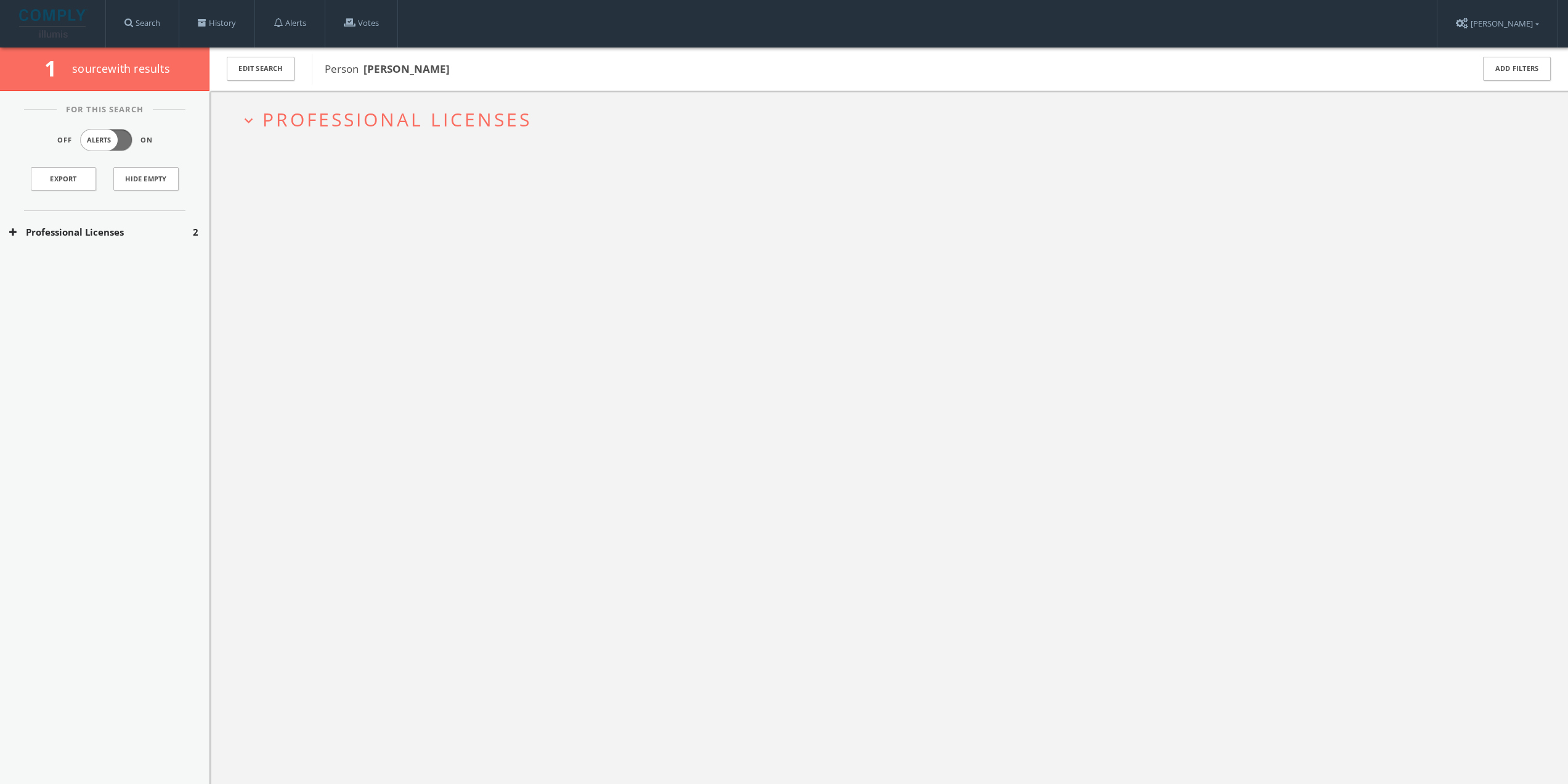
click at [334, 104] on h2 "expand_more Professional Licenses" at bounding box center [889, 119] width 1316 height 57
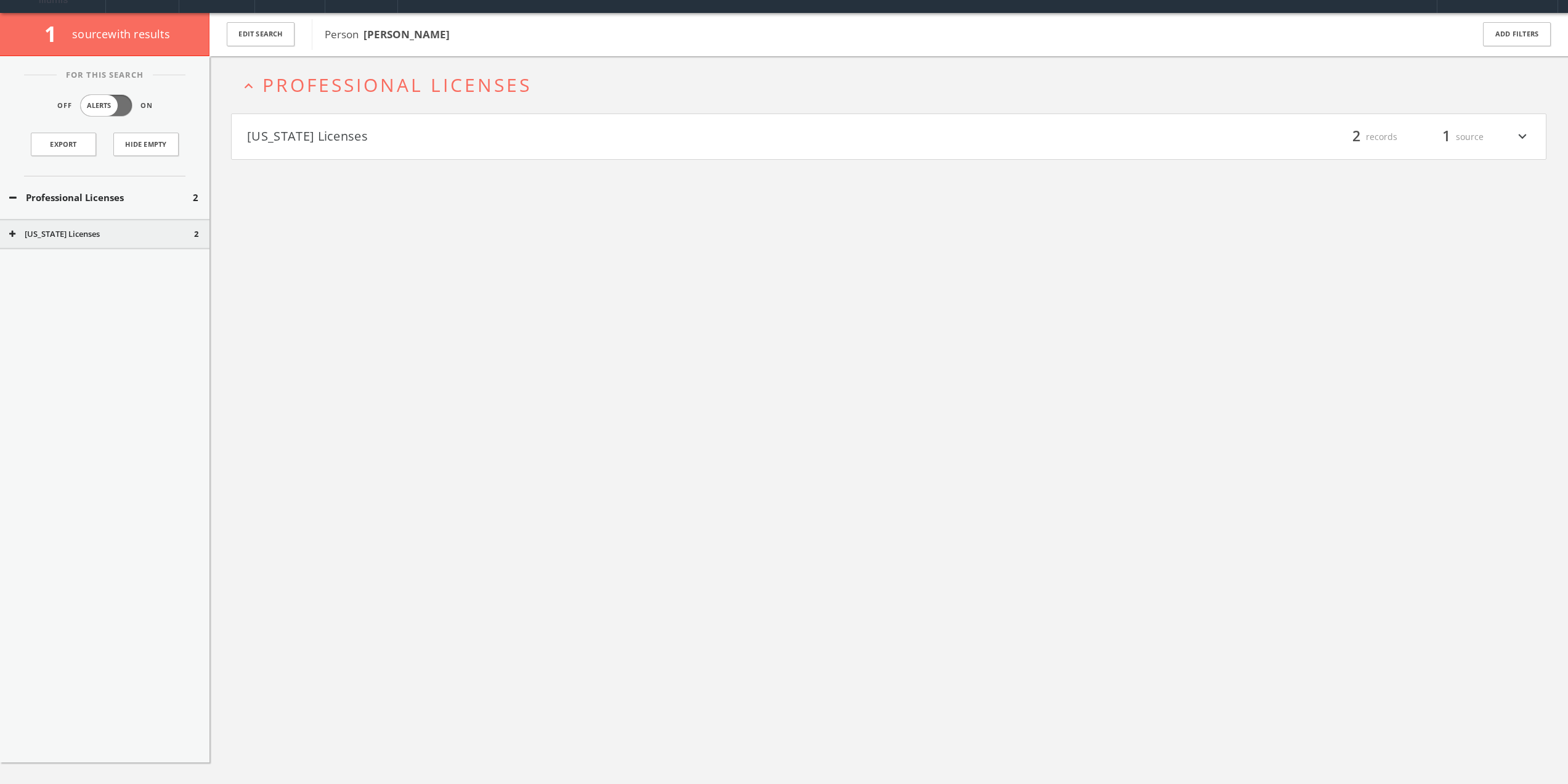
click at [343, 150] on h4 "[US_STATE] Licenses filter_list 2 records 1 source expand_more" at bounding box center [889, 137] width 1314 height 46
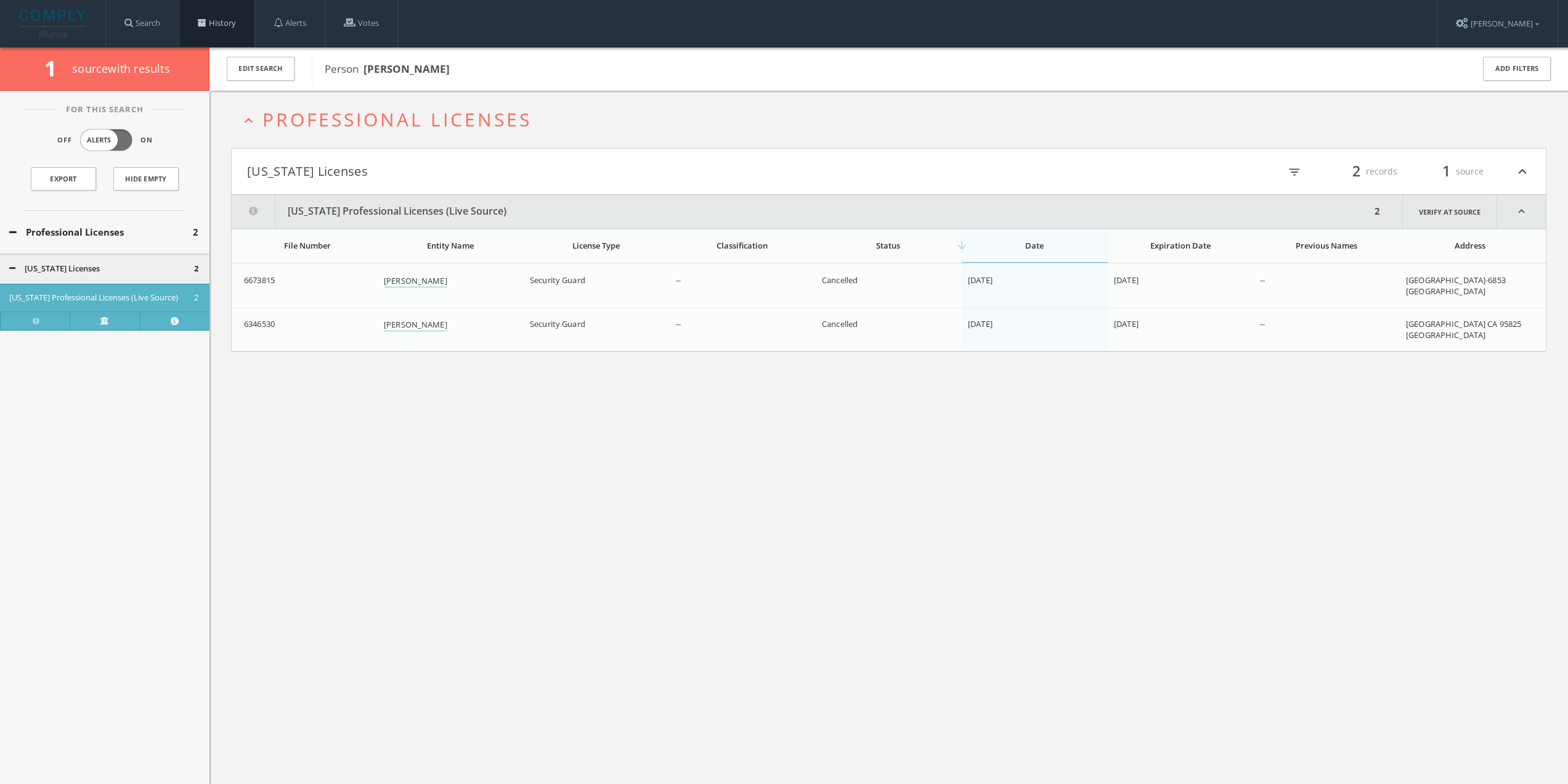
click at [226, 24] on link "History" at bounding box center [217, 23] width 75 height 47
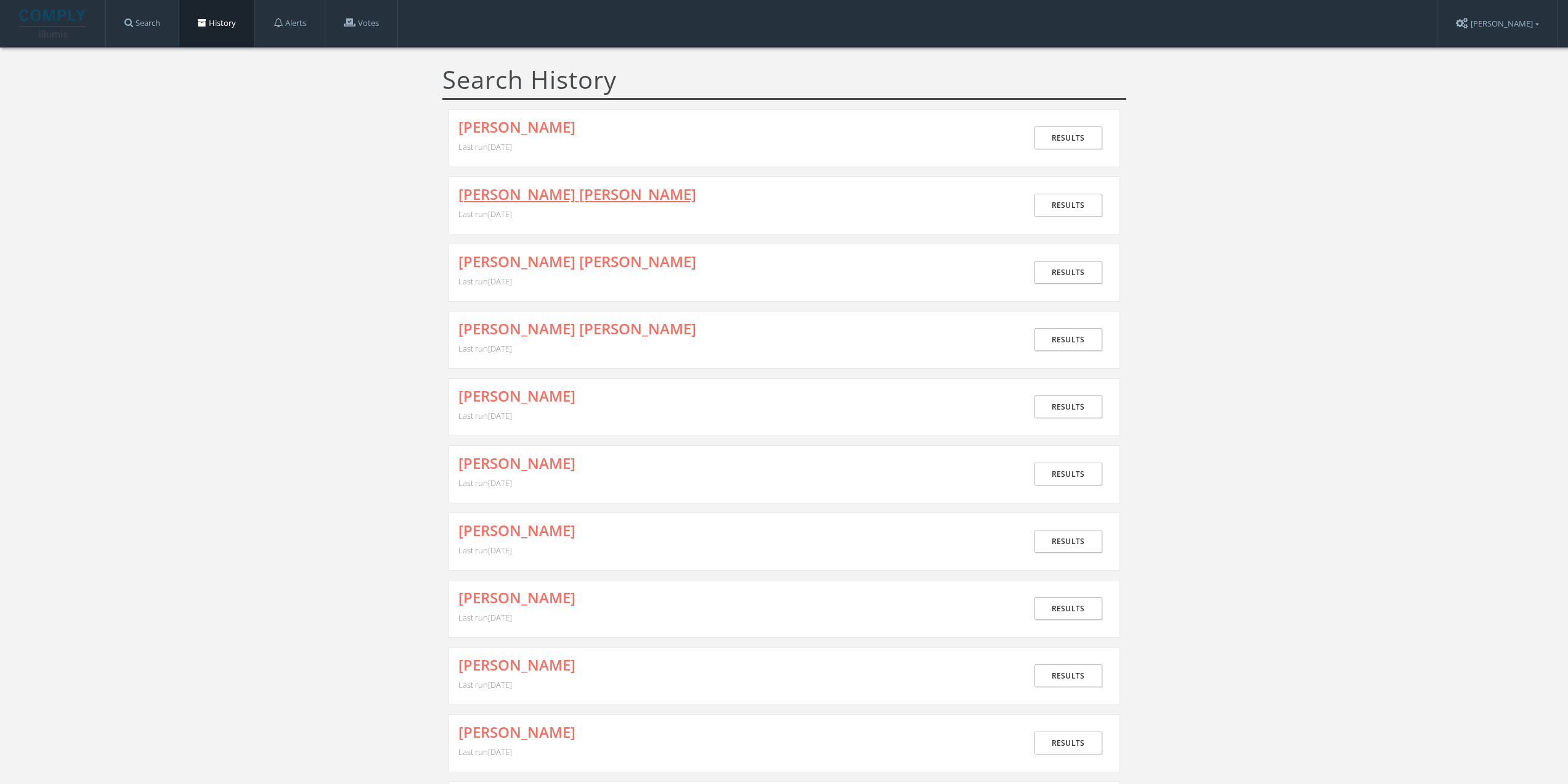
click at [535, 193] on link "[PERSON_NAME] [PERSON_NAME]" at bounding box center [577, 194] width 238 height 16
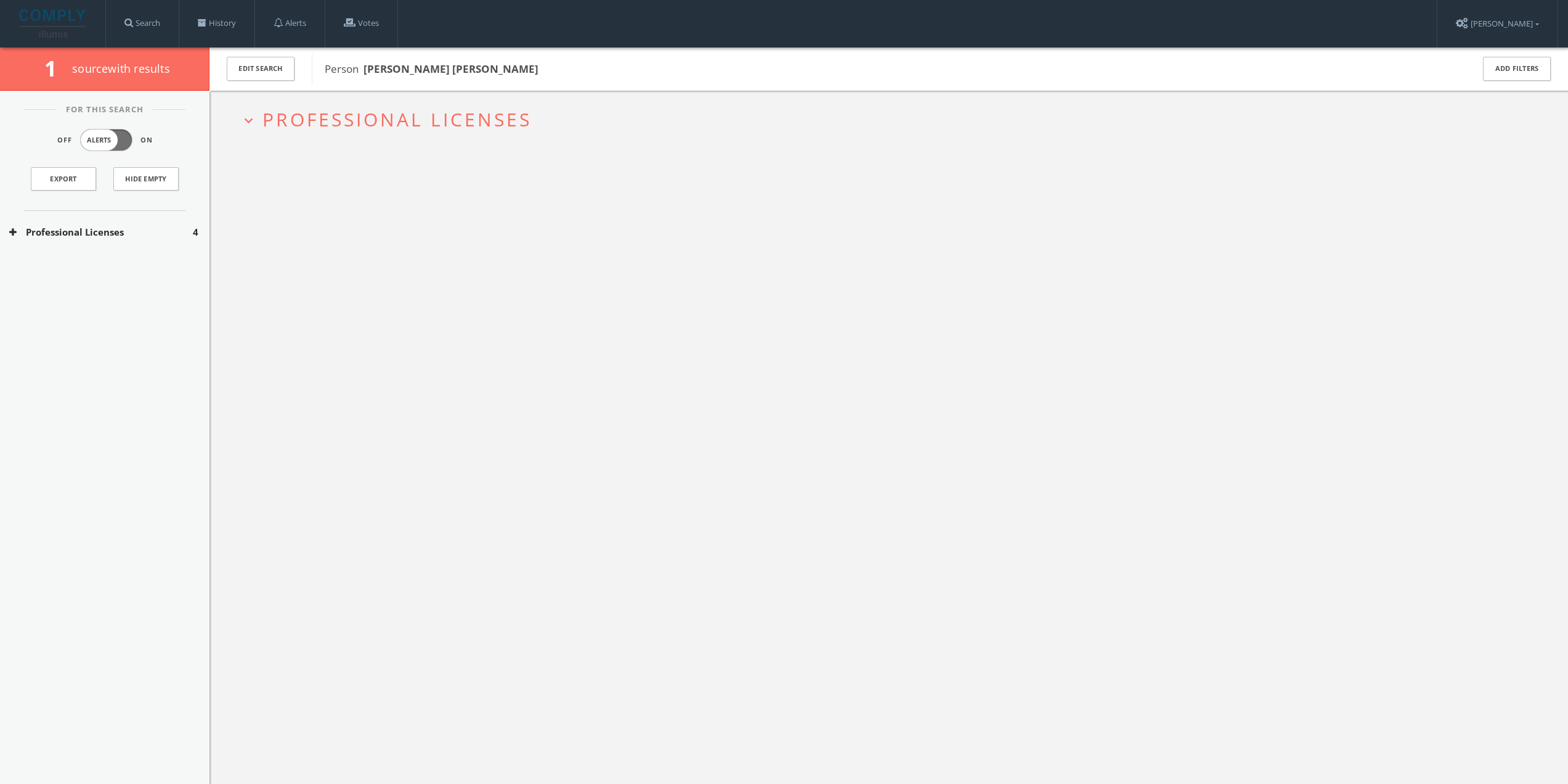
click at [336, 122] on span "Professional Licenses" at bounding box center [397, 119] width 269 height 25
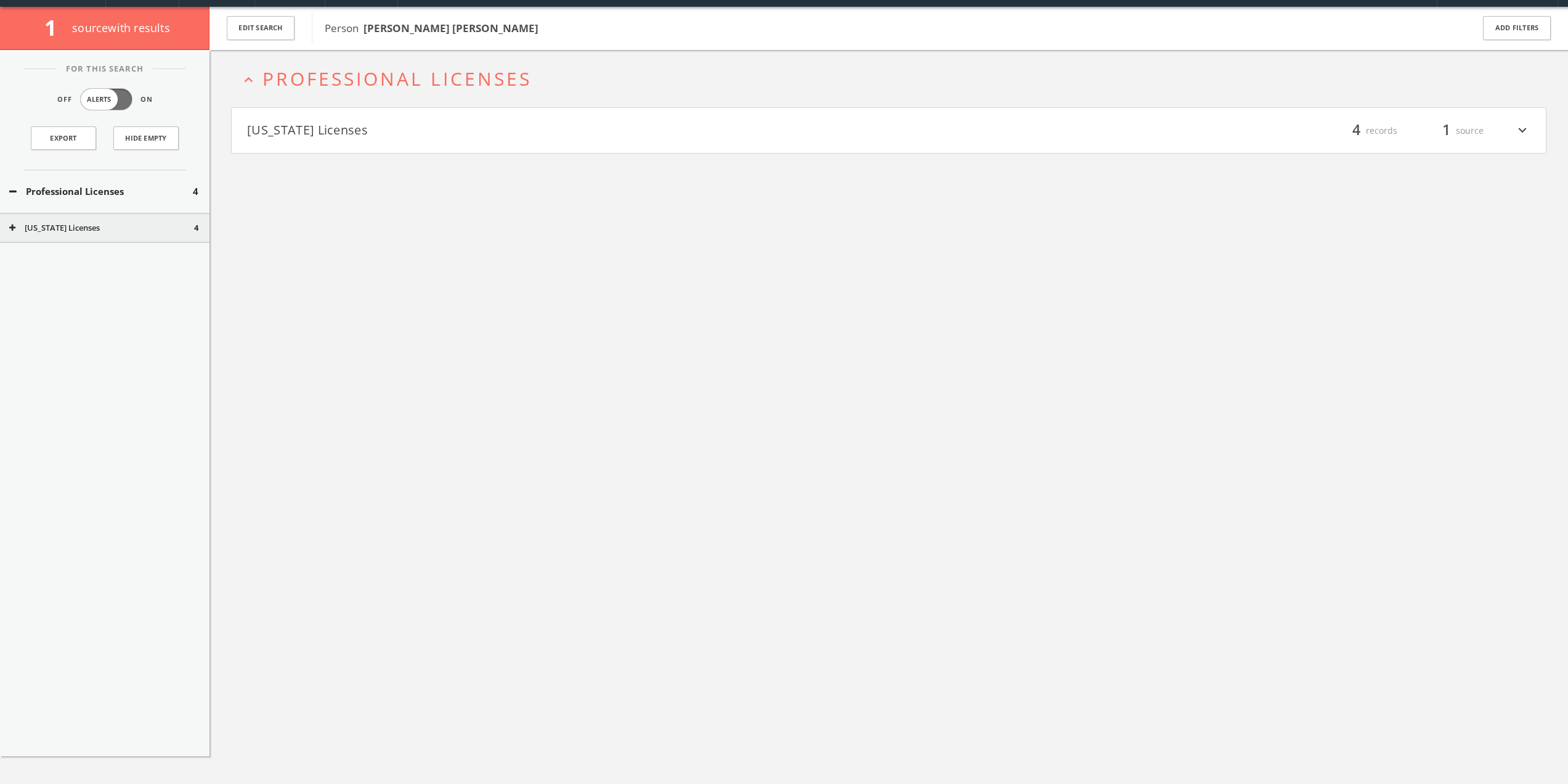
click at [355, 142] on h4 "[US_STATE] Licenses filter_list 4 records 1 source expand_more" at bounding box center [889, 131] width 1314 height 46
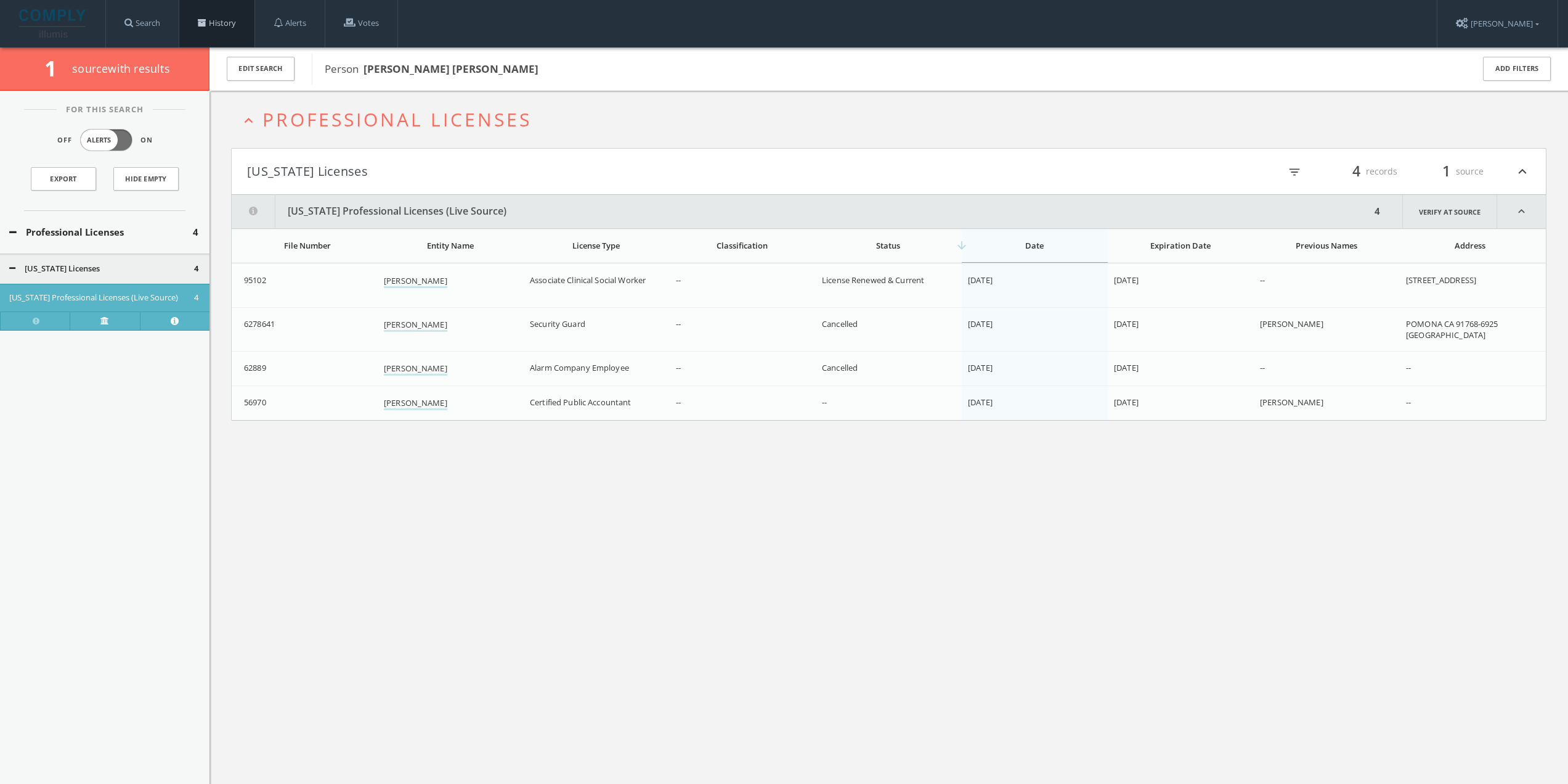
click at [232, 21] on link "History" at bounding box center [217, 23] width 75 height 47
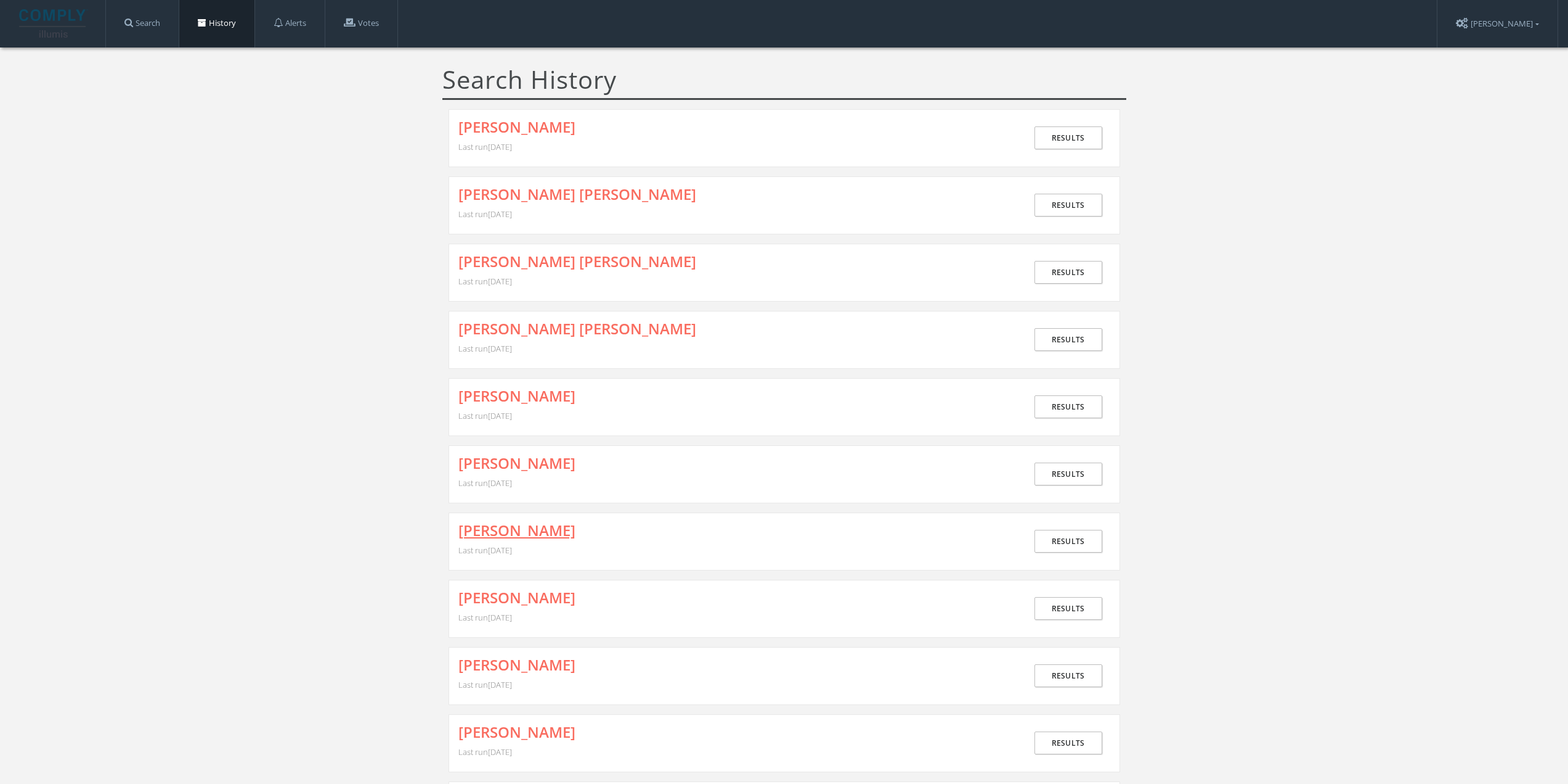
click at [568, 525] on link "[PERSON_NAME]" at bounding box center [517, 530] width 117 height 16
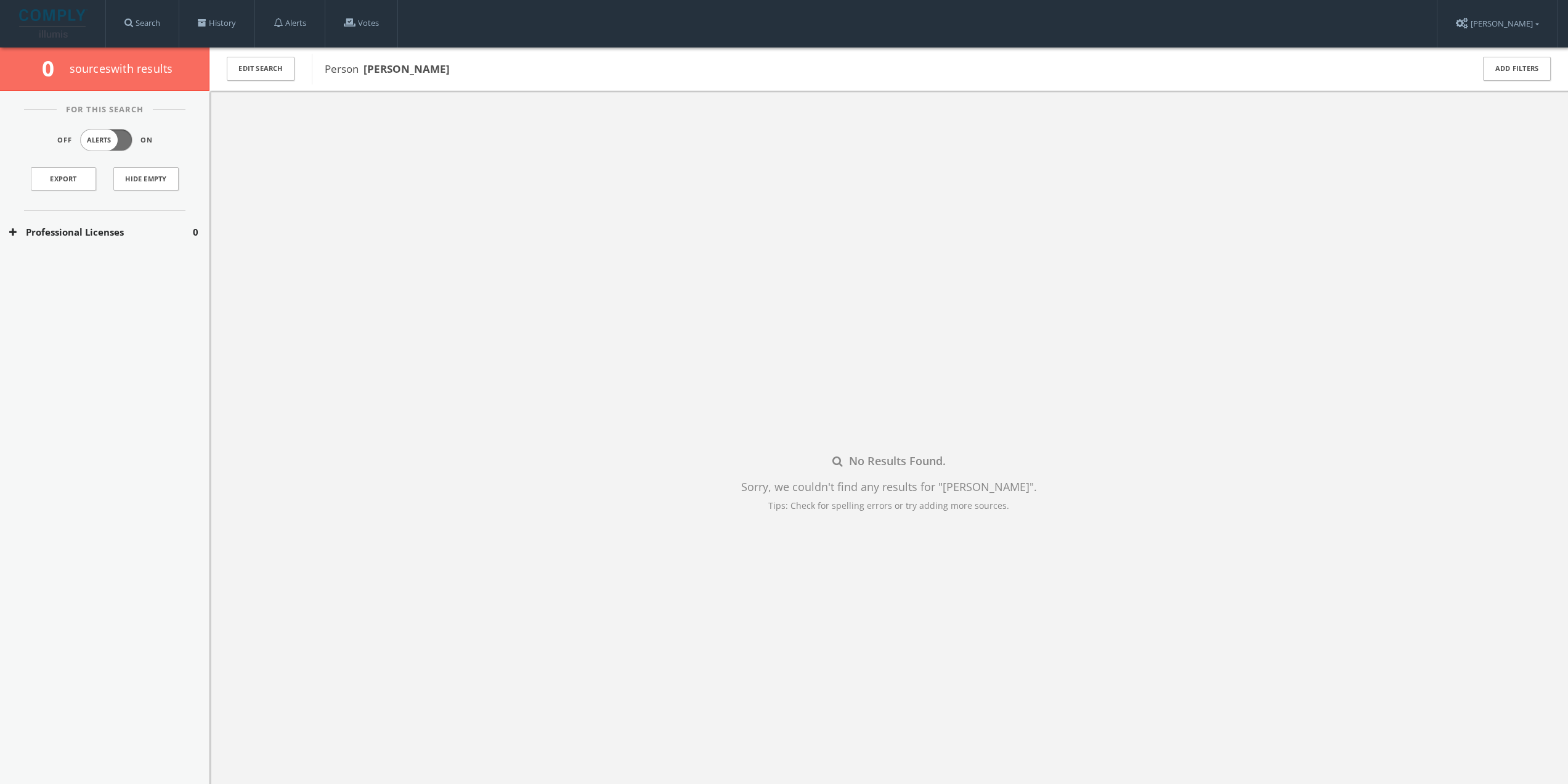
drag, startPoint x: 363, startPoint y: 68, endPoint x: 485, endPoint y: 73, distance: 122.1
click at [450, 73] on span "Person [PERSON_NAME]" at bounding box center [387, 68] width 125 height 14
copy b "[PERSON_NAME]"
click at [268, 72] on button "Edit Search" at bounding box center [260, 68] width 68 height 24
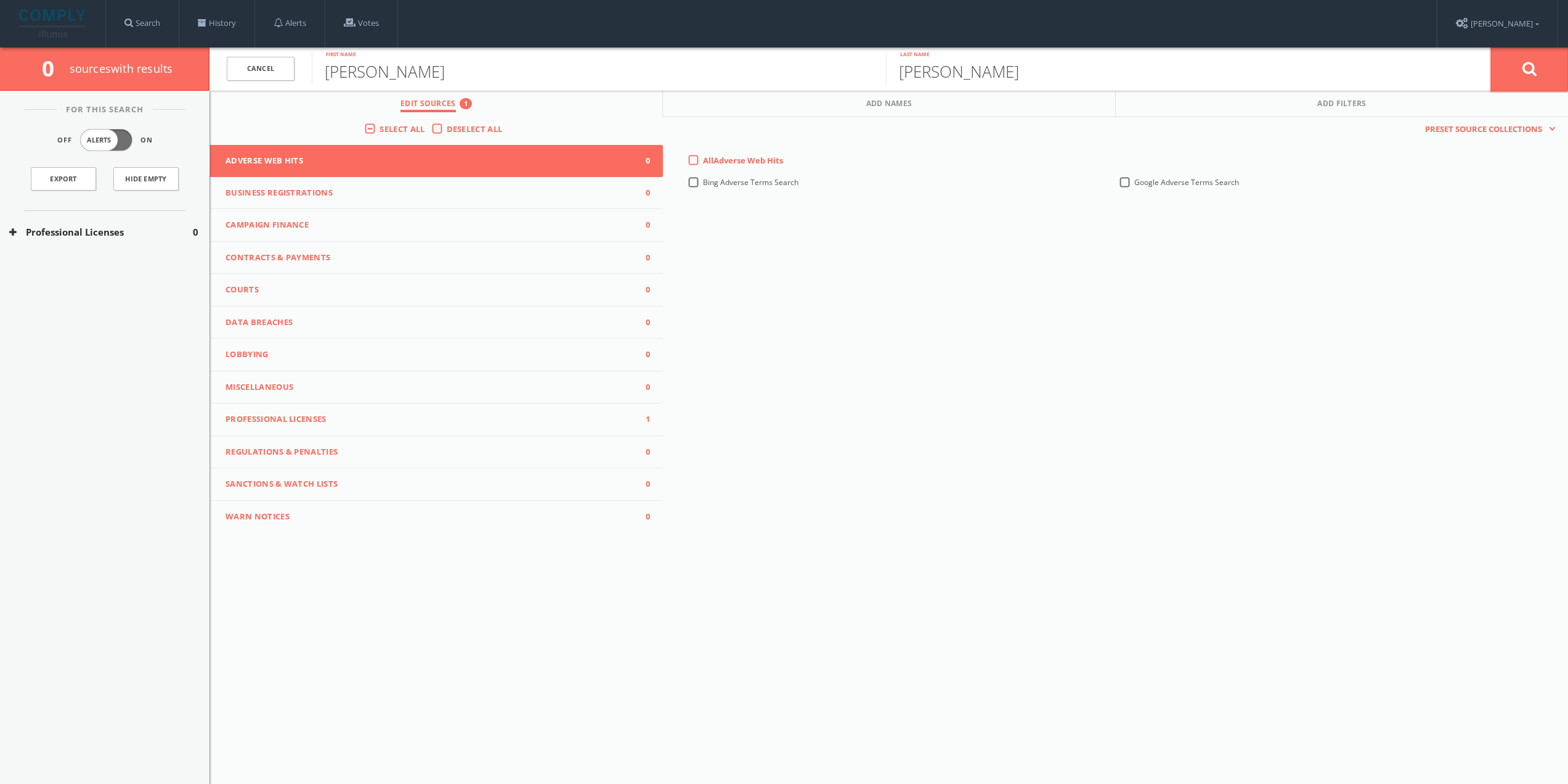
click at [1519, 80] on button at bounding box center [1530, 68] width 77 height 45
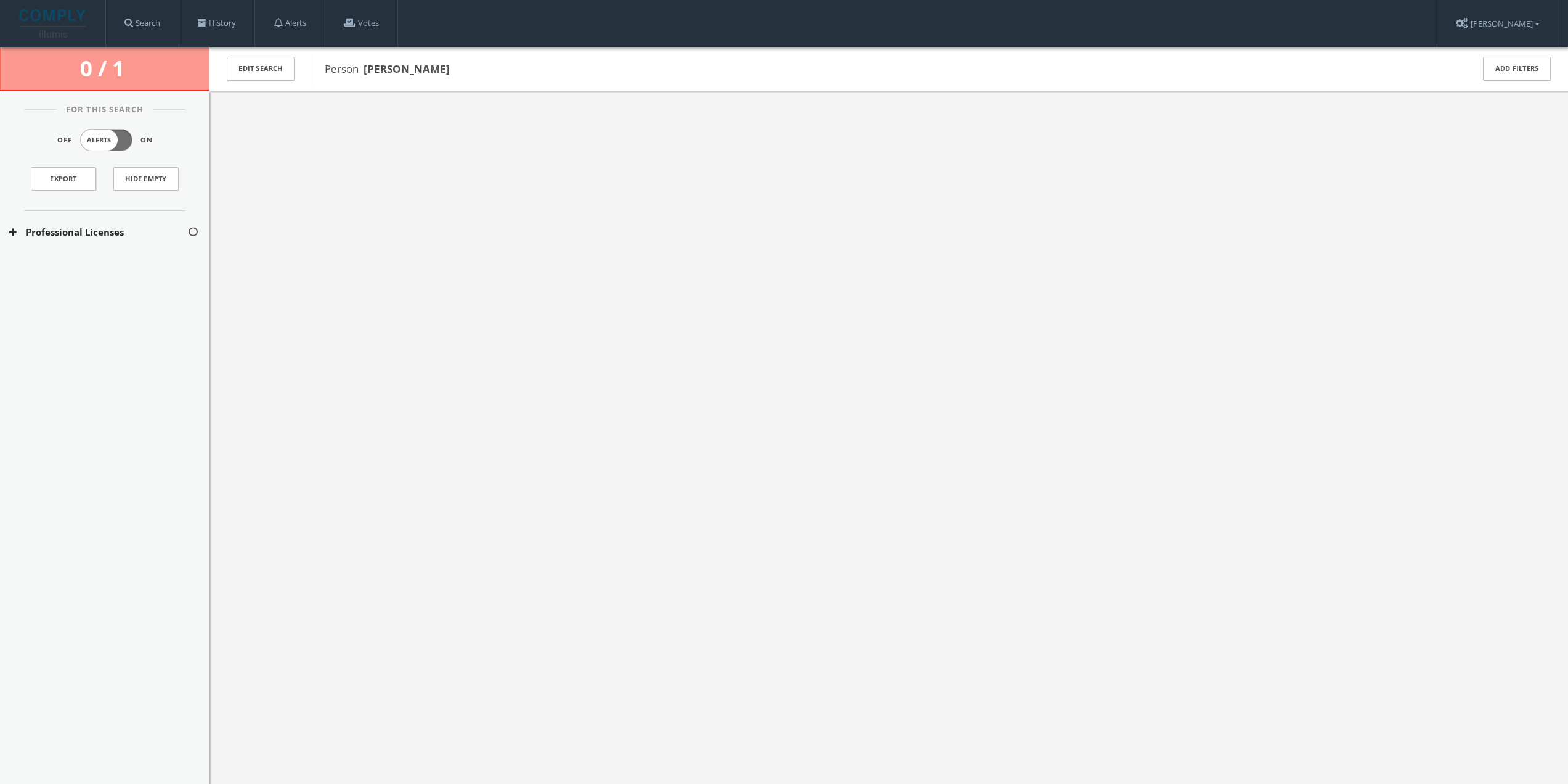
click at [887, 201] on div at bounding box center [889, 482] width 1359 height 784
click at [222, 18] on link "History" at bounding box center [217, 23] width 75 height 47
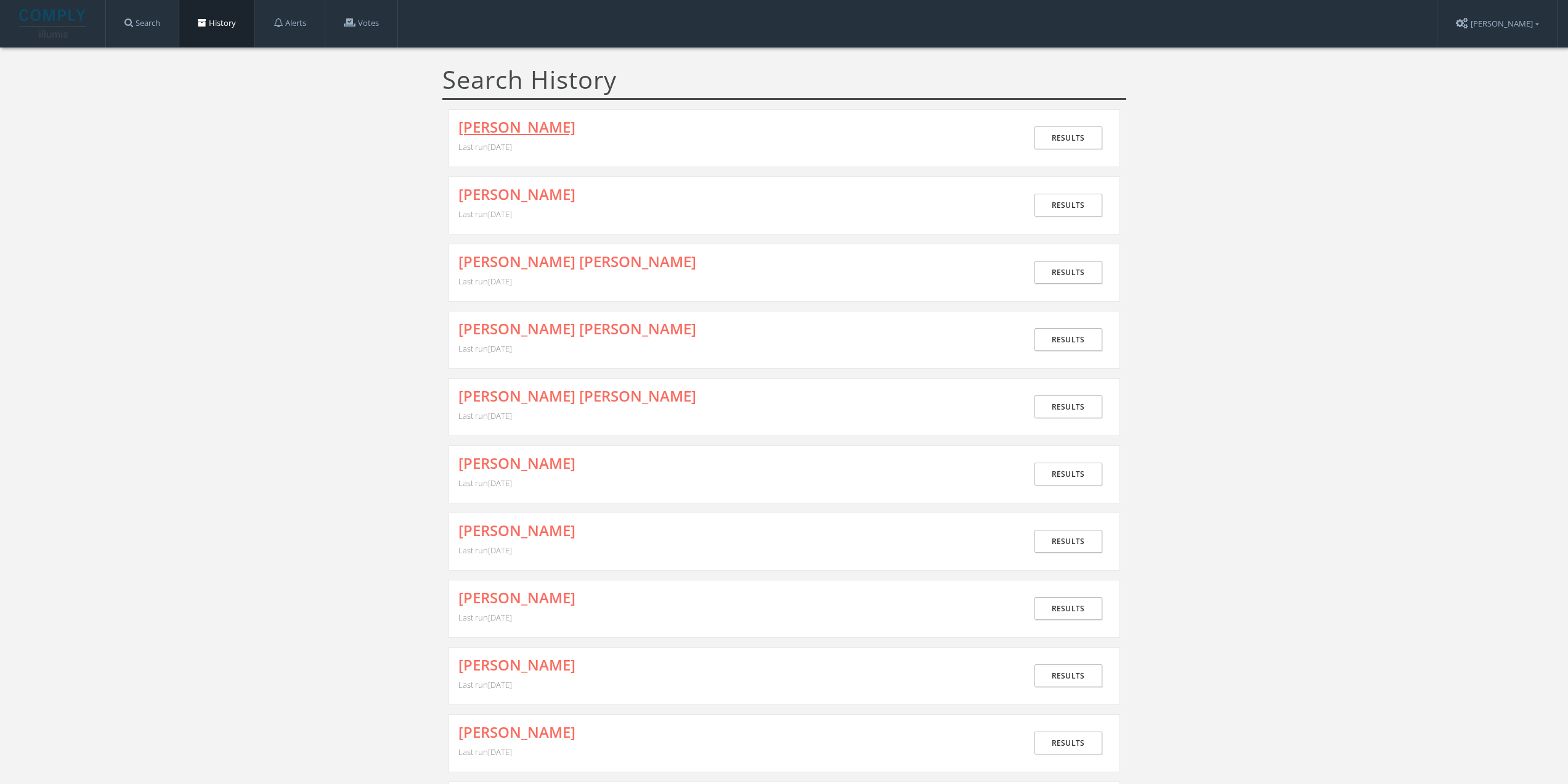
click at [537, 125] on link "[PERSON_NAME]" at bounding box center [517, 127] width 117 height 16
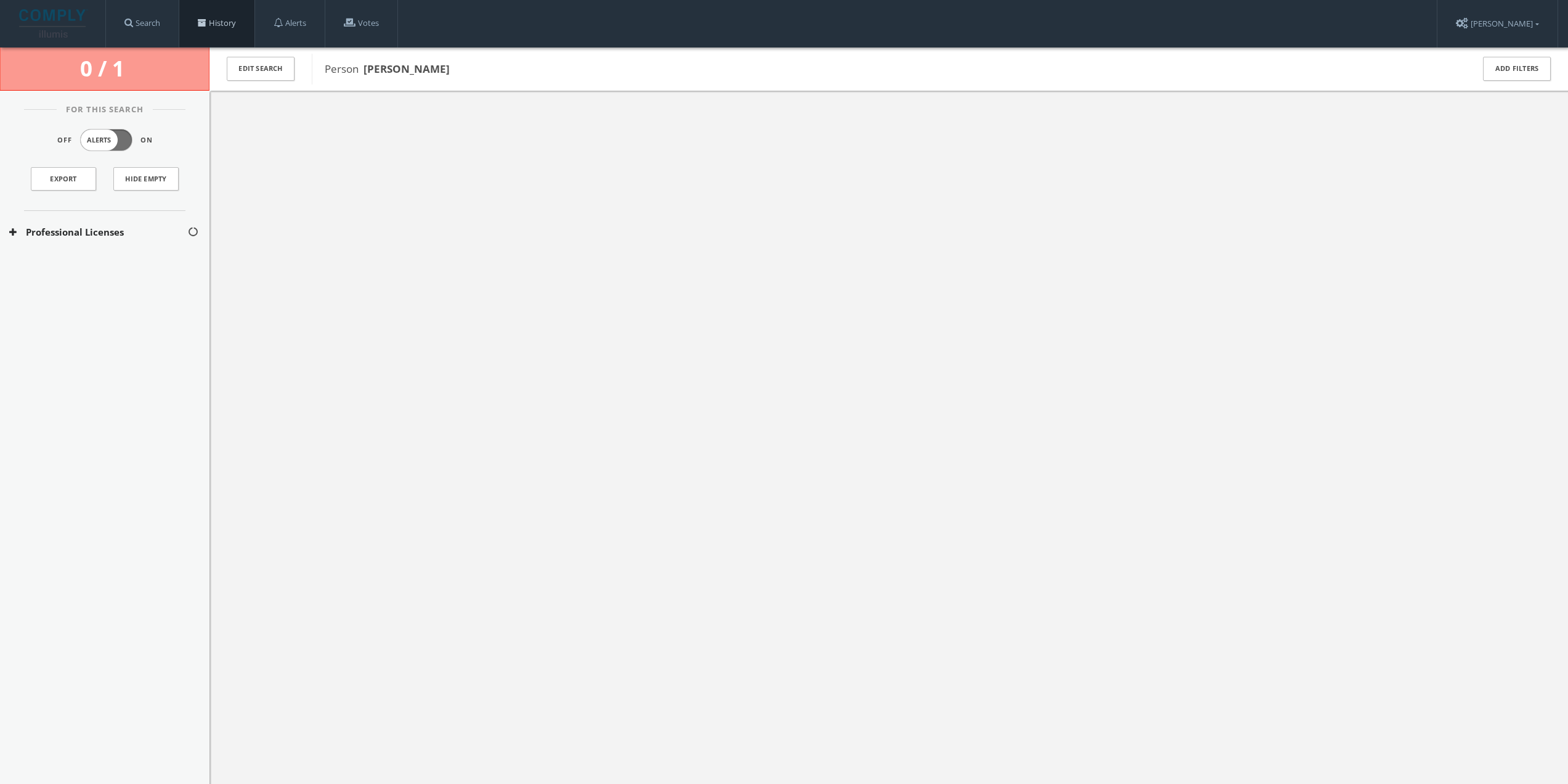
click at [232, 23] on link "History" at bounding box center [217, 23] width 75 height 47
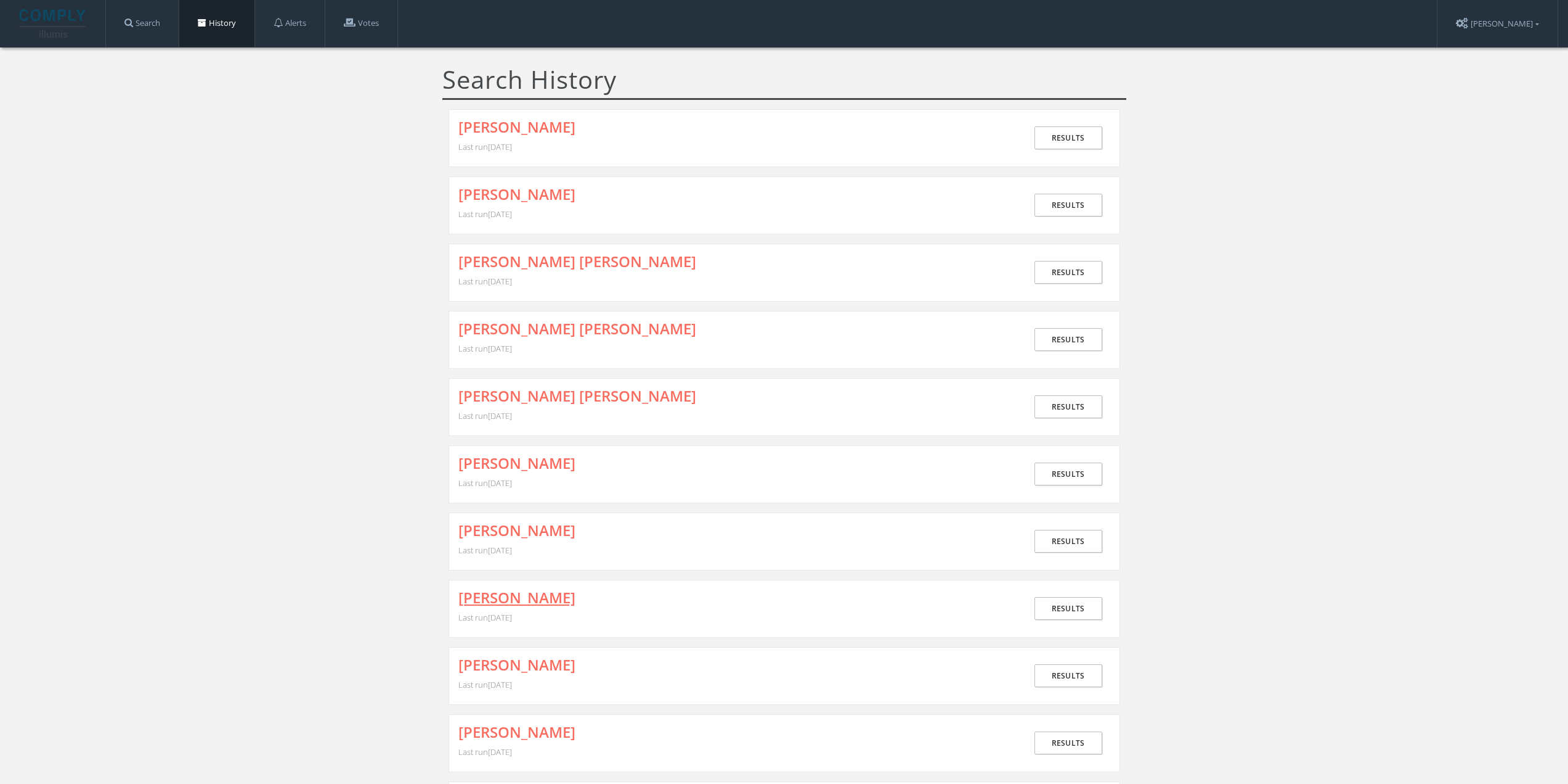
click at [576, 597] on link "[PERSON_NAME]" at bounding box center [517, 597] width 117 height 16
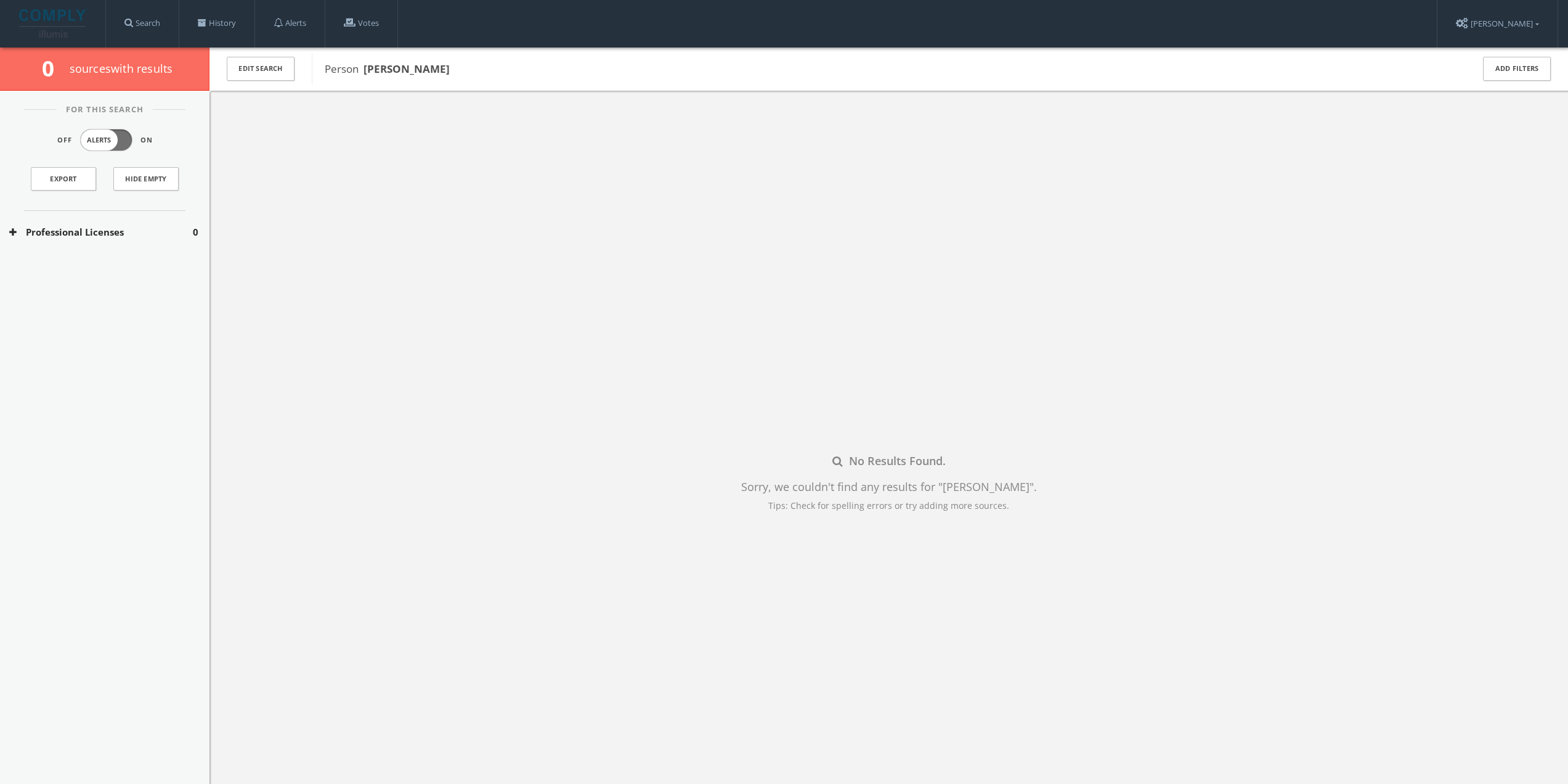
click at [74, 238] on button "Professional Licenses" at bounding box center [101, 232] width 183 height 14
click at [71, 258] on div "[US_STATE] Licenses 0" at bounding box center [104, 269] width 210 height 31
click at [212, 22] on link "History" at bounding box center [217, 23] width 75 height 47
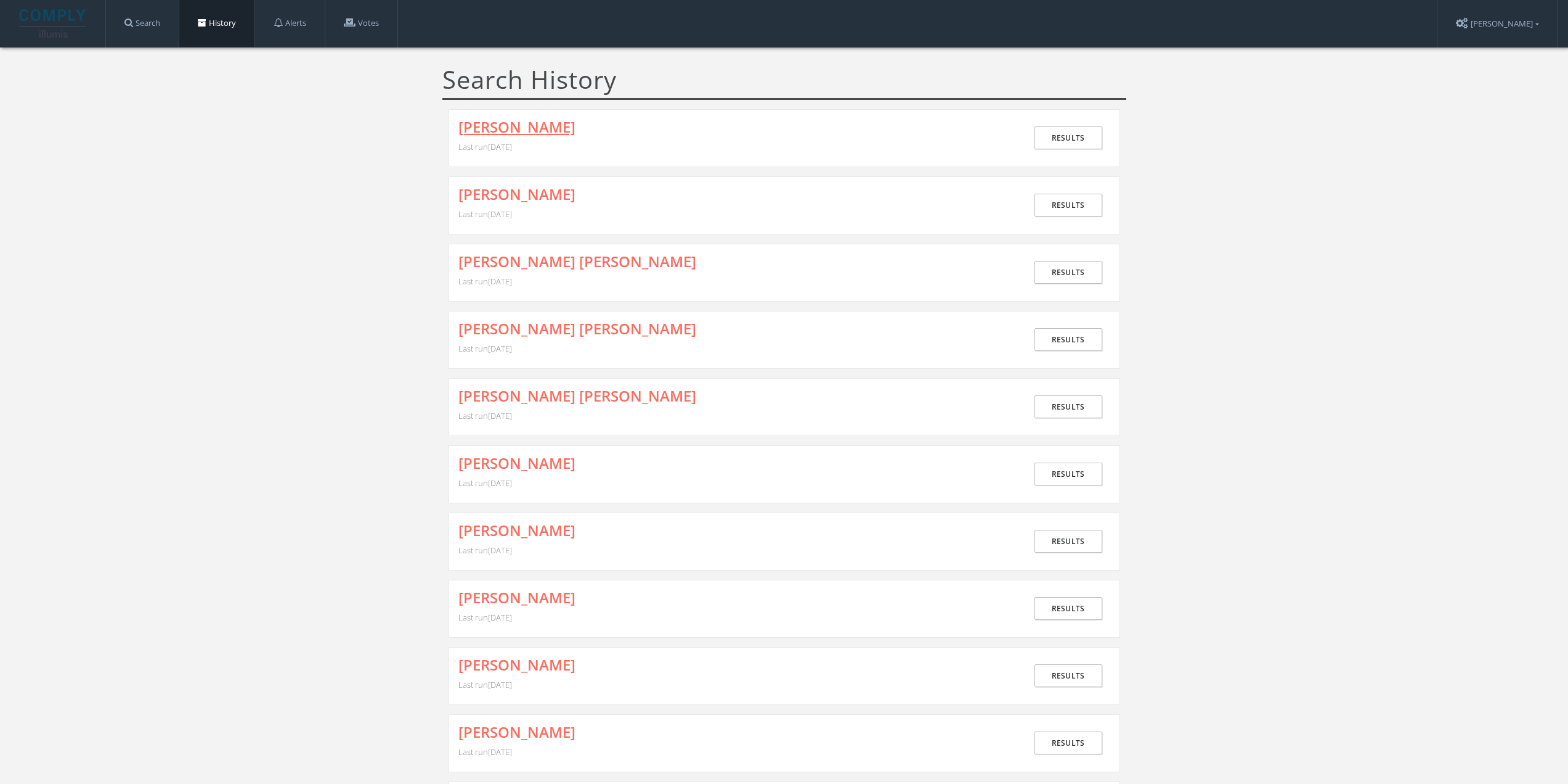
click at [565, 131] on link "[PERSON_NAME]" at bounding box center [517, 127] width 117 height 16
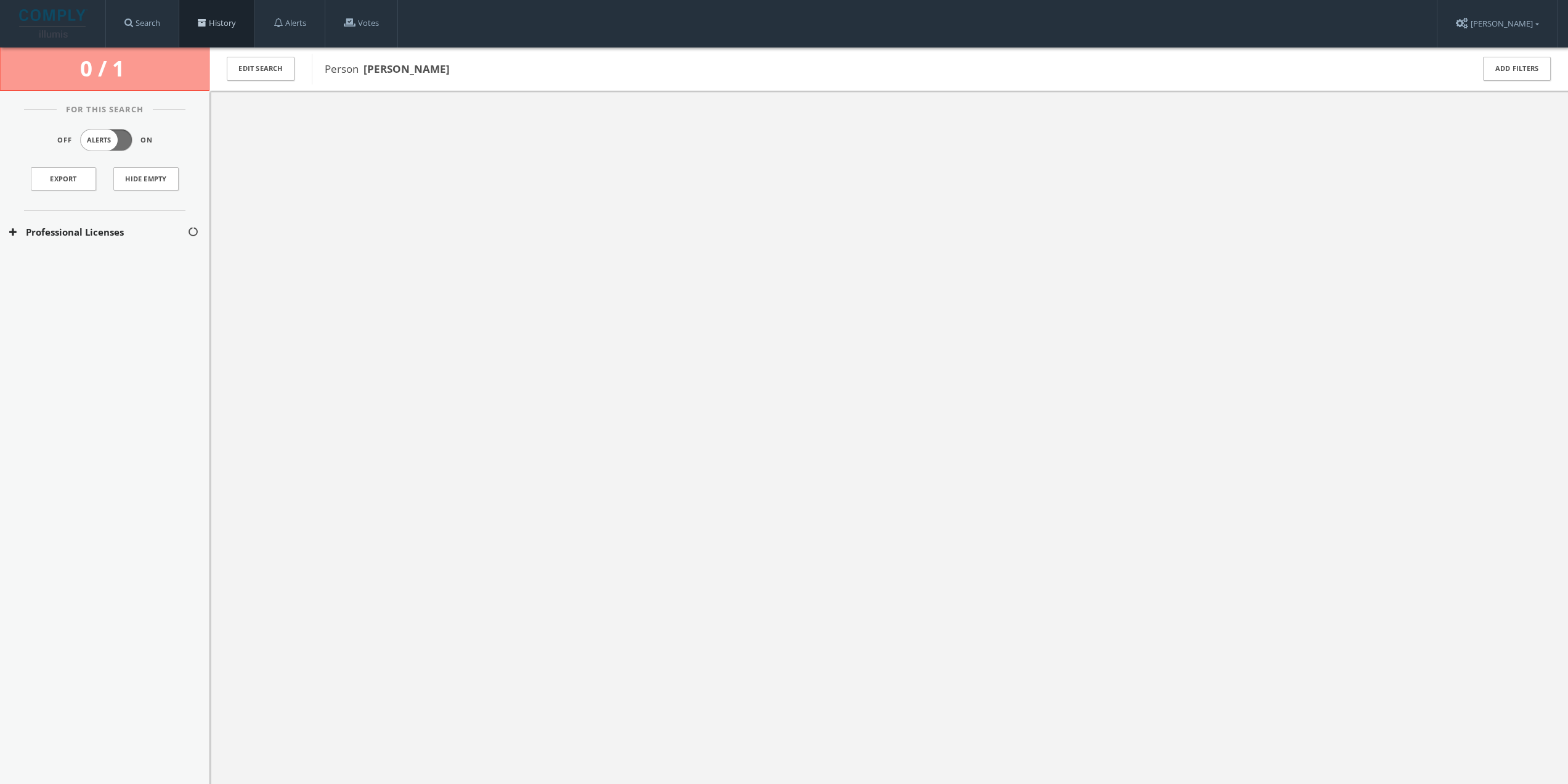
click at [200, 20] on link "History" at bounding box center [217, 23] width 75 height 47
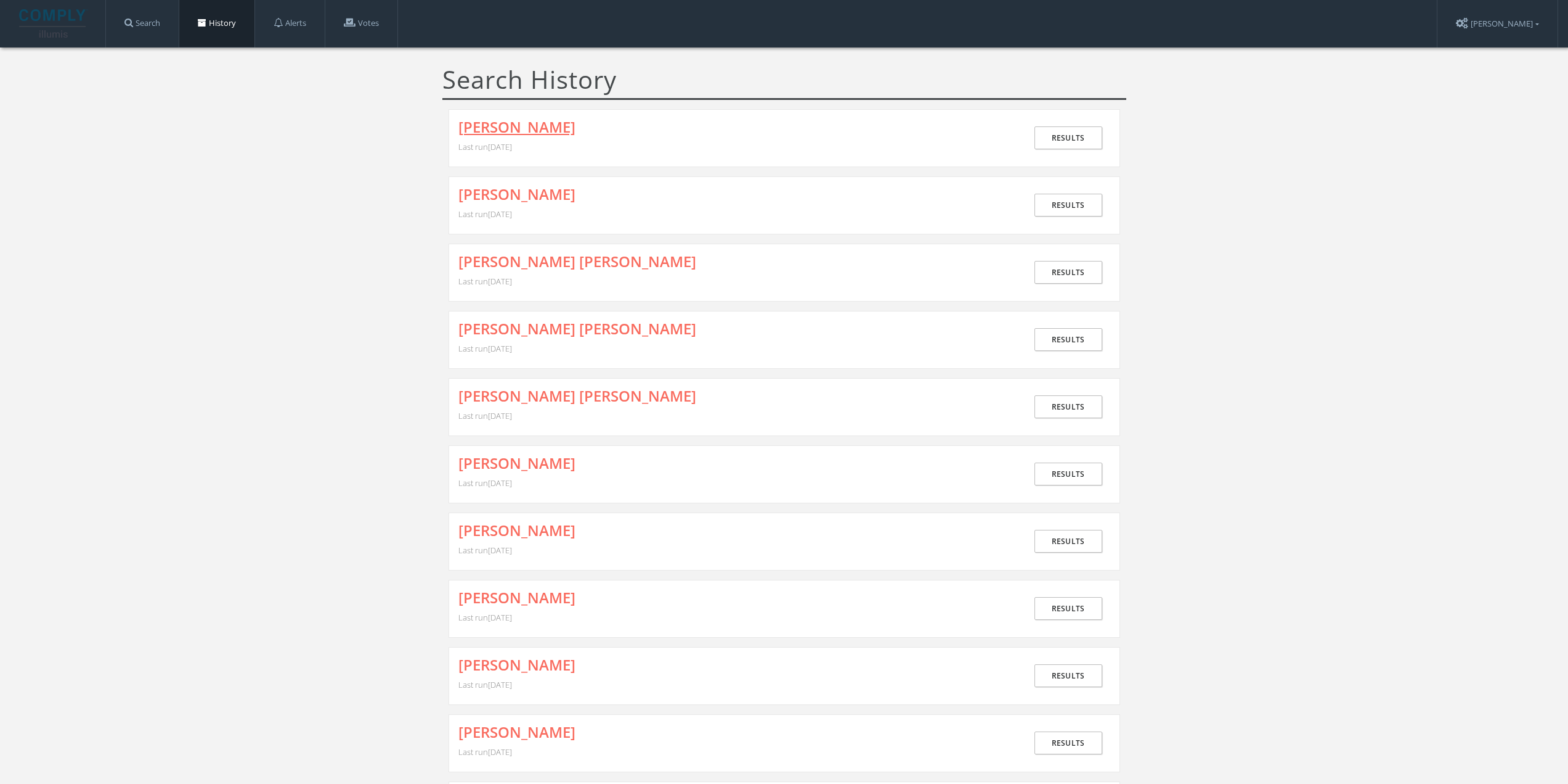
click at [576, 133] on link "[PERSON_NAME]" at bounding box center [517, 127] width 117 height 16
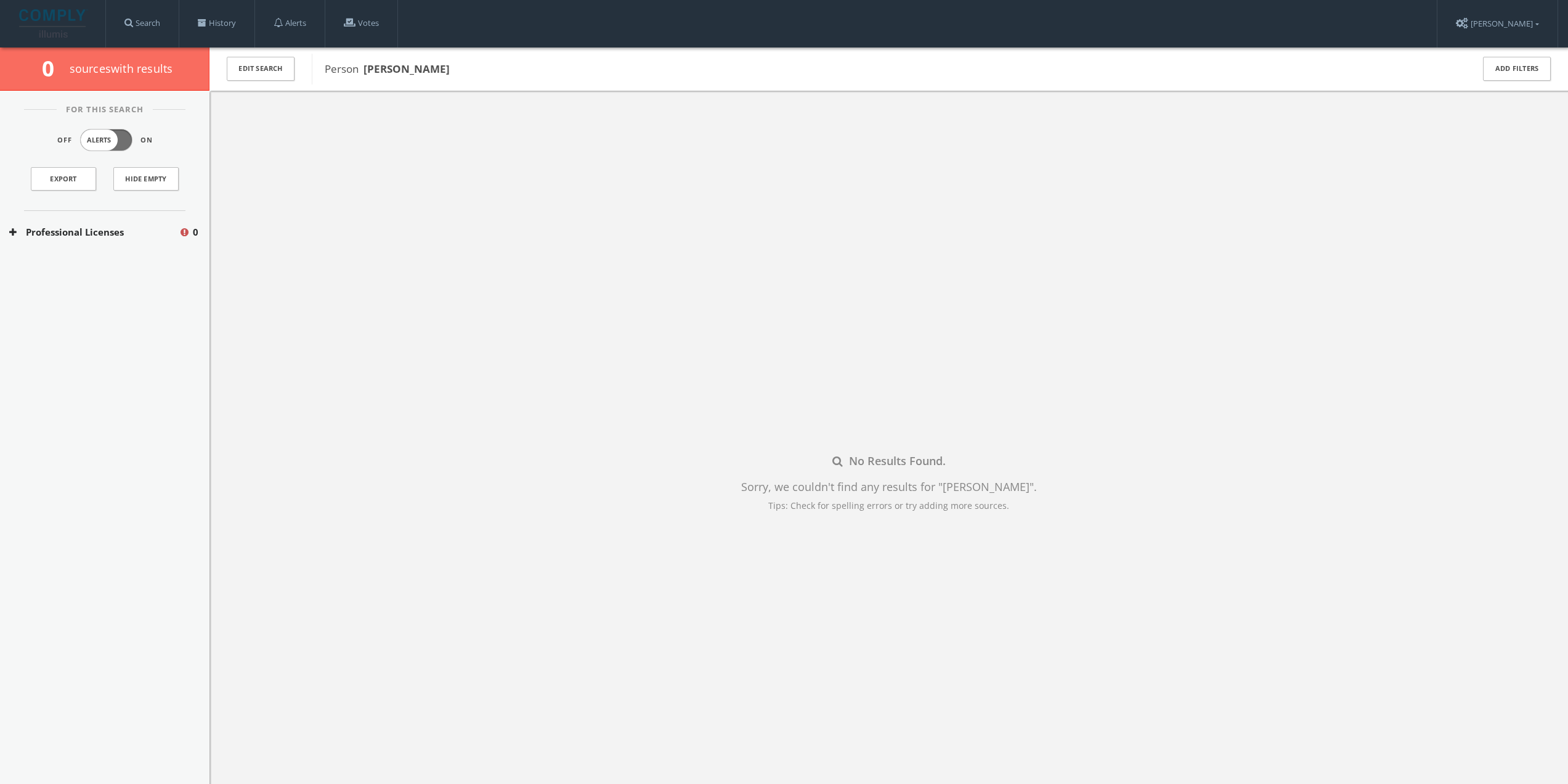
click at [146, 235] on button "Professional Licenses" at bounding box center [94, 232] width 169 height 14
click at [117, 268] on button "[US_STATE] Licenses" at bounding box center [96, 269] width 172 height 12
drag, startPoint x: 218, startPoint y: 15, endPoint x: 237, endPoint y: 25, distance: 21.5
click at [219, 15] on link "History" at bounding box center [217, 23] width 75 height 47
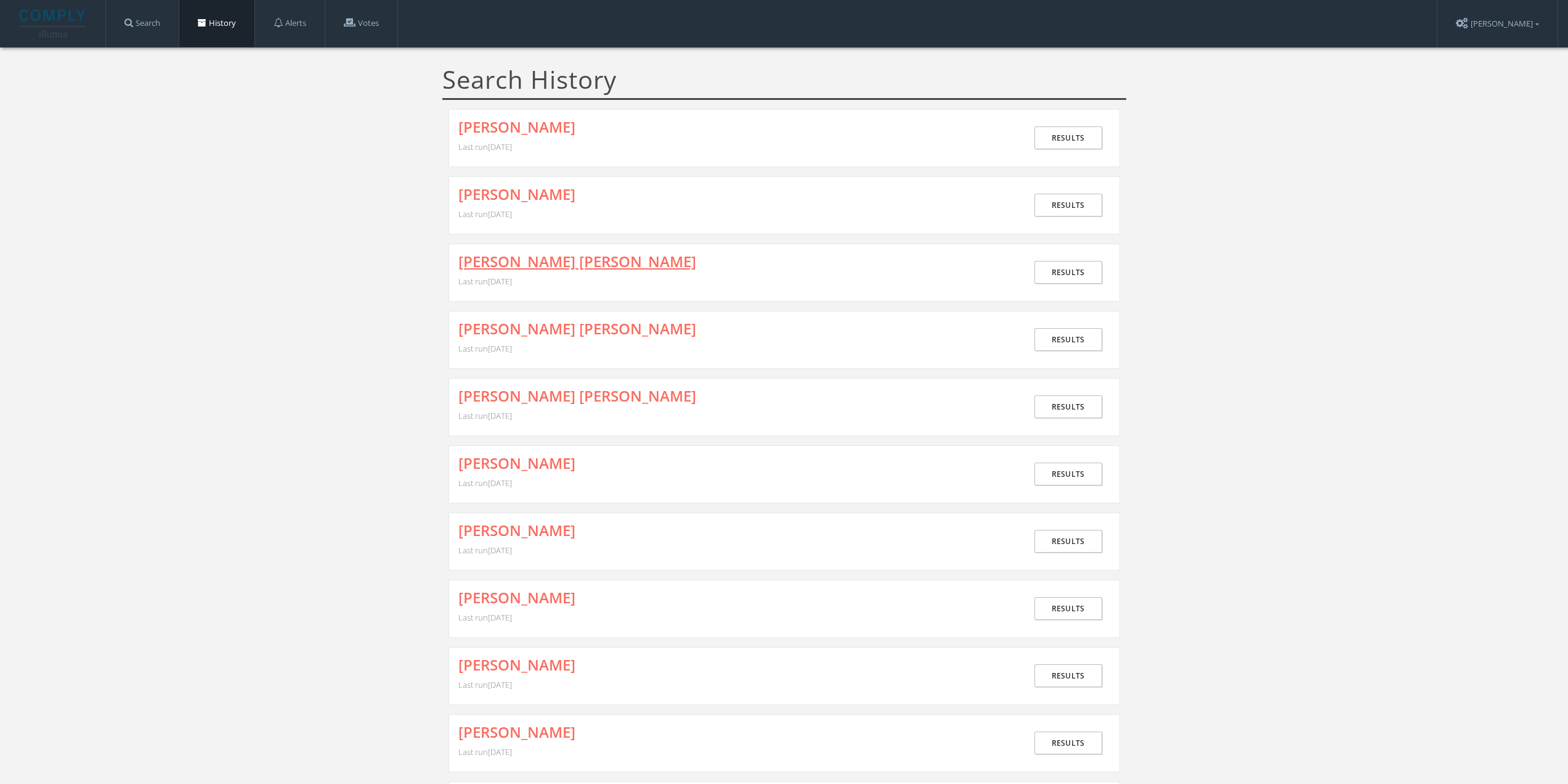
click at [517, 260] on link "[PERSON_NAME] [PERSON_NAME]" at bounding box center [577, 262] width 238 height 16
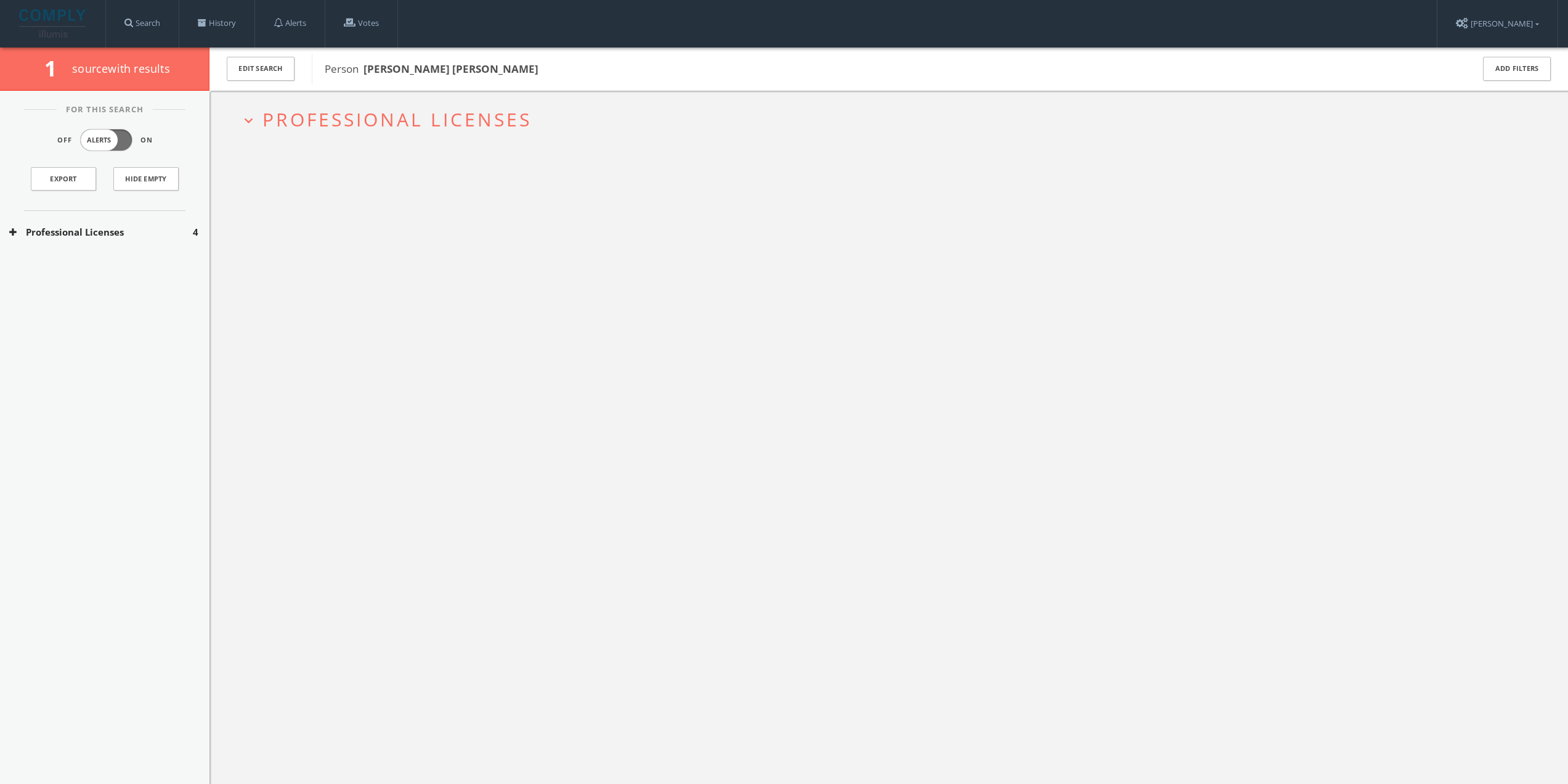
click at [313, 129] on span "Professional Licenses" at bounding box center [397, 119] width 269 height 25
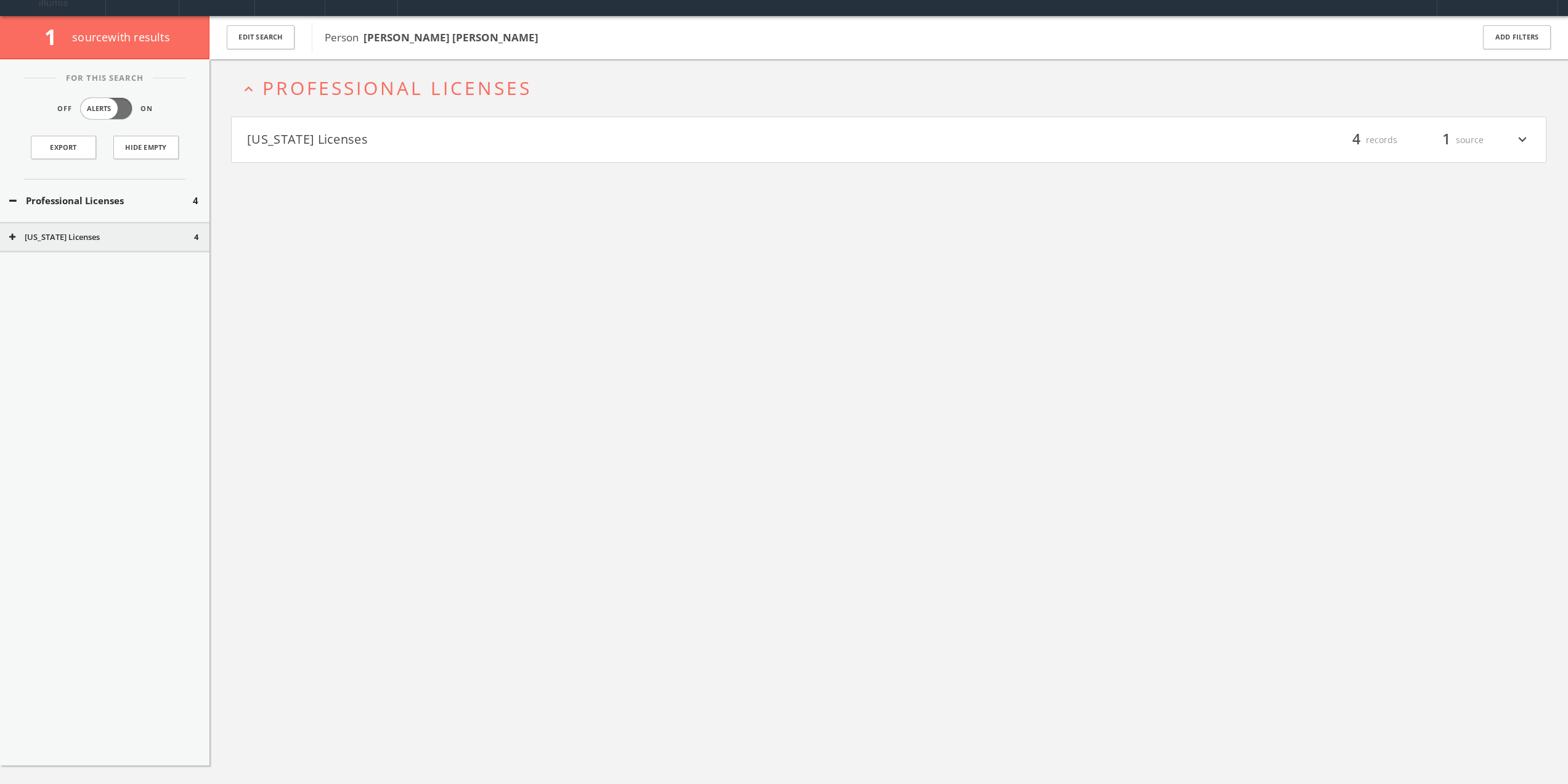
click at [329, 155] on h4 "[US_STATE] Licenses filter_list 4 records 1 source expand_more" at bounding box center [889, 140] width 1314 height 46
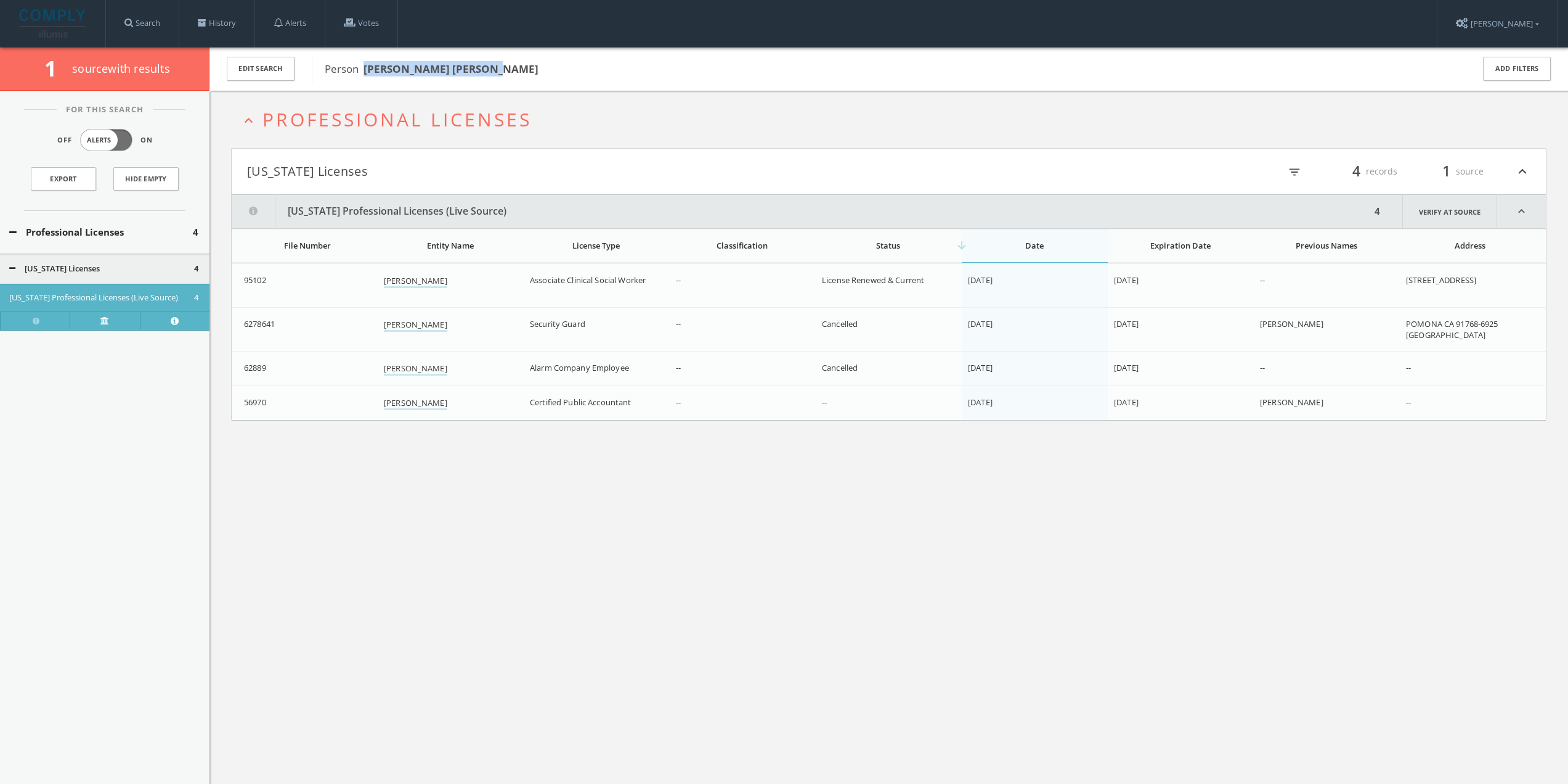
drag, startPoint x: 369, startPoint y: 67, endPoint x: 508, endPoint y: 76, distance: 139.3
click at [508, 76] on span "Person [PERSON_NAME] [PERSON_NAME]" at bounding box center [891, 69] width 1132 height 16
copy b "[PERSON_NAME] [PERSON_NAME]"
click at [617, 583] on div "expand_less Professional Licenses [US_STATE] Licenses filter_list 4 records 1 s…" at bounding box center [889, 482] width 1359 height 784
click at [223, 13] on link "History" at bounding box center [217, 23] width 75 height 47
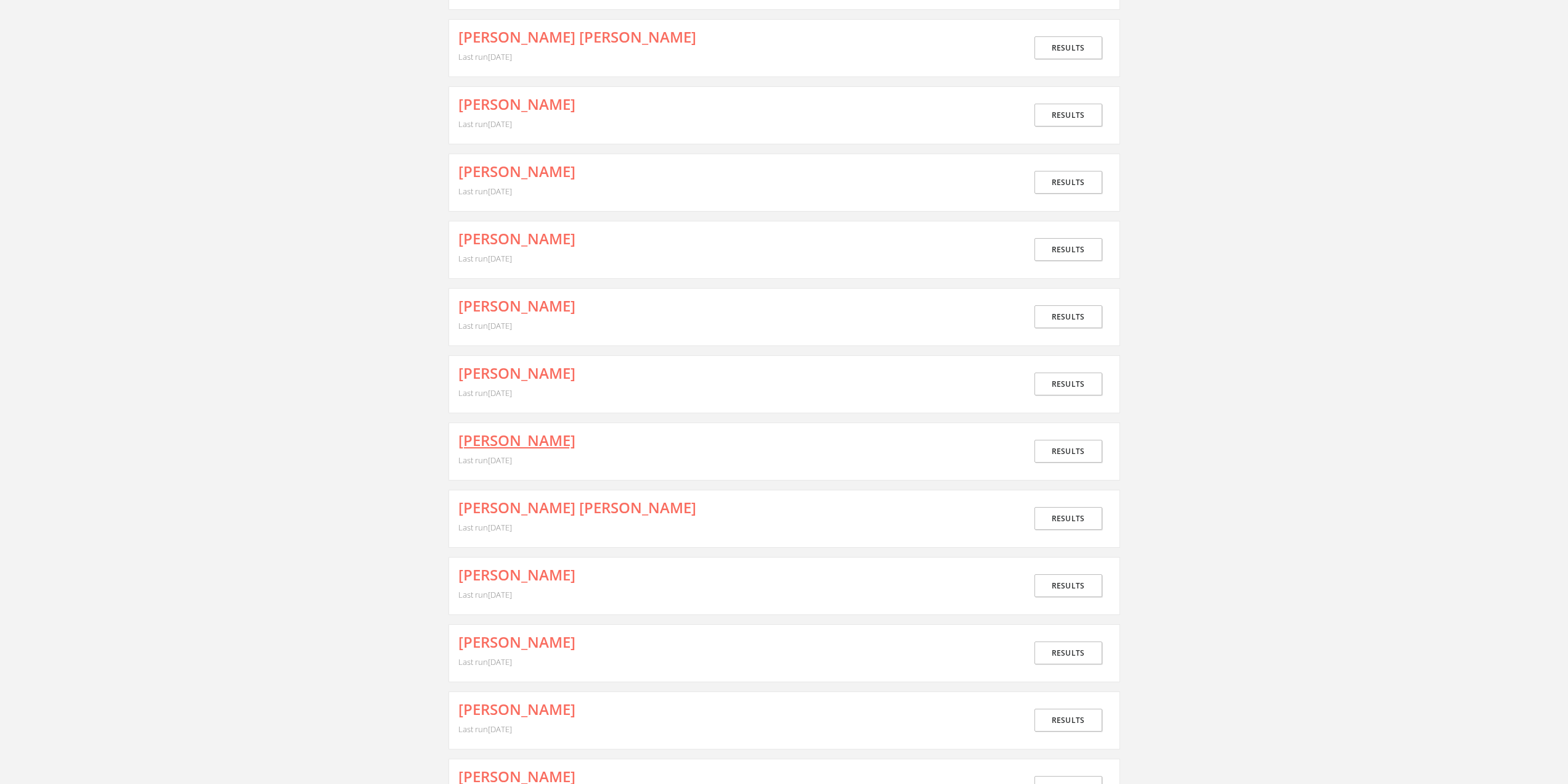
scroll to position [370, 0]
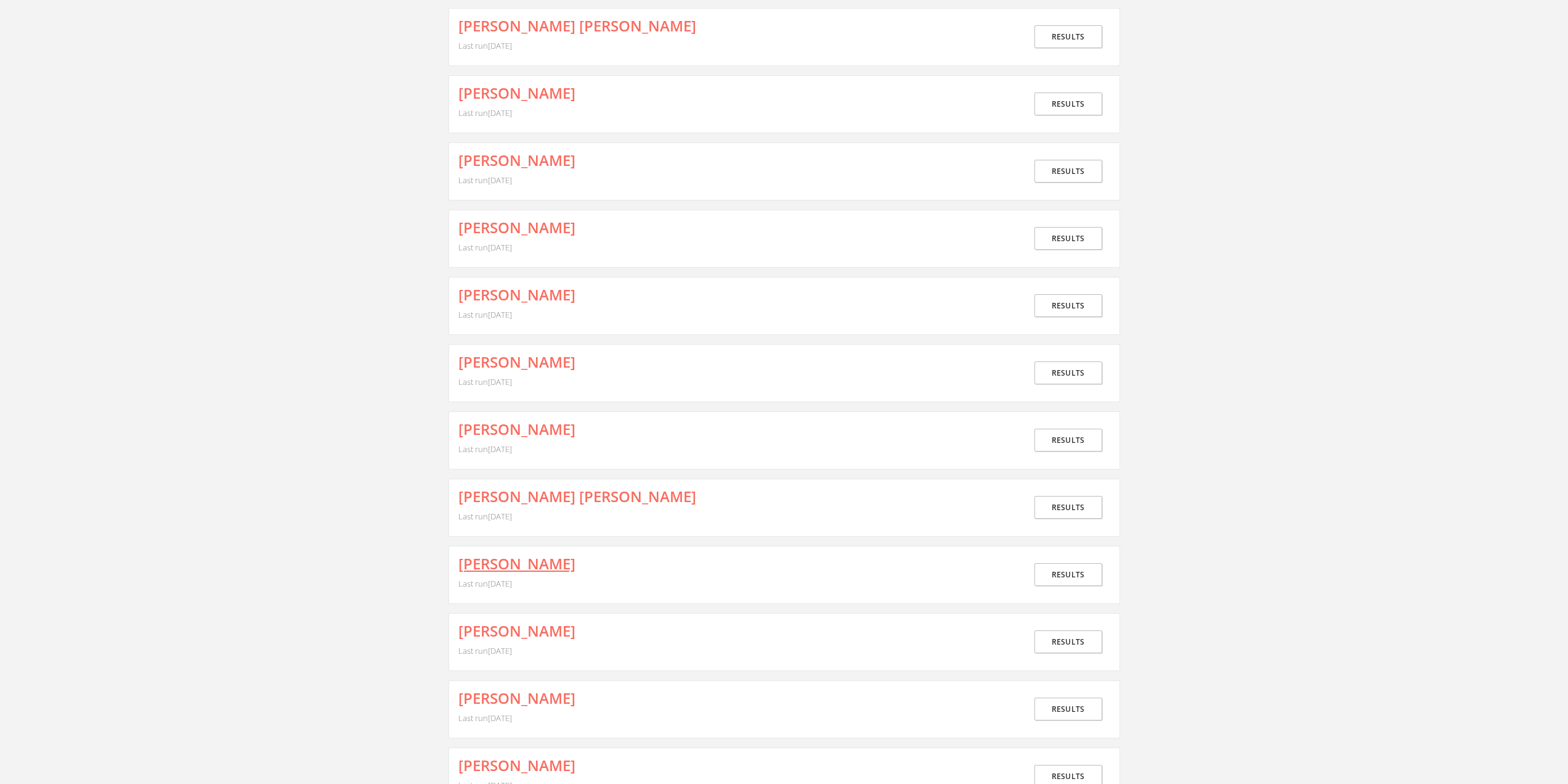
click at [527, 557] on link "[PERSON_NAME]" at bounding box center [517, 564] width 117 height 16
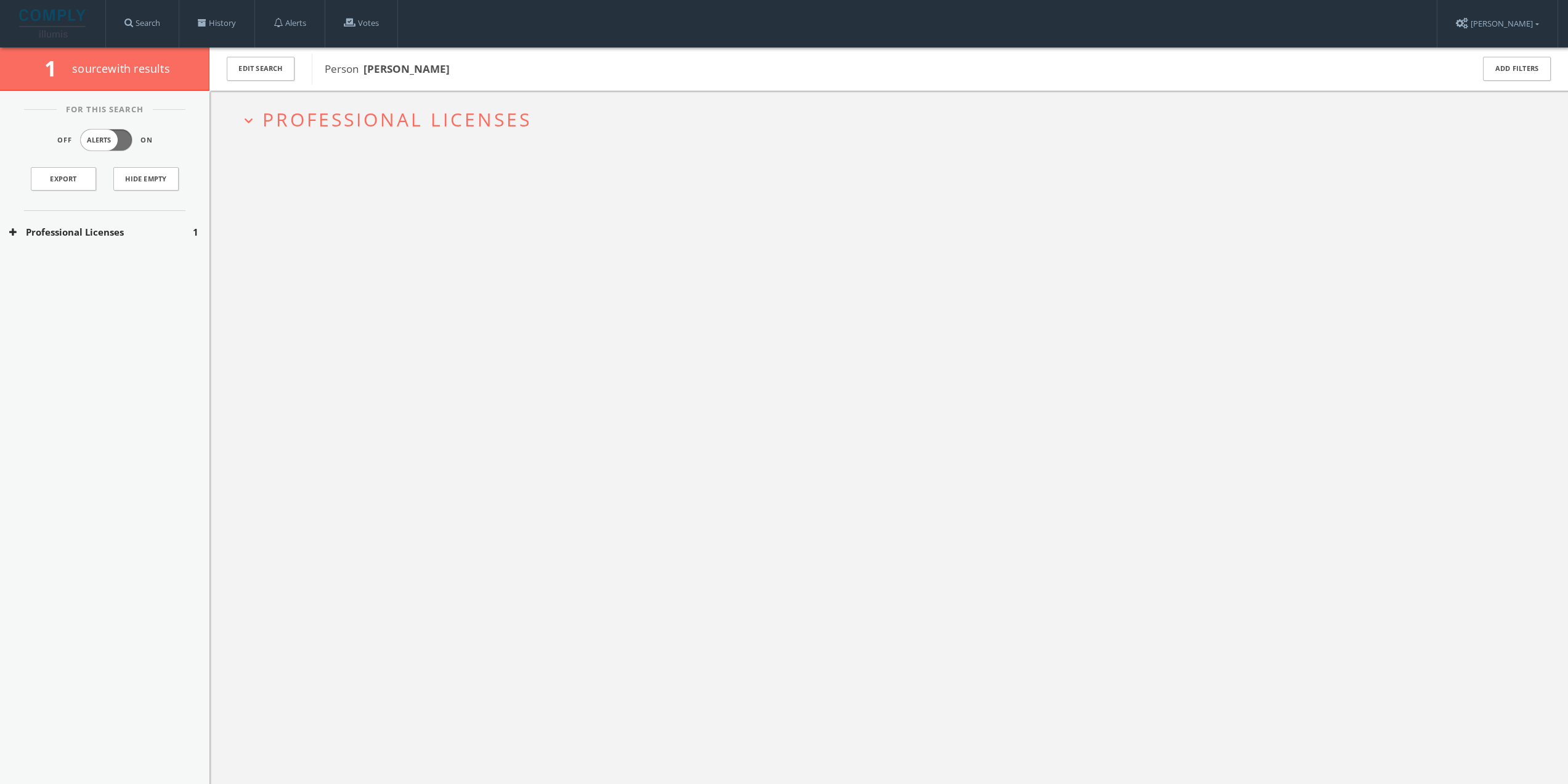
click at [312, 124] on span "Professional Licenses" at bounding box center [397, 119] width 269 height 25
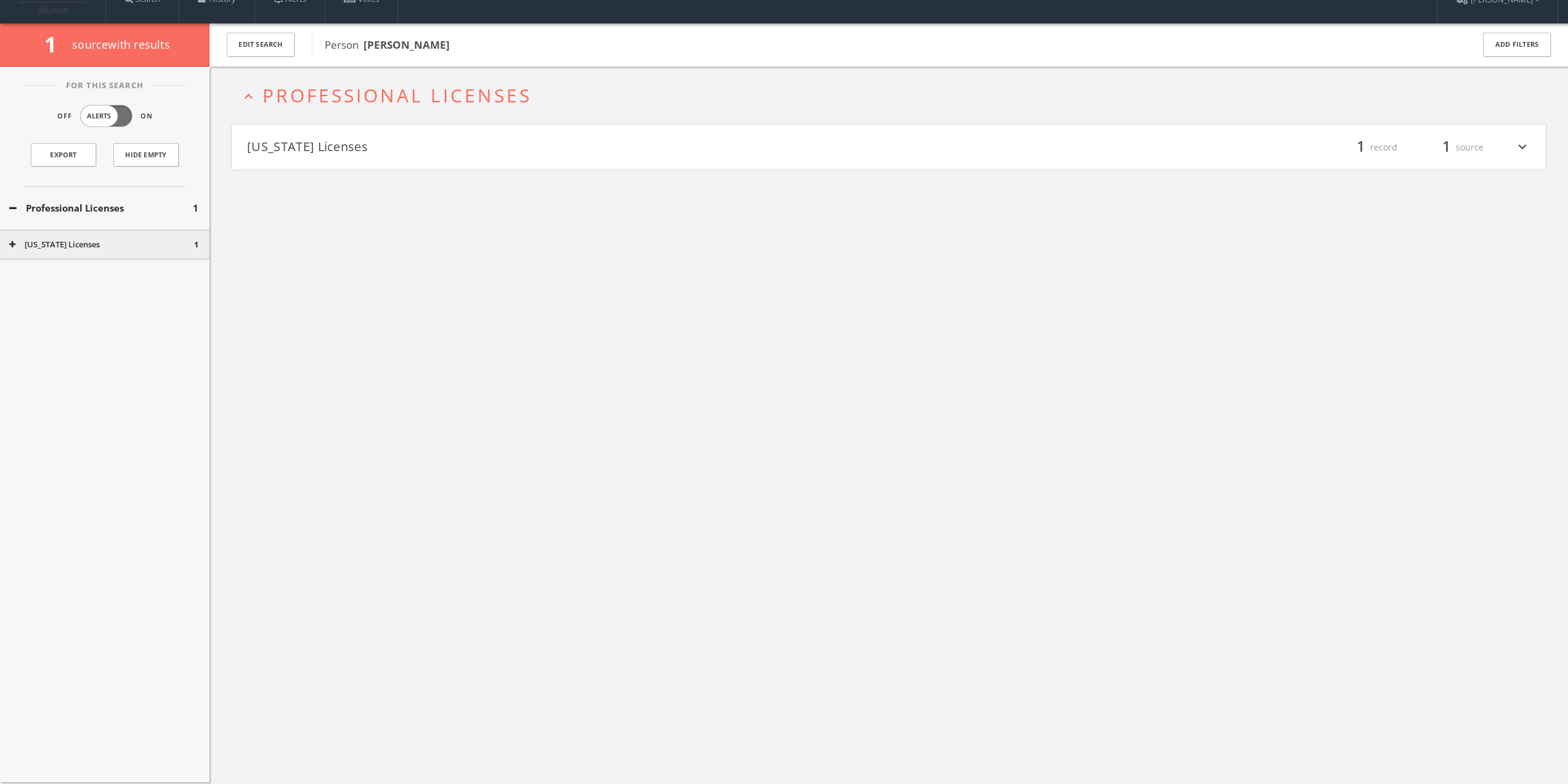
click at [302, 147] on button "[US_STATE] Licenses" at bounding box center [569, 147] width 642 height 21
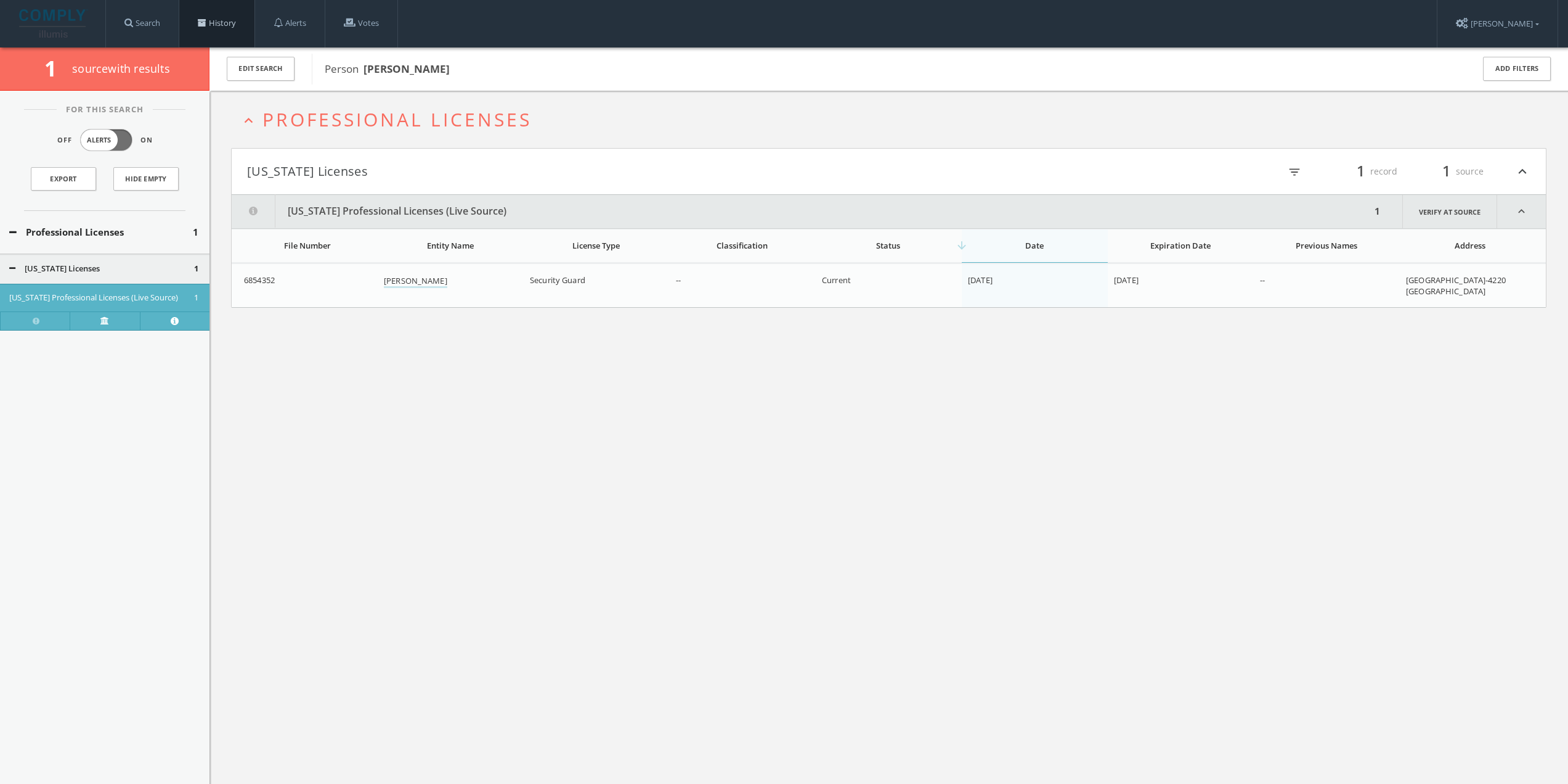
click at [229, 20] on link "History" at bounding box center [217, 23] width 75 height 47
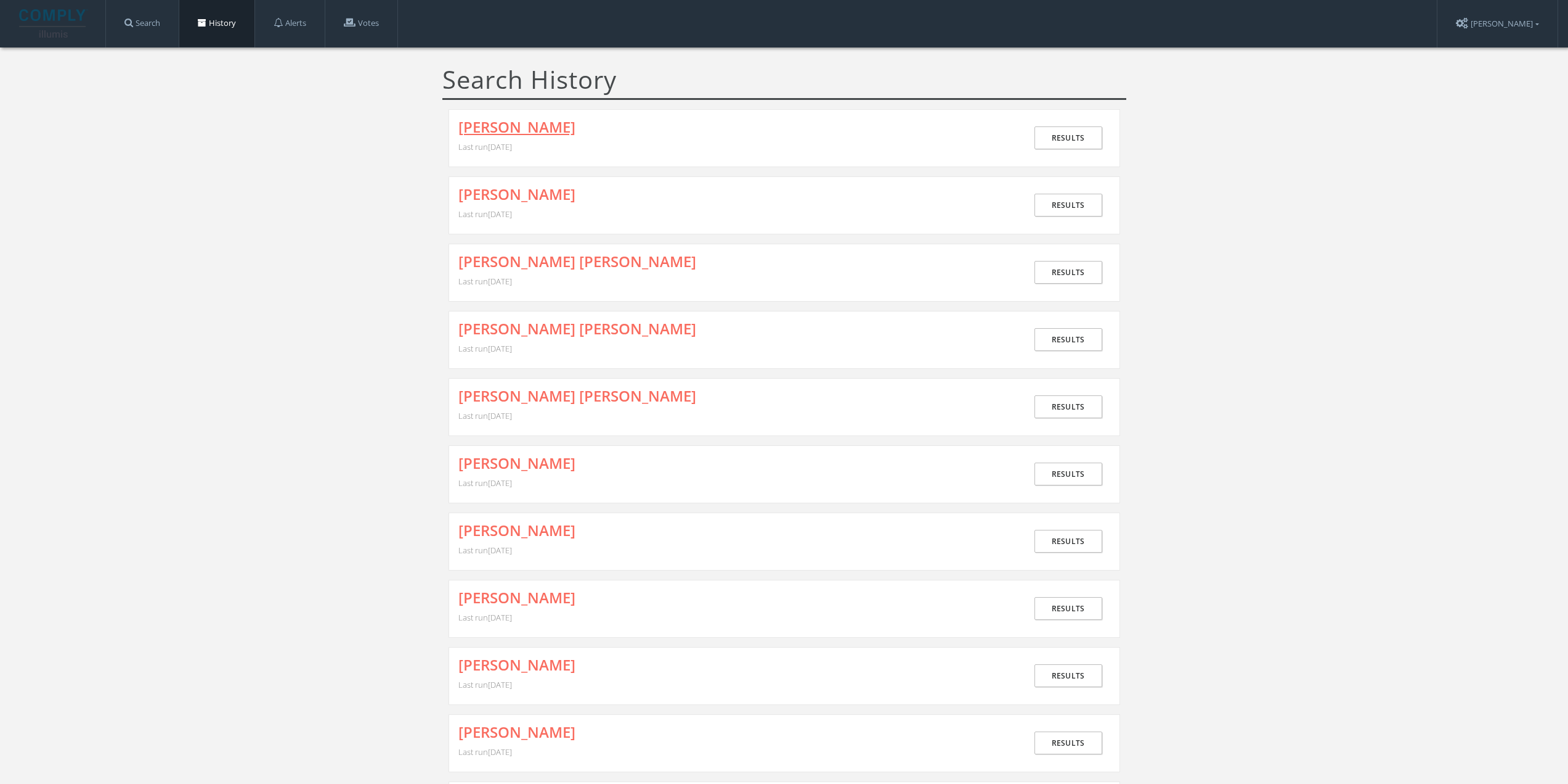
click at [508, 131] on link "[PERSON_NAME]" at bounding box center [517, 127] width 117 height 16
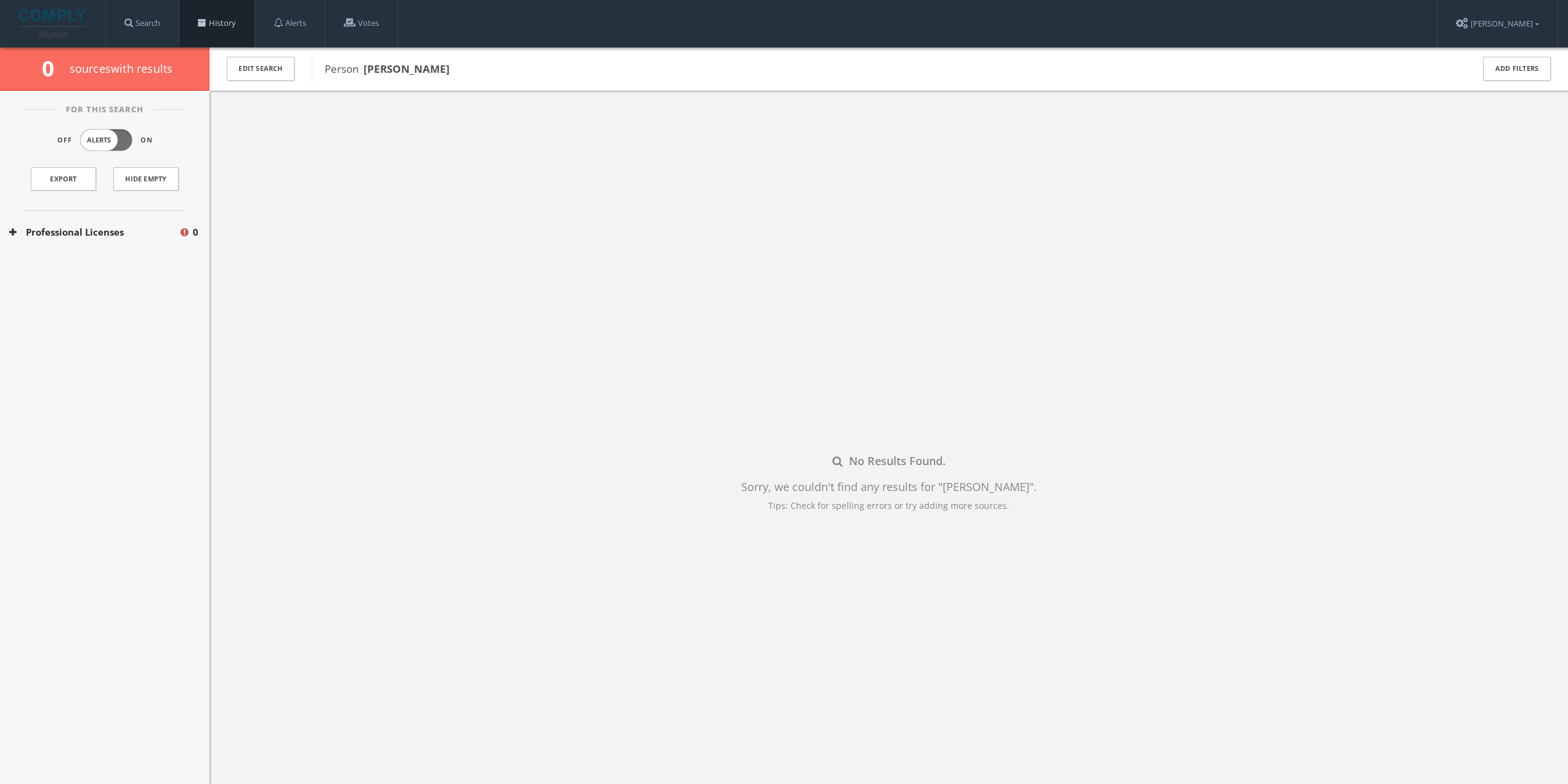
click at [220, 24] on link "History" at bounding box center [217, 23] width 75 height 47
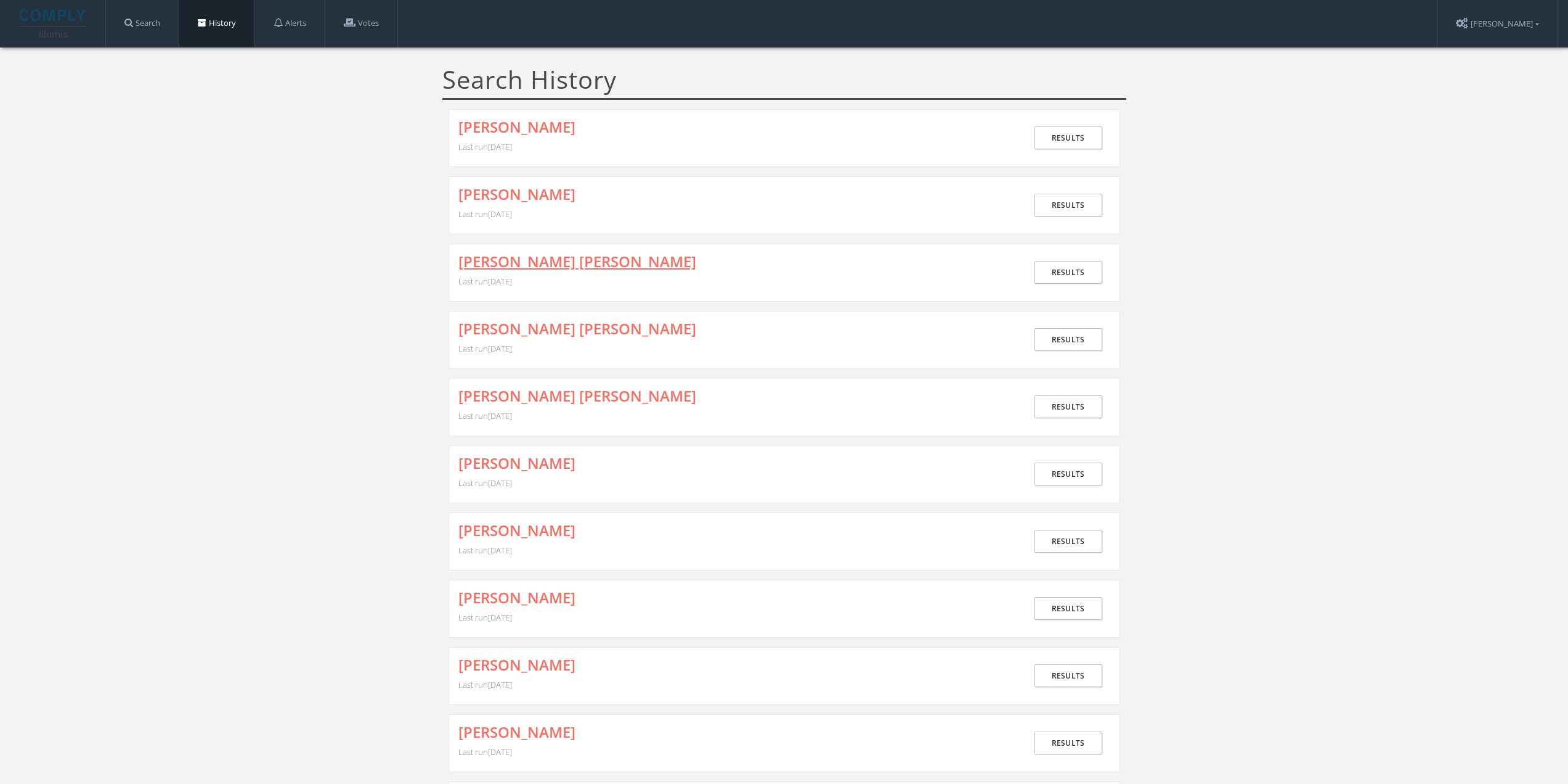
click at [502, 254] on link "[PERSON_NAME] [PERSON_NAME]" at bounding box center [577, 262] width 238 height 16
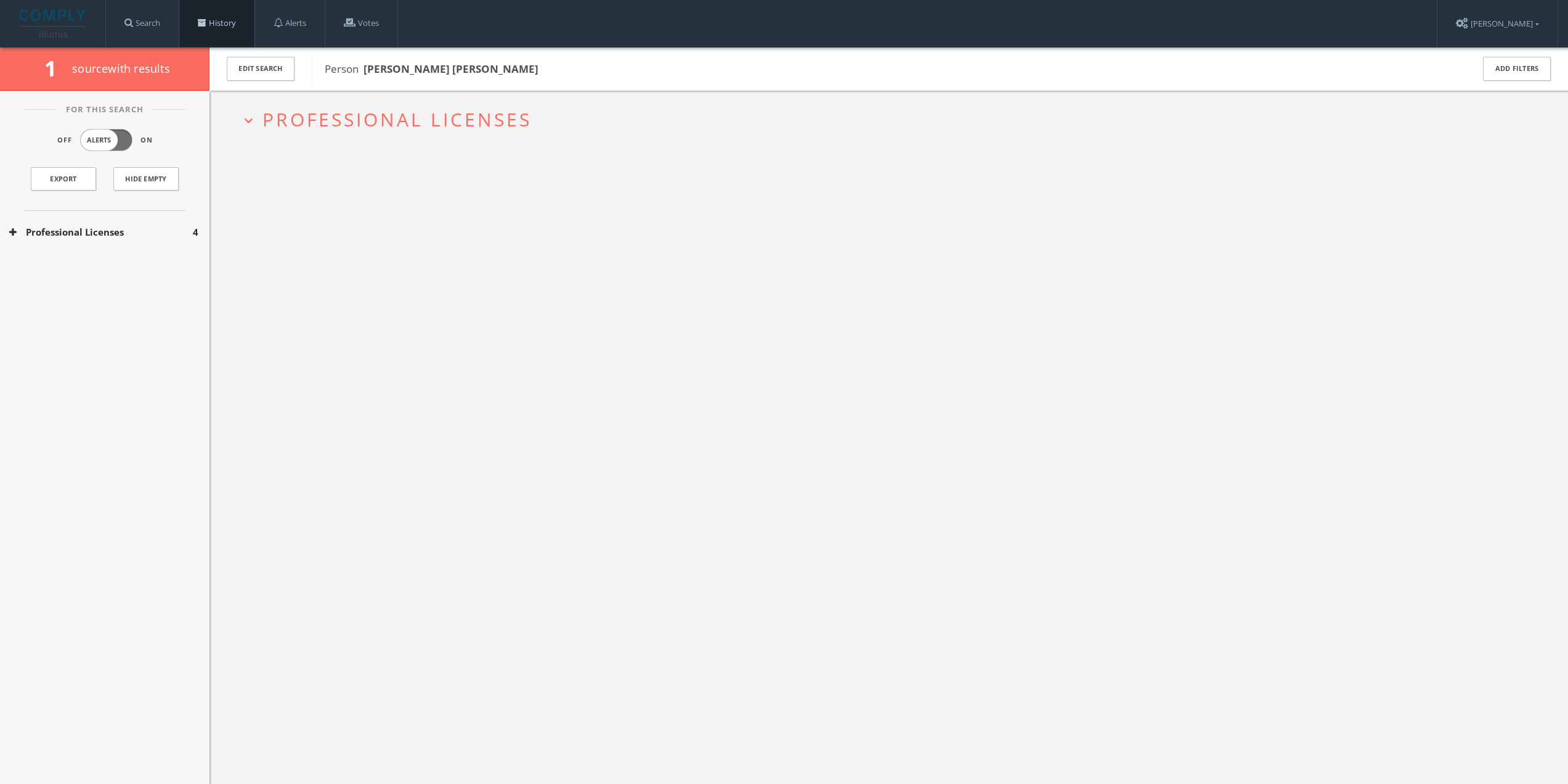
click at [225, 23] on link "History" at bounding box center [217, 23] width 75 height 47
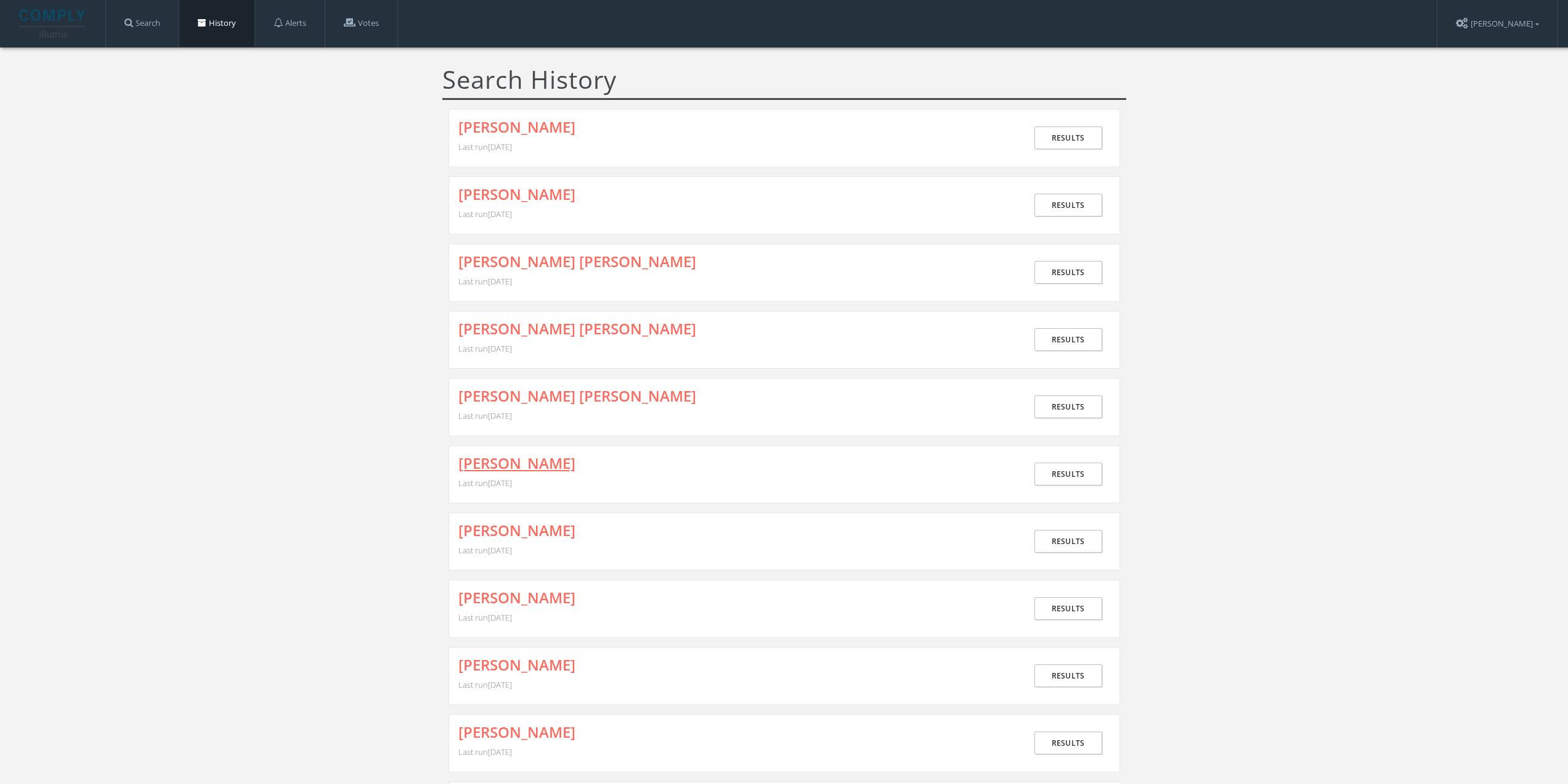
click at [533, 465] on link "[PERSON_NAME]" at bounding box center [517, 463] width 117 height 16
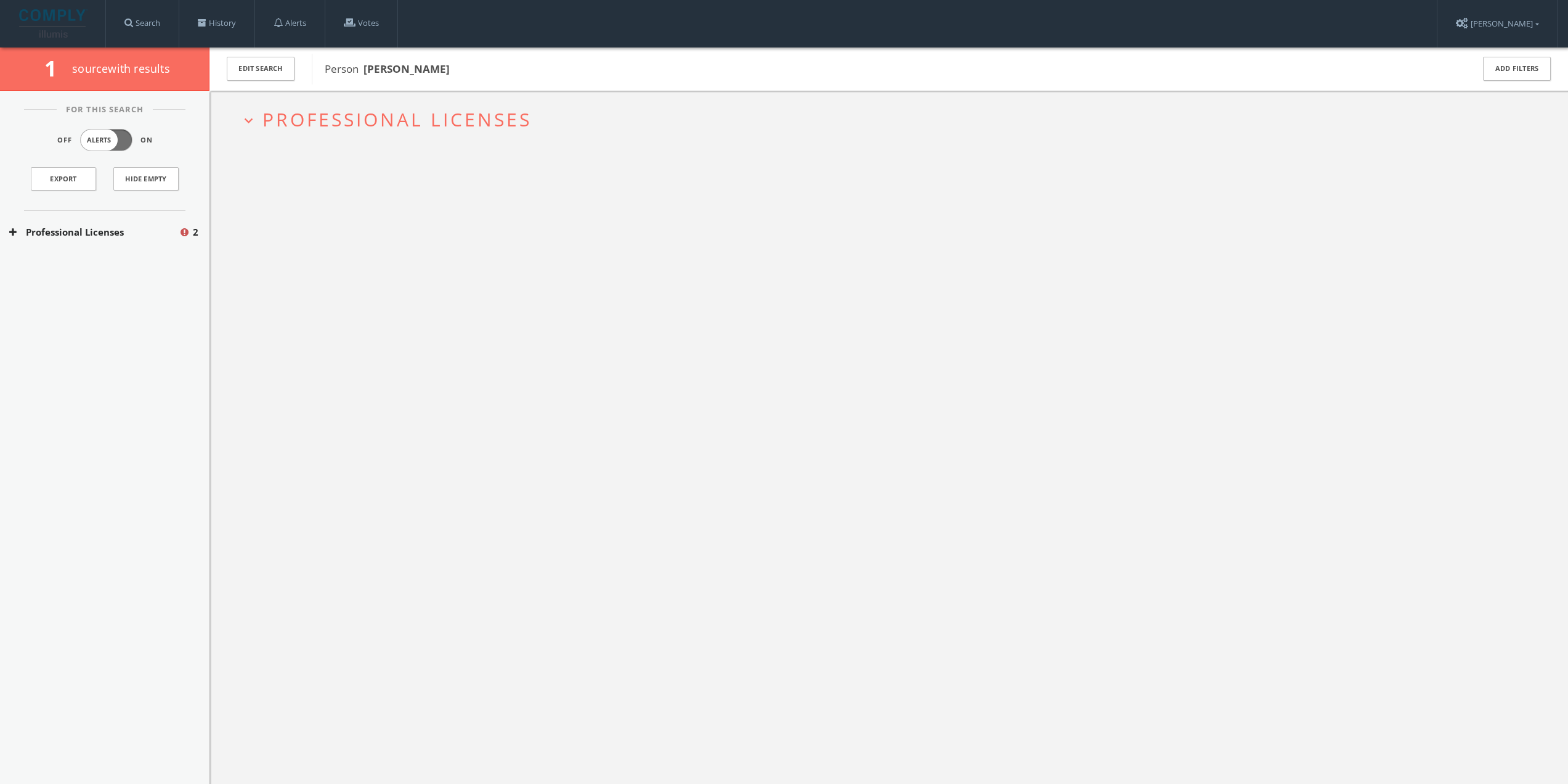
click at [283, 126] on span "Professional Licenses" at bounding box center [397, 119] width 269 height 25
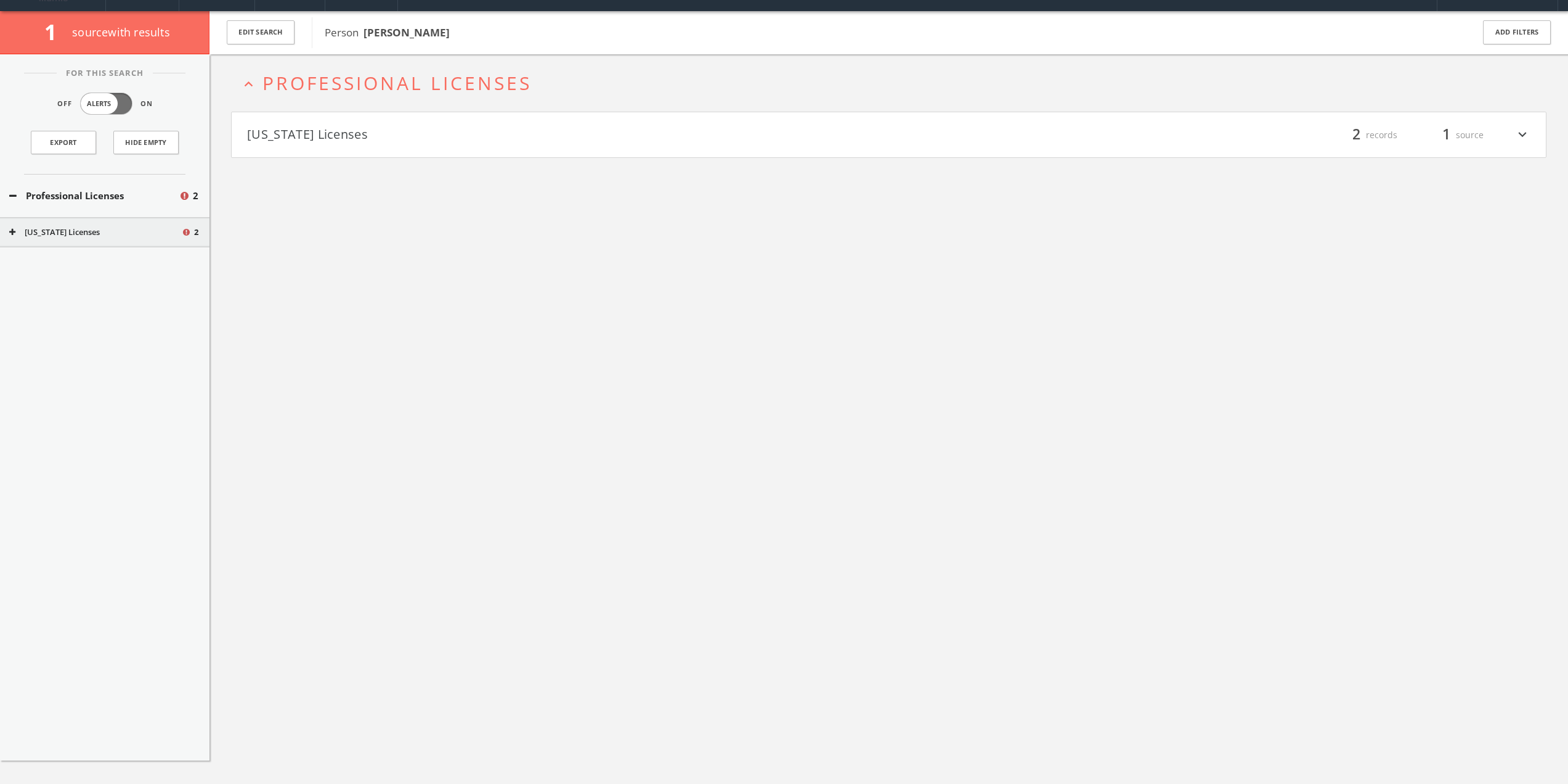
click at [318, 142] on button "[US_STATE] Licenses" at bounding box center [569, 135] width 642 height 21
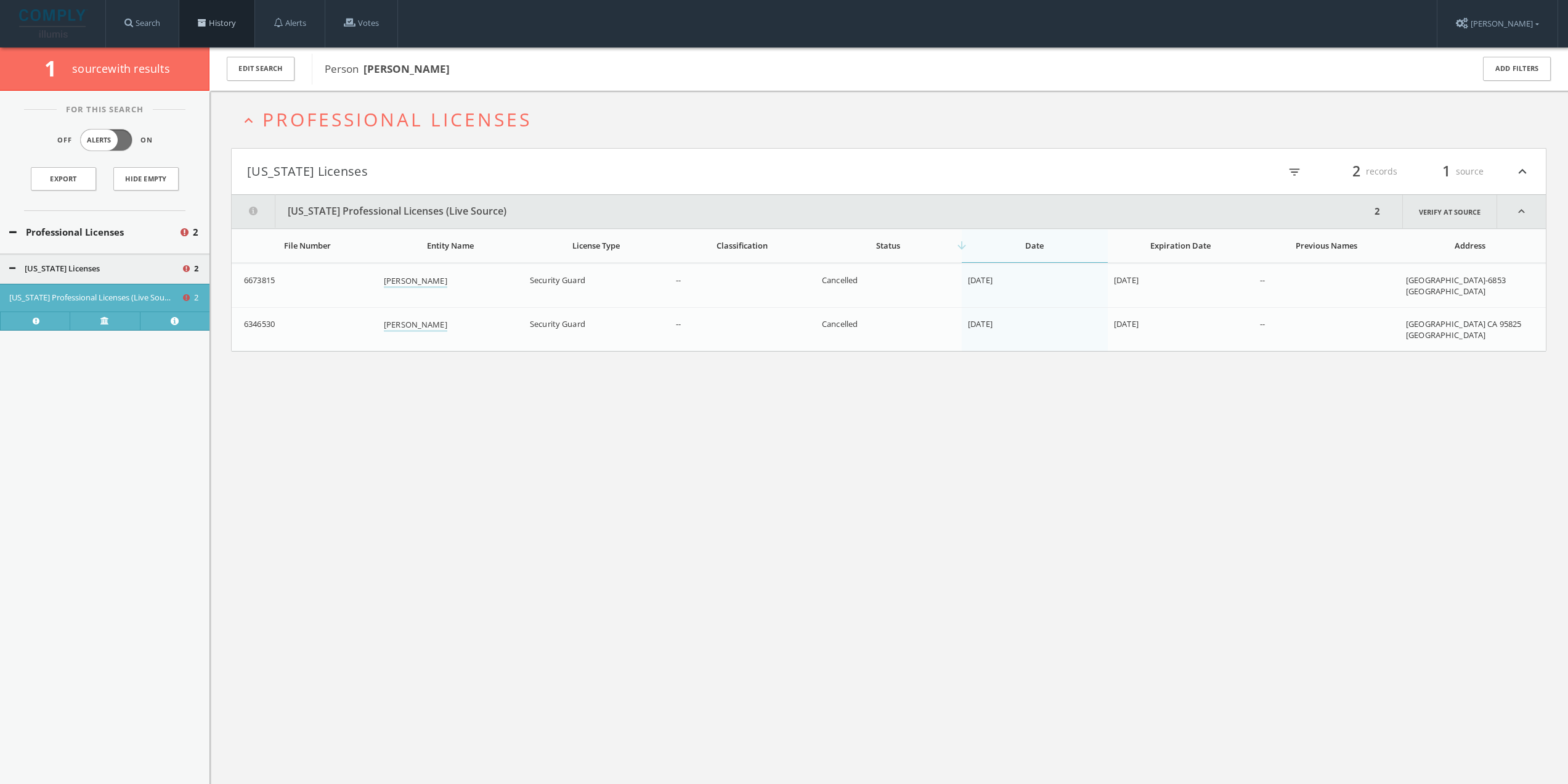
click at [237, 18] on link "History" at bounding box center [217, 23] width 75 height 47
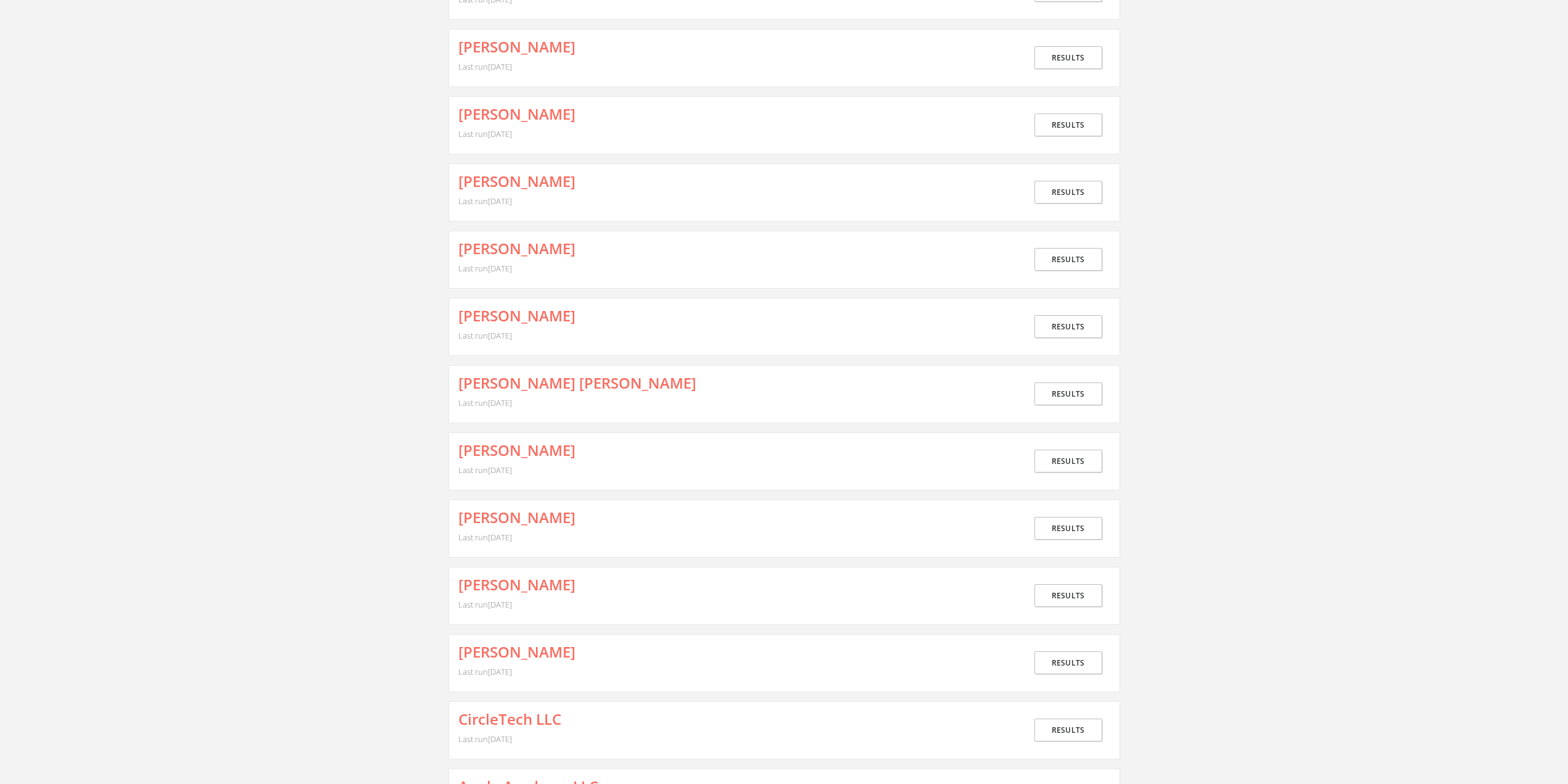
scroll to position [555, 0]
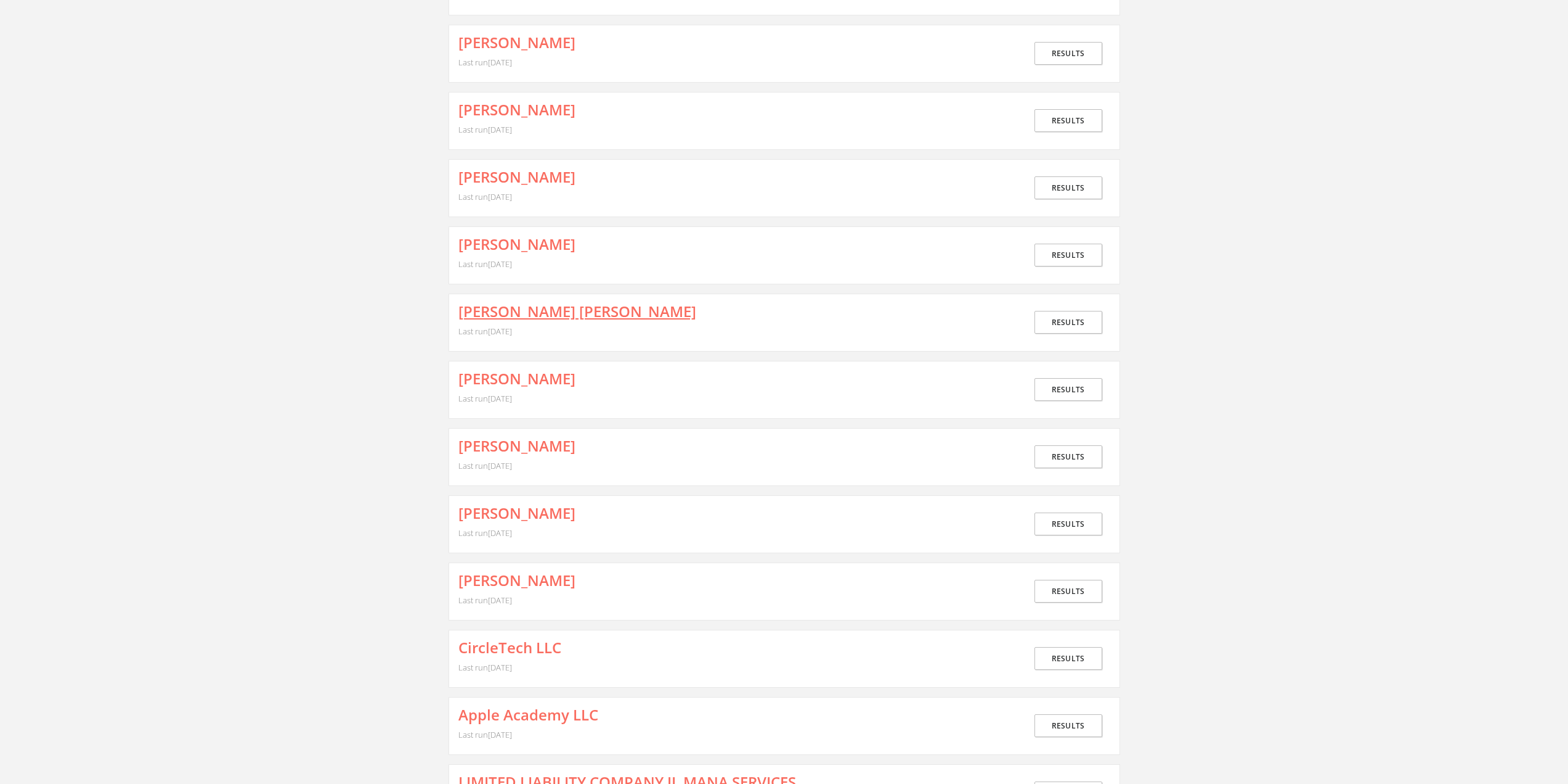
click at [580, 310] on link "[PERSON_NAME] [PERSON_NAME]" at bounding box center [577, 312] width 238 height 16
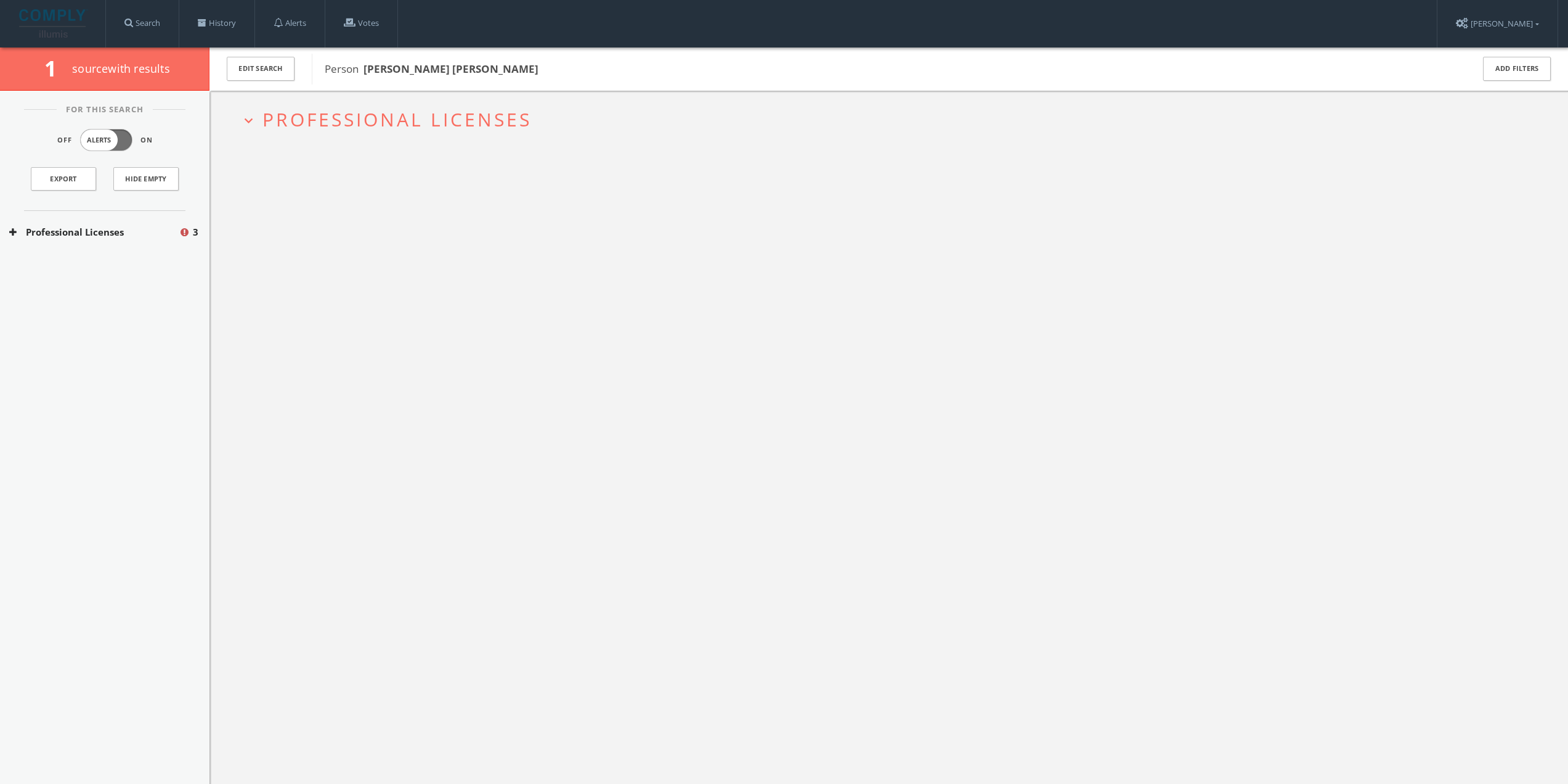
click at [125, 237] on button "Professional Licenses" at bounding box center [94, 232] width 169 height 14
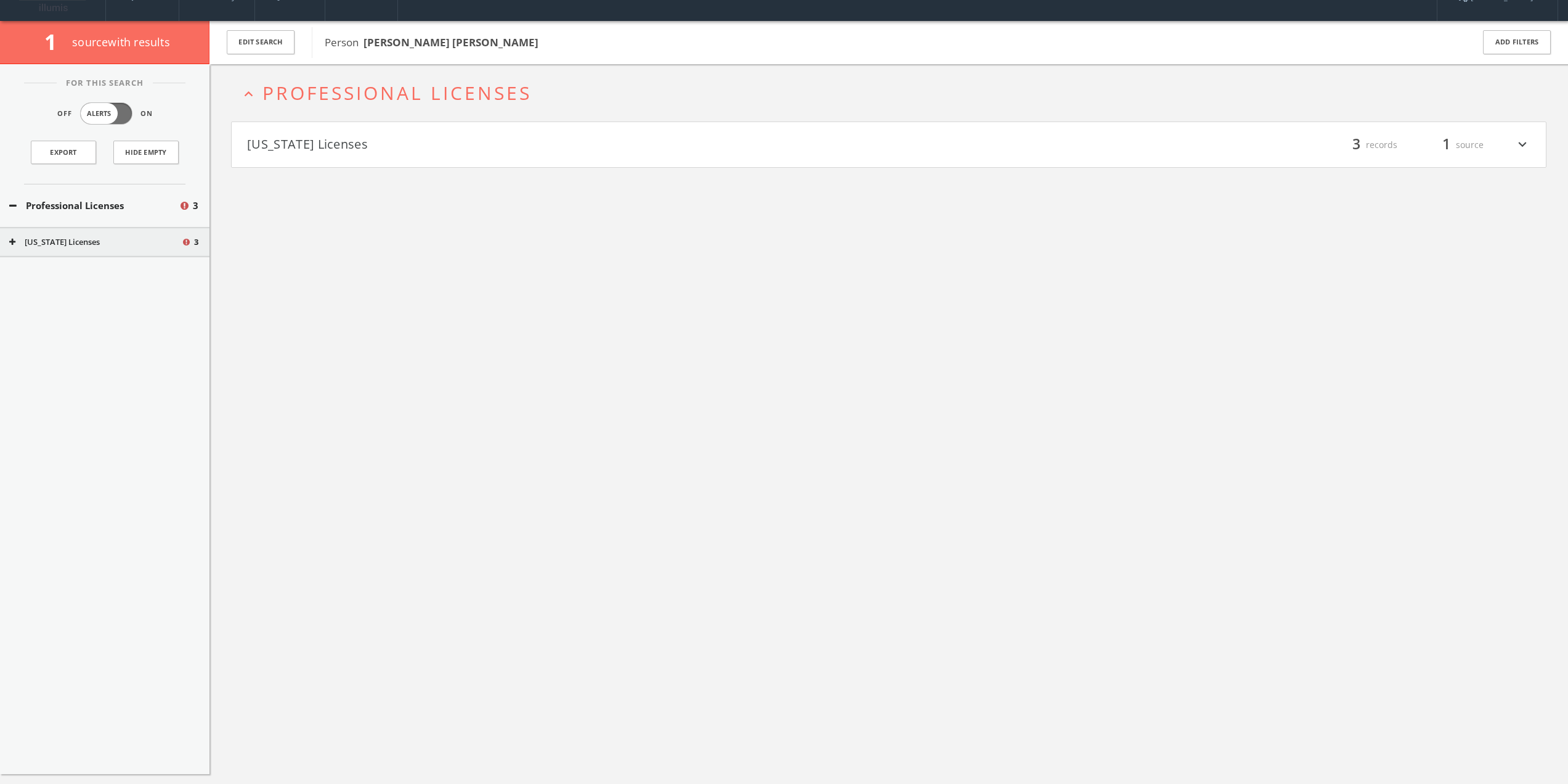
click at [394, 143] on button "[US_STATE] Licenses" at bounding box center [569, 145] width 642 height 21
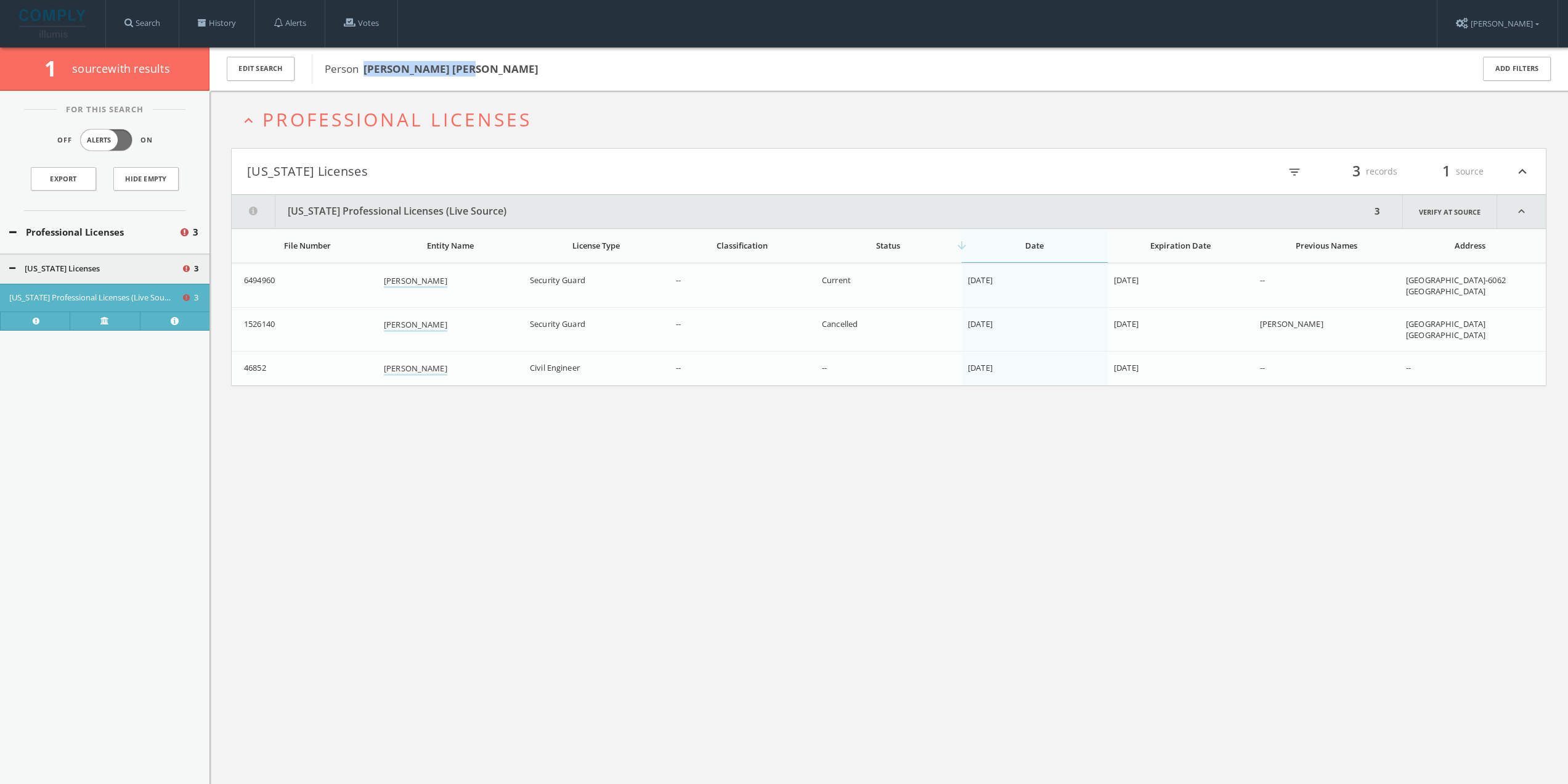
drag, startPoint x: 364, startPoint y: 68, endPoint x: 485, endPoint y: 65, distance: 121.0
click at [485, 65] on span "Person [PERSON_NAME] [PERSON_NAME]" at bounding box center [891, 69] width 1132 height 16
copy b "[PERSON_NAME] [PERSON_NAME]"
click at [222, 23] on link "History" at bounding box center [217, 23] width 75 height 47
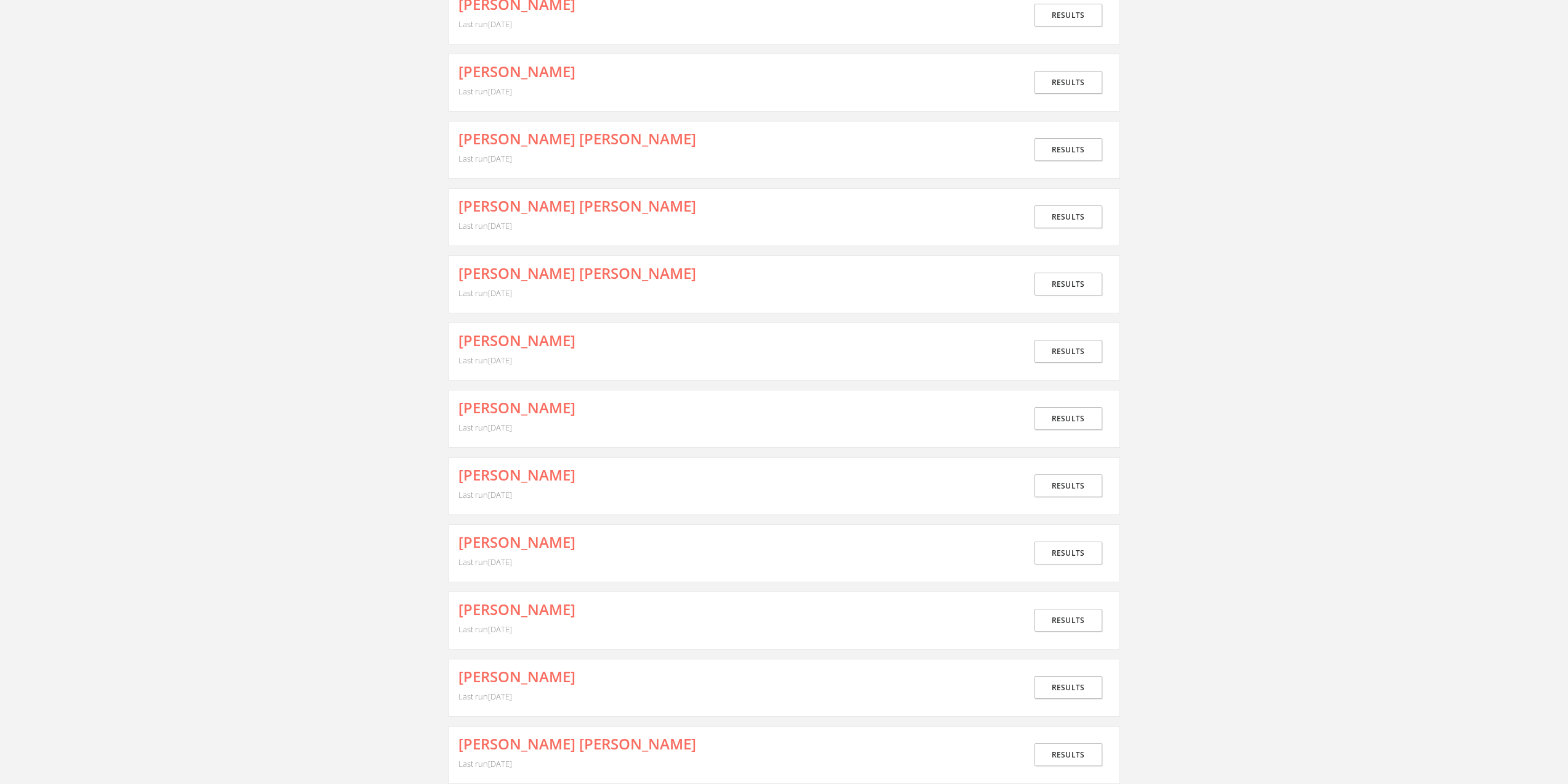
scroll to position [123, 0]
click at [519, 408] on link "[PERSON_NAME]" at bounding box center [517, 406] width 117 height 16
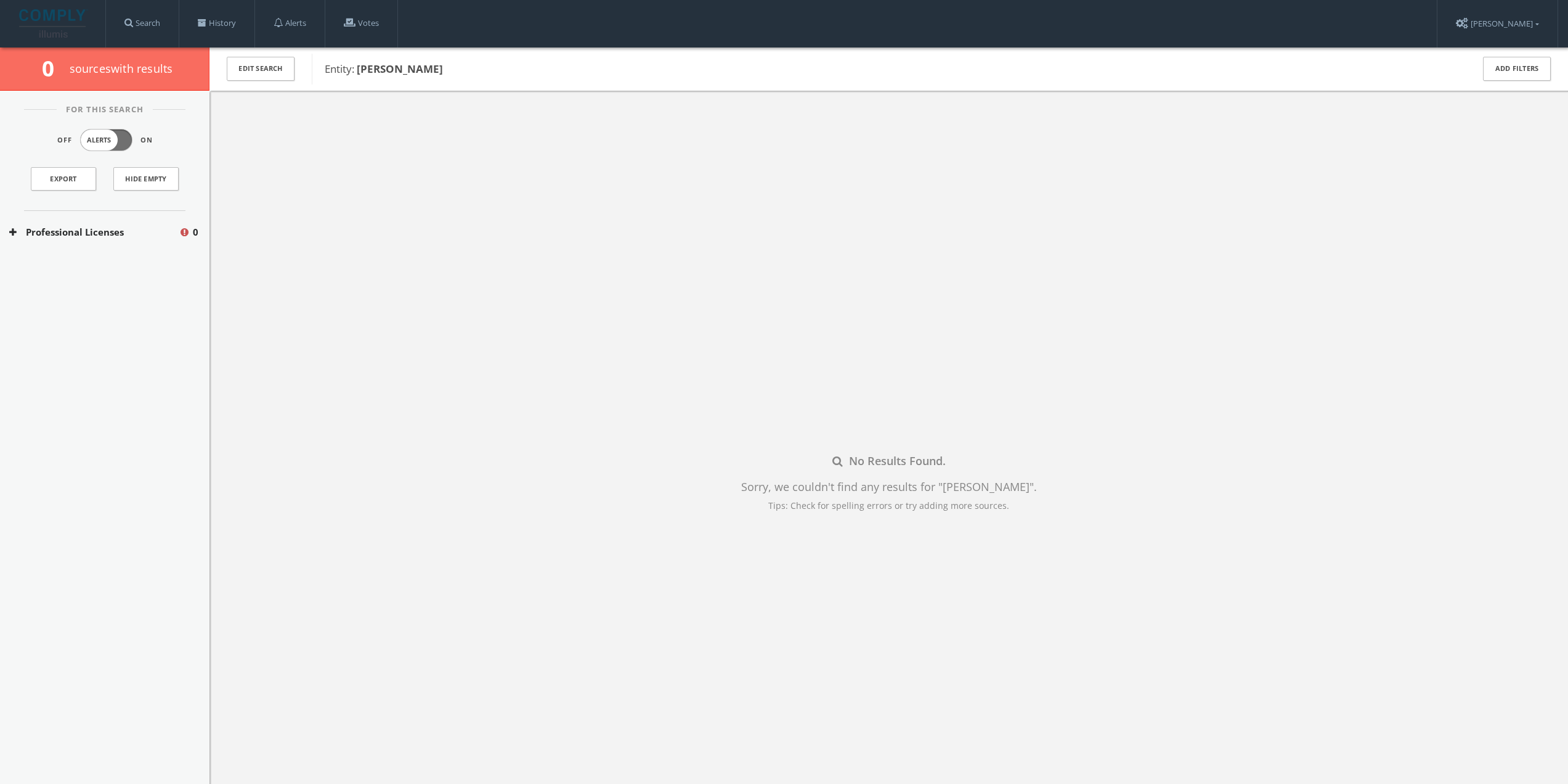
click at [115, 233] on button "Professional Licenses" at bounding box center [94, 232] width 169 height 14
click at [161, 273] on button "[US_STATE] Licenses" at bounding box center [96, 269] width 172 height 12
click at [157, 298] on button "[US_STATE] Professional Licenses (Live Source)" at bounding box center [96, 298] width 172 height 12
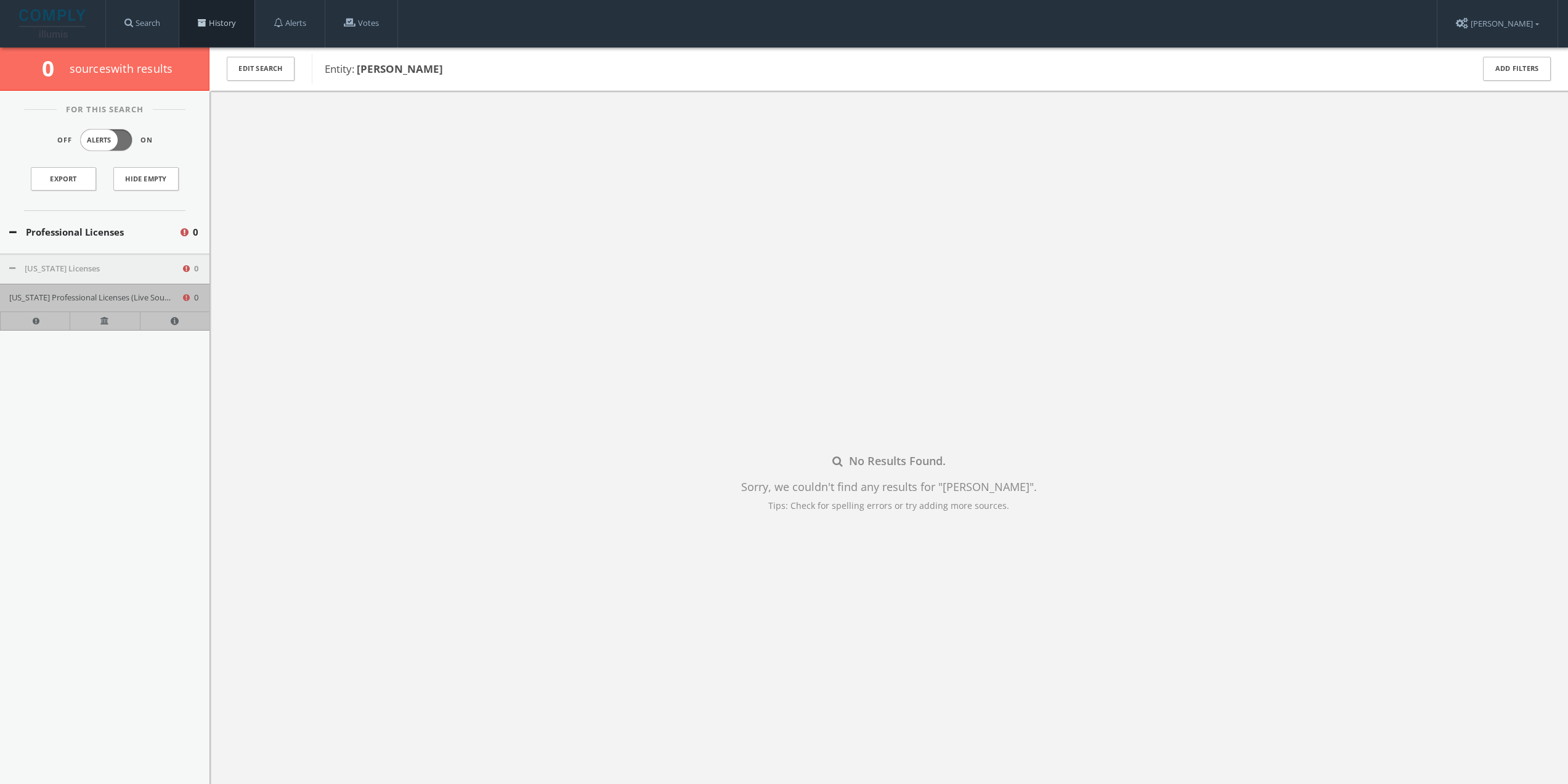
click at [240, 16] on link "History" at bounding box center [217, 23] width 75 height 47
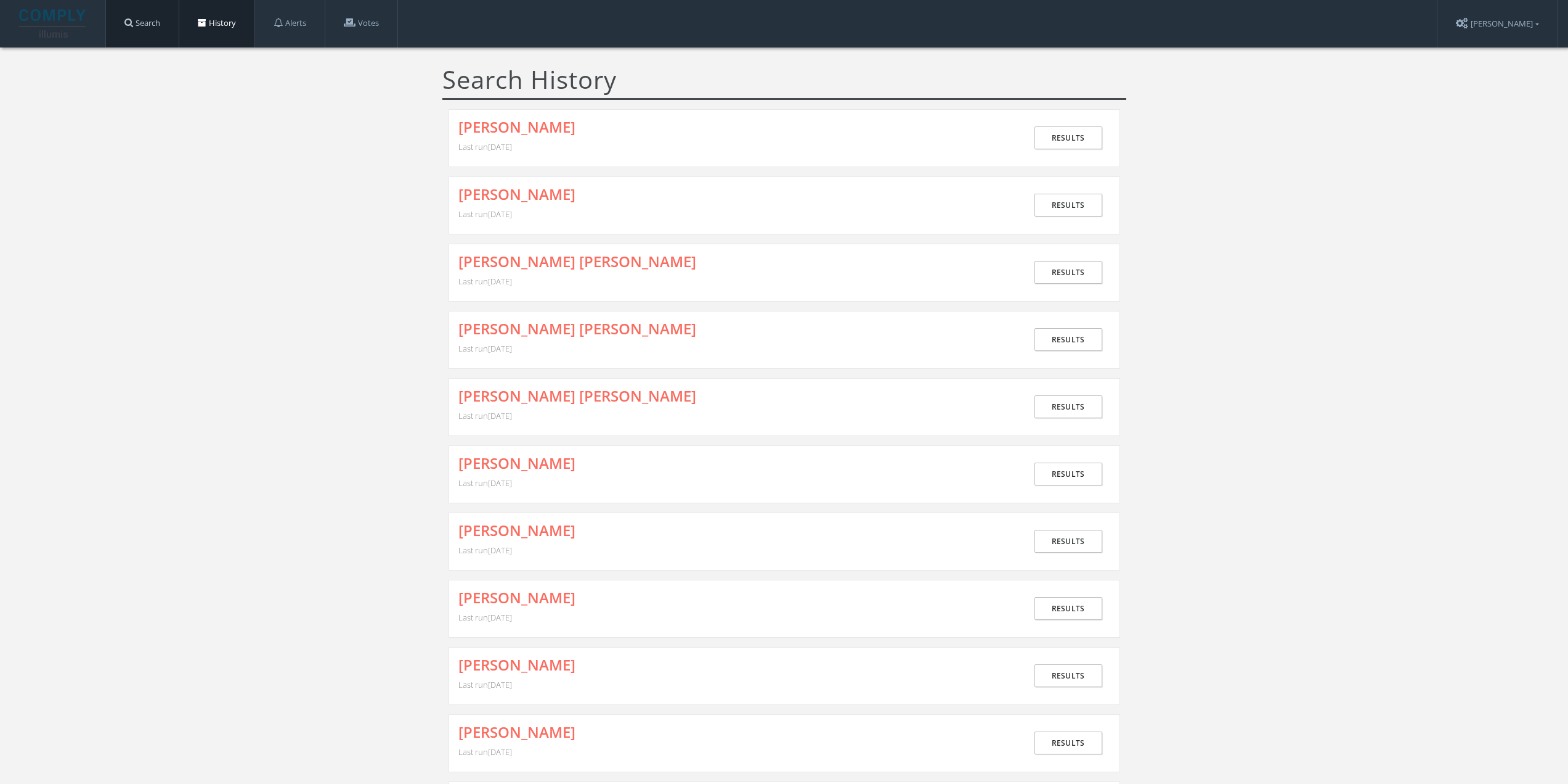
click at [162, 24] on link "Search" at bounding box center [142, 23] width 73 height 47
